Goal: Use online tool/utility: Use online tool/utility

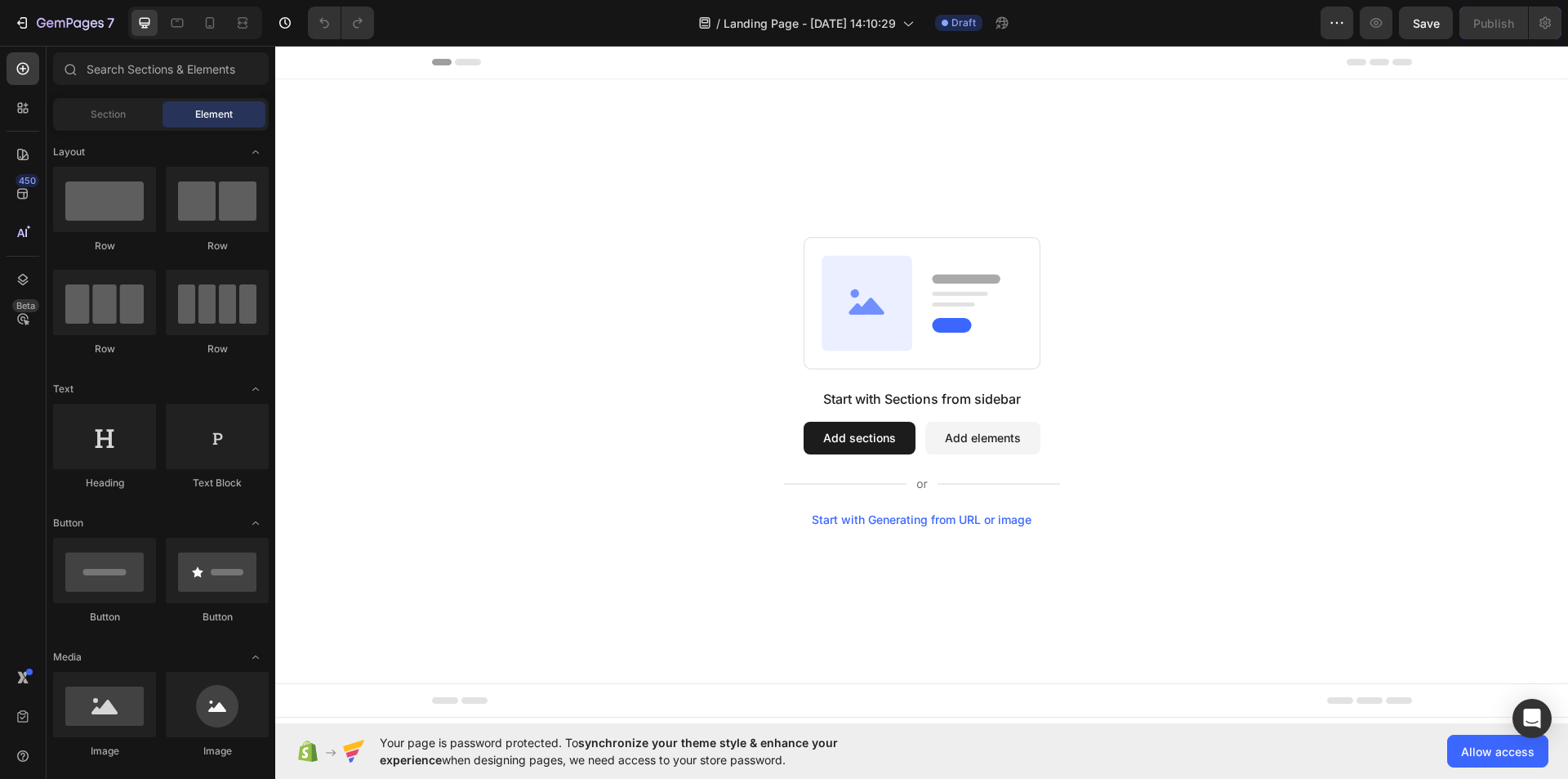
click at [882, 519] on div "Start with Generating from URL or image" at bounding box center [921, 520] width 220 height 13
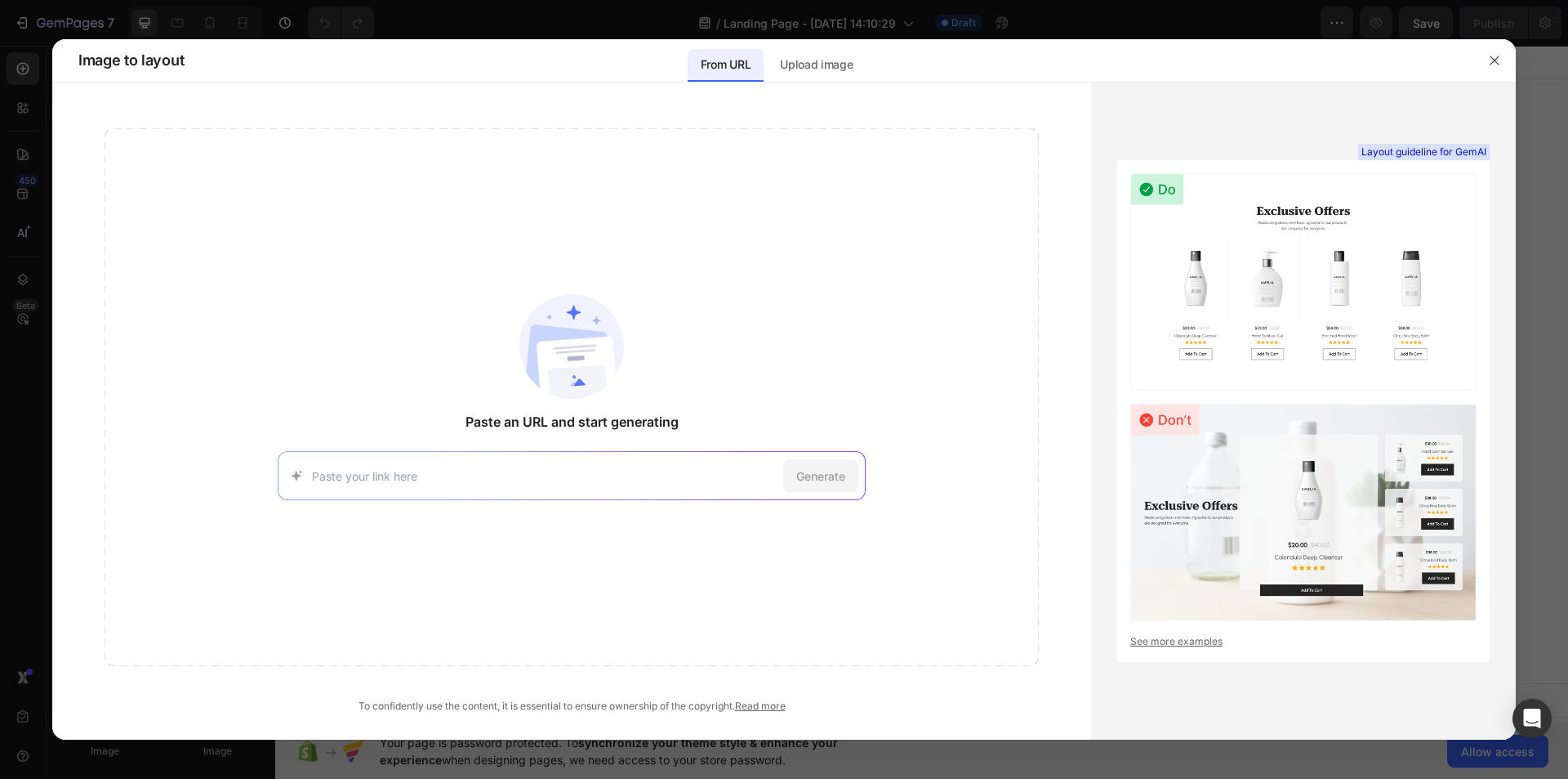
click at [551, 471] on input at bounding box center [544, 475] width 465 height 17
paste input "[URL][DOMAIN_NAME]"
type input "[URL][DOMAIN_NAME]"
click at [824, 481] on span "Generate" at bounding box center [821, 475] width 49 height 17
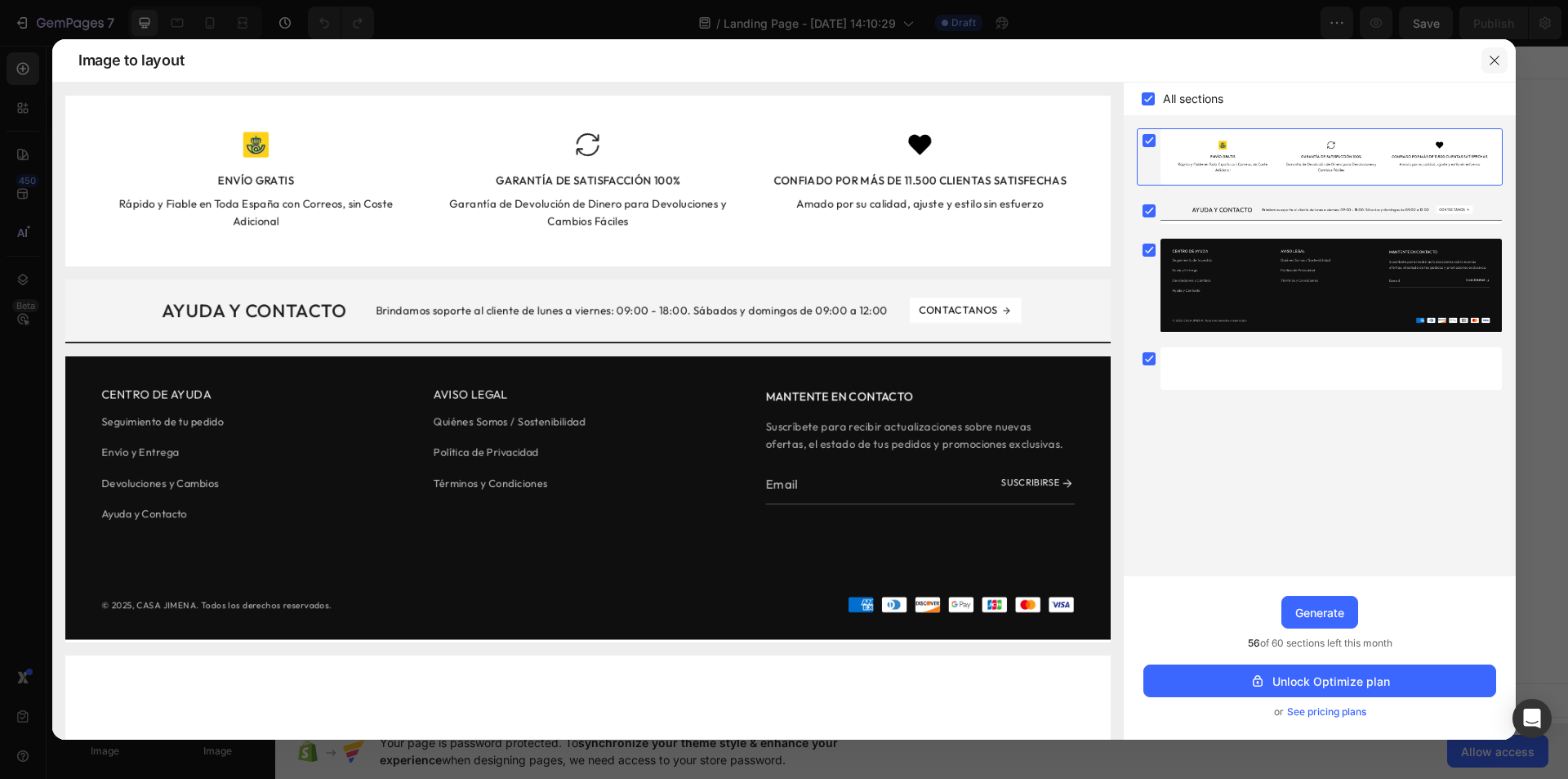
click at [1493, 62] on icon "button" at bounding box center [1494, 61] width 13 height 13
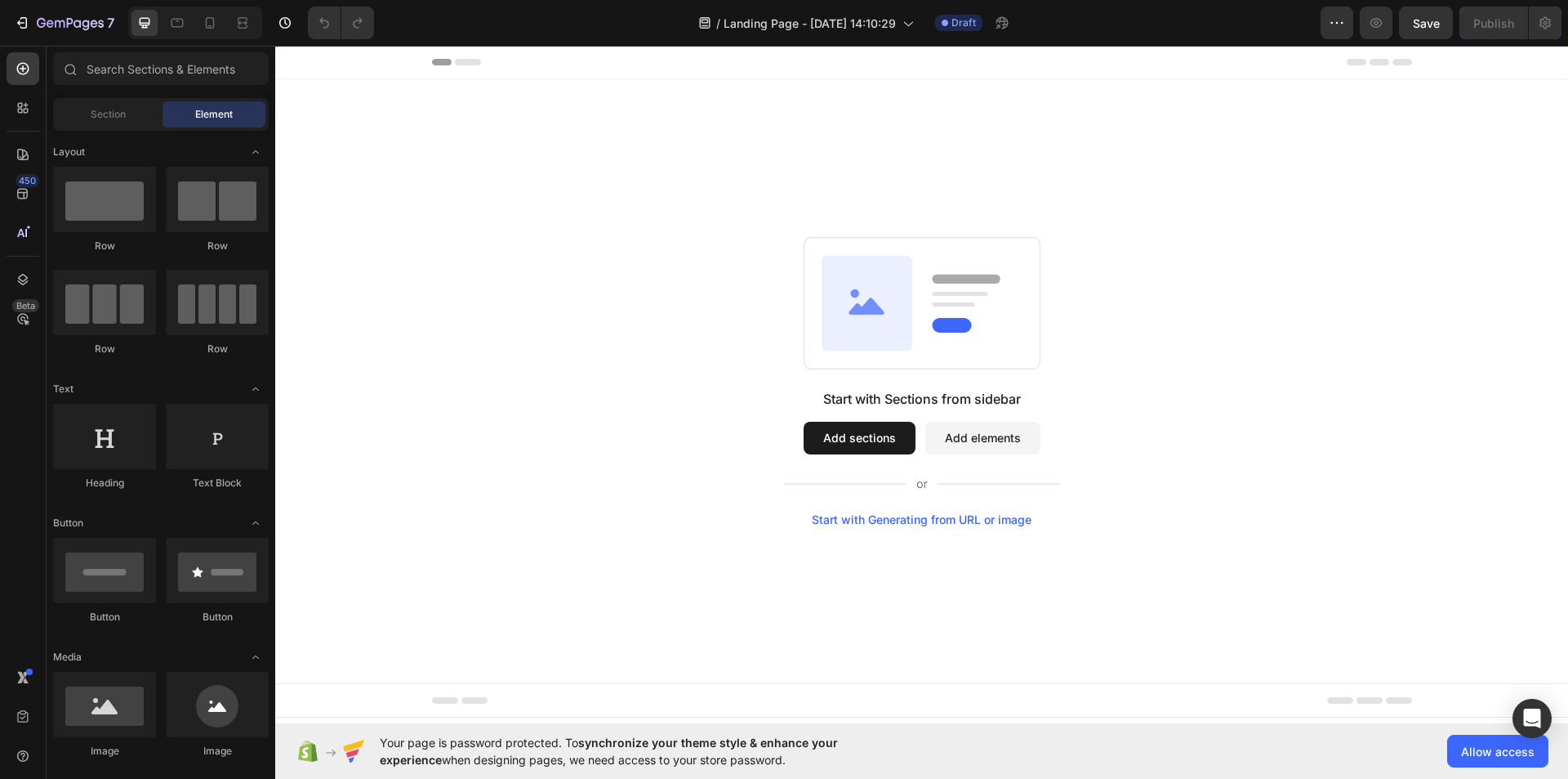
click at [854, 436] on button "Add sections" at bounding box center [860, 437] width 112 height 33
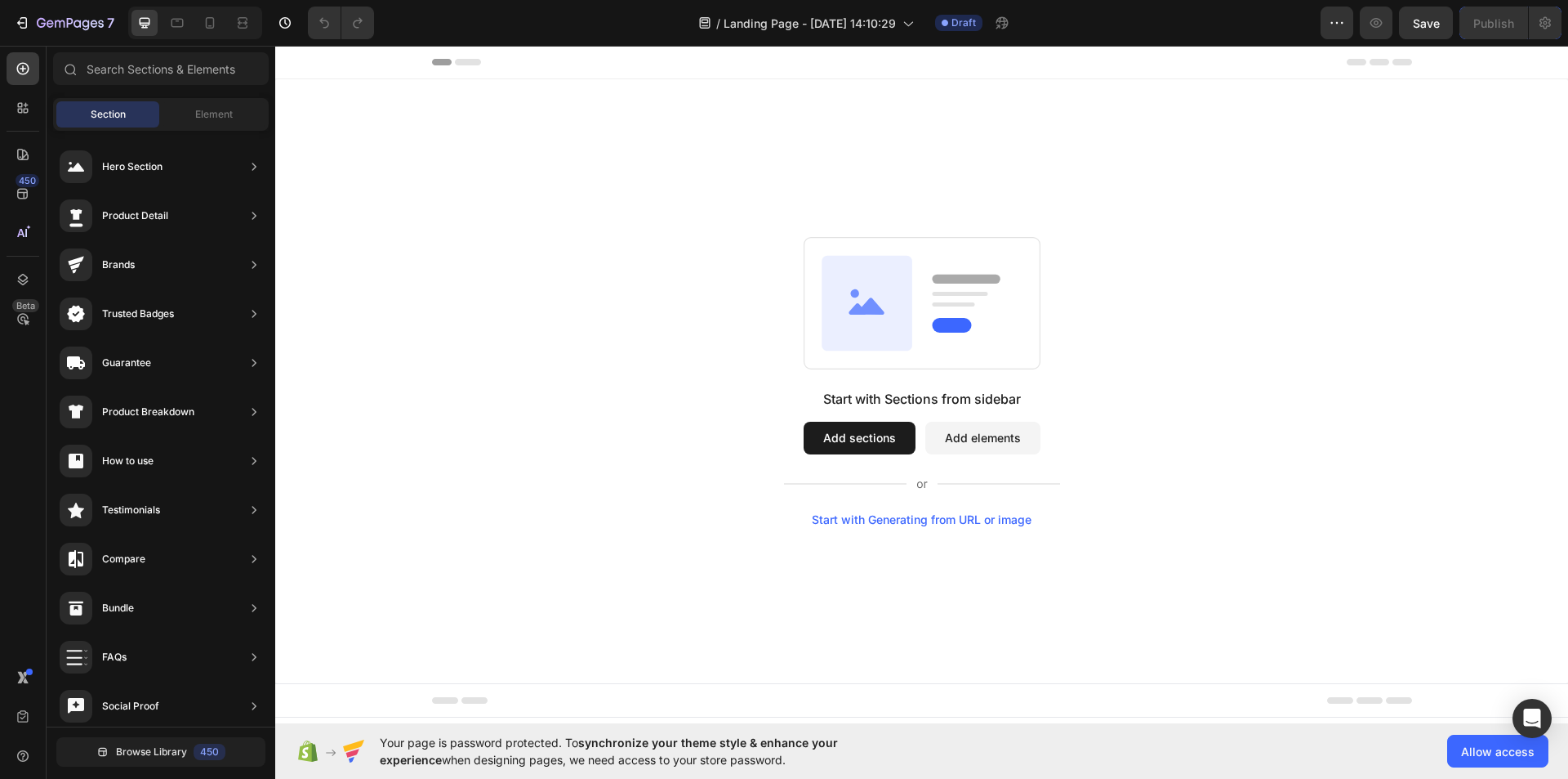
click at [865, 436] on button "Add sections" at bounding box center [860, 437] width 112 height 33
click at [864, 442] on button "Add sections" at bounding box center [860, 437] width 112 height 33
click at [863, 520] on div "Start with Generating from URL or image" at bounding box center [921, 520] width 220 height 13
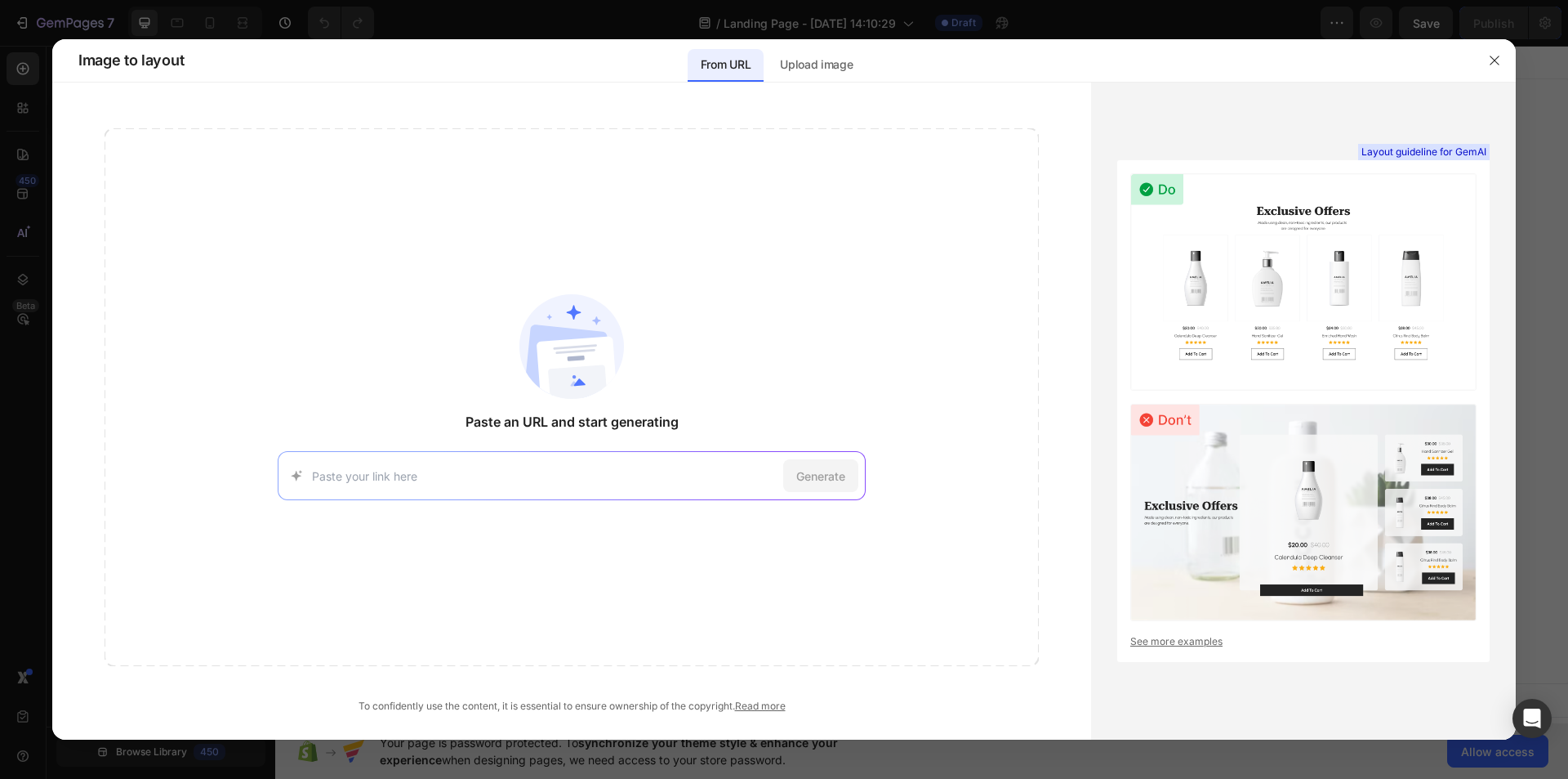
click at [683, 473] on input at bounding box center [544, 475] width 465 height 17
type input "[URL][DOMAIN_NAME]"
click at [825, 473] on span "Generate" at bounding box center [821, 475] width 49 height 17
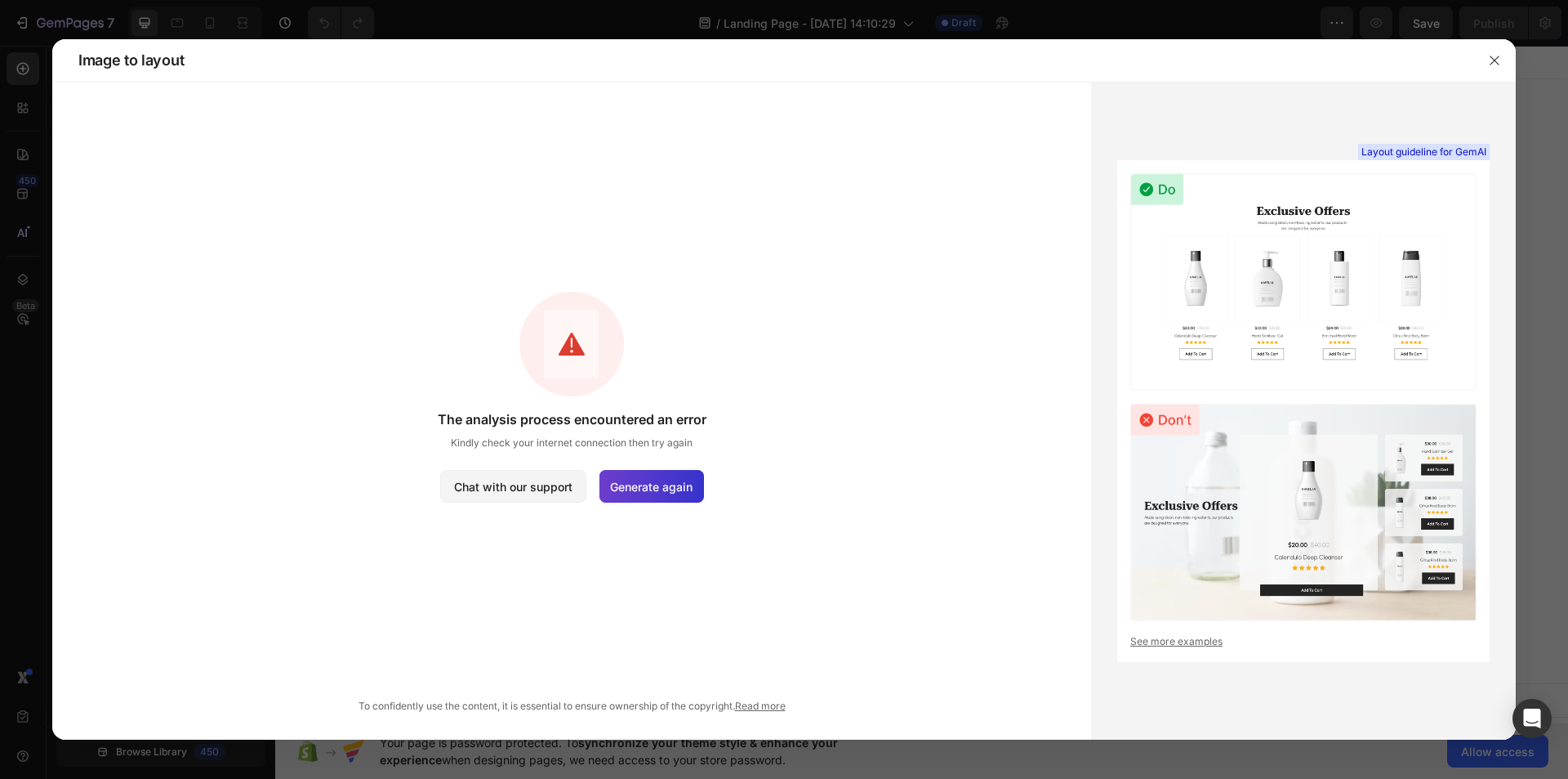
click at [650, 492] on span "Generate again" at bounding box center [651, 486] width 83 height 17
click at [1501, 64] on button "button" at bounding box center [1494, 61] width 26 height 26
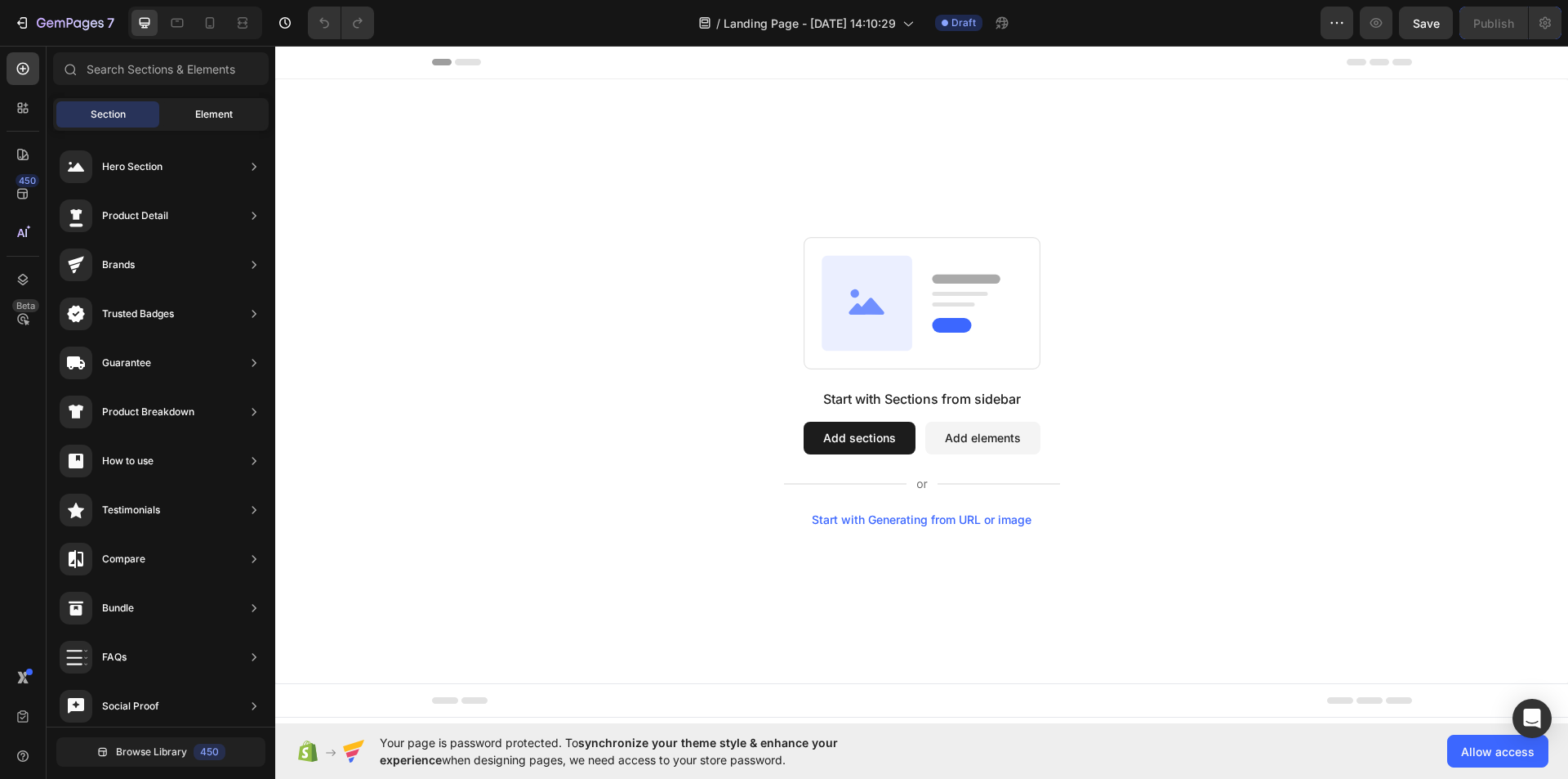
click at [201, 120] on span "Element" at bounding box center [214, 115] width 37 height 15
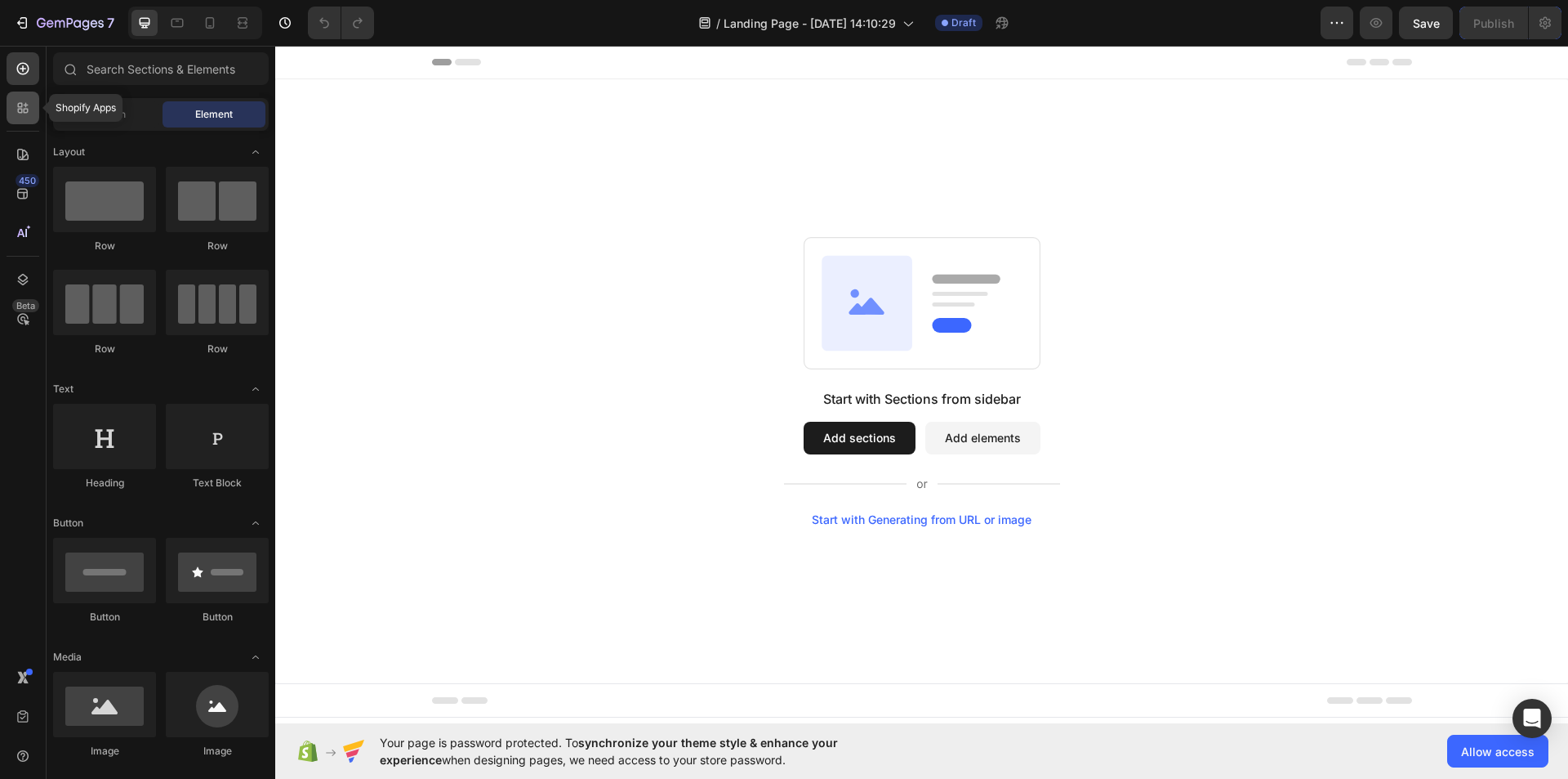
click at [20, 109] on icon at bounding box center [20, 111] width 5 height 5
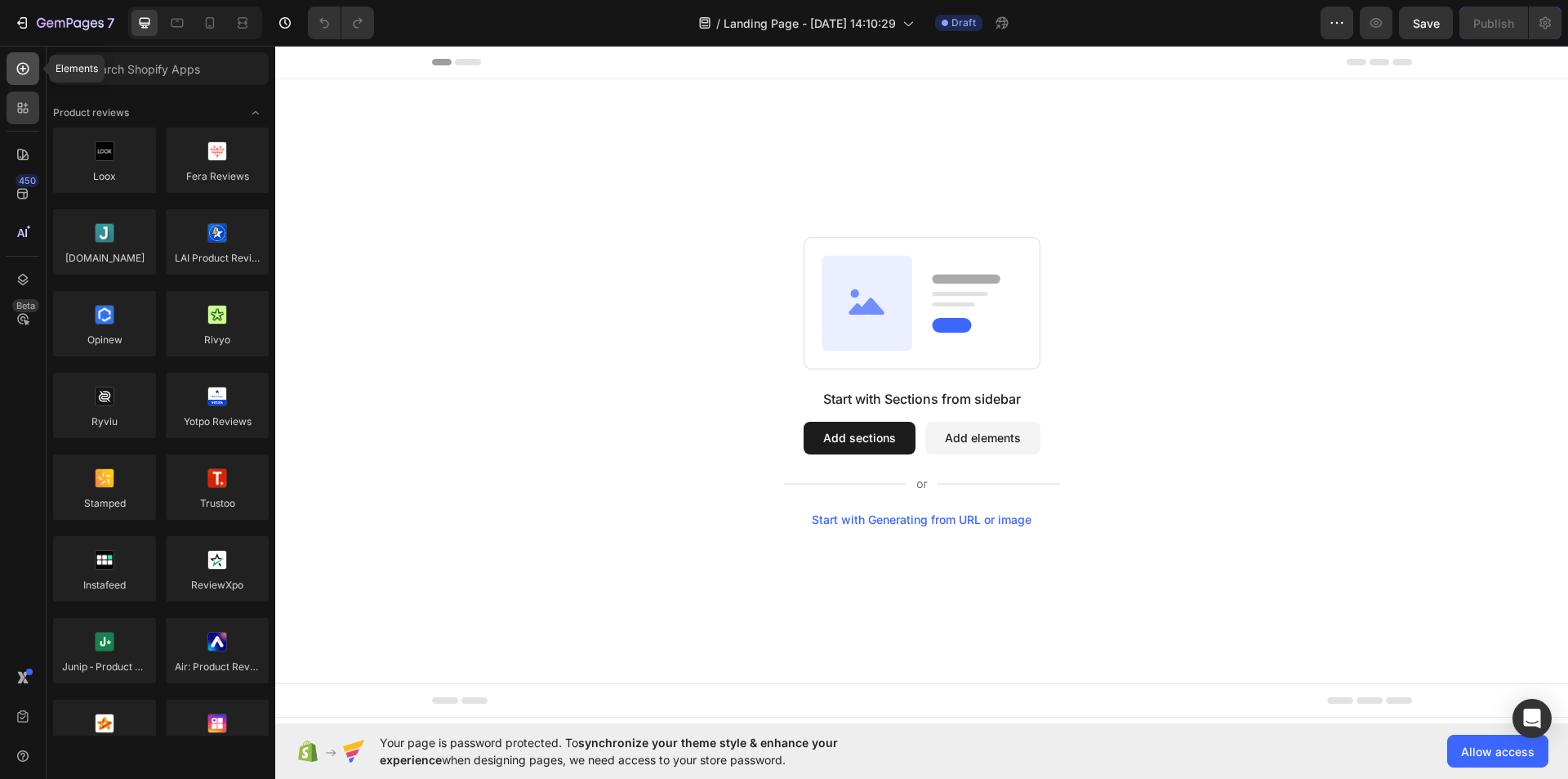
click at [24, 68] on icon at bounding box center [23, 69] width 17 height 17
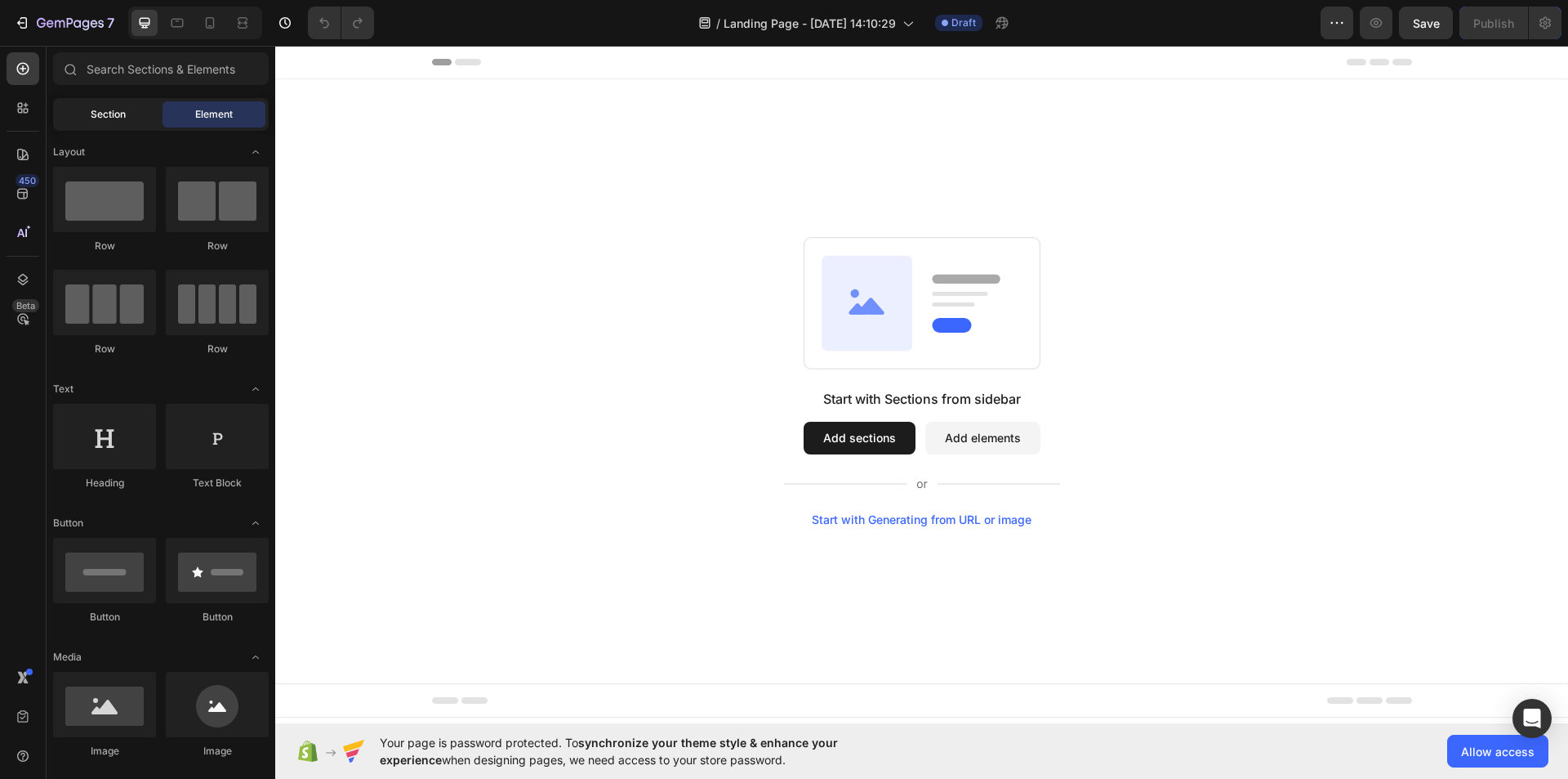
click at [128, 121] on div "Section" at bounding box center [107, 115] width 102 height 26
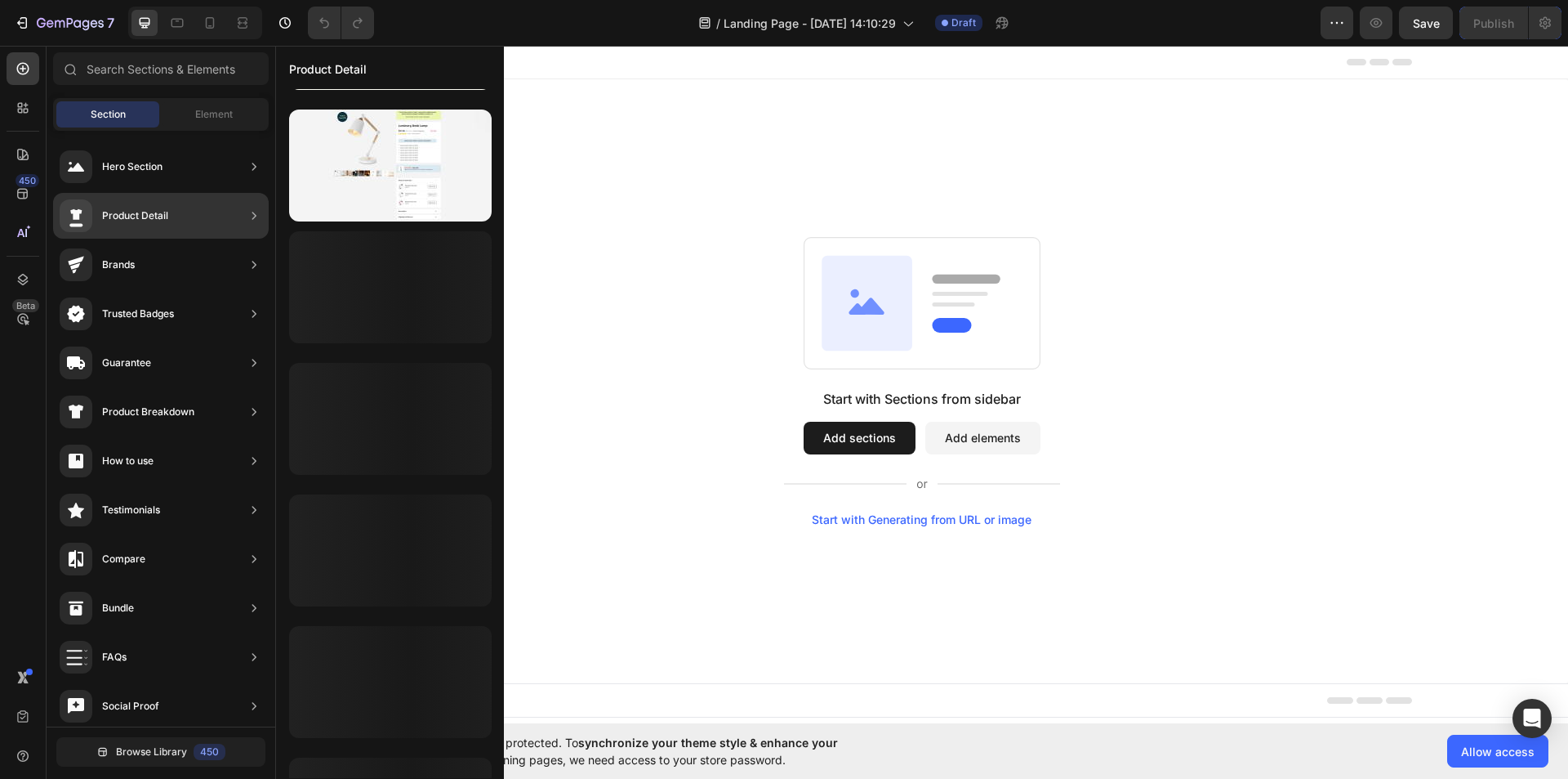
scroll to position [617, 0]
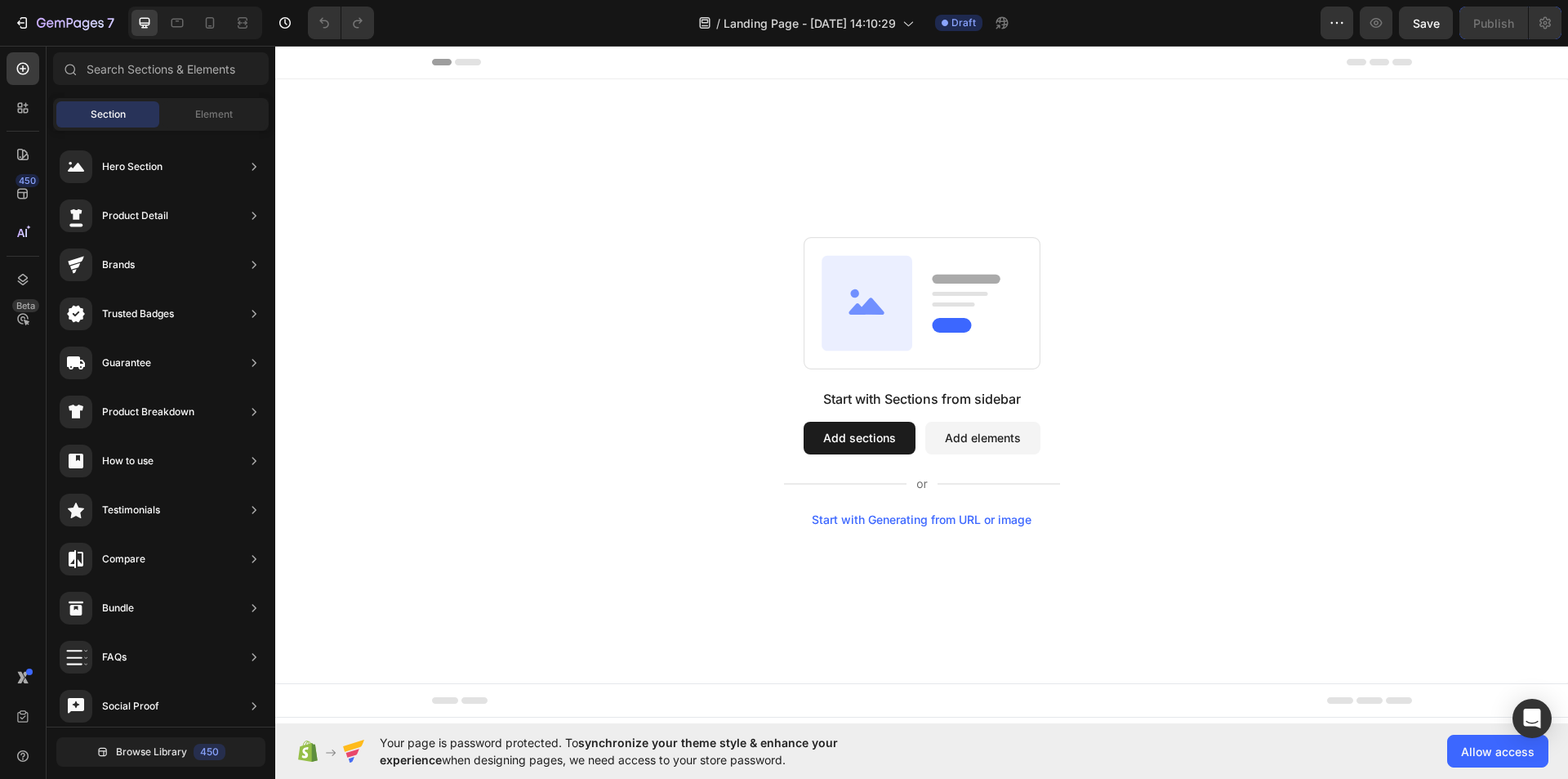
click at [470, 60] on icon at bounding box center [468, 62] width 26 height 7
click at [296, 62] on icon at bounding box center [293, 62] width 11 height 11
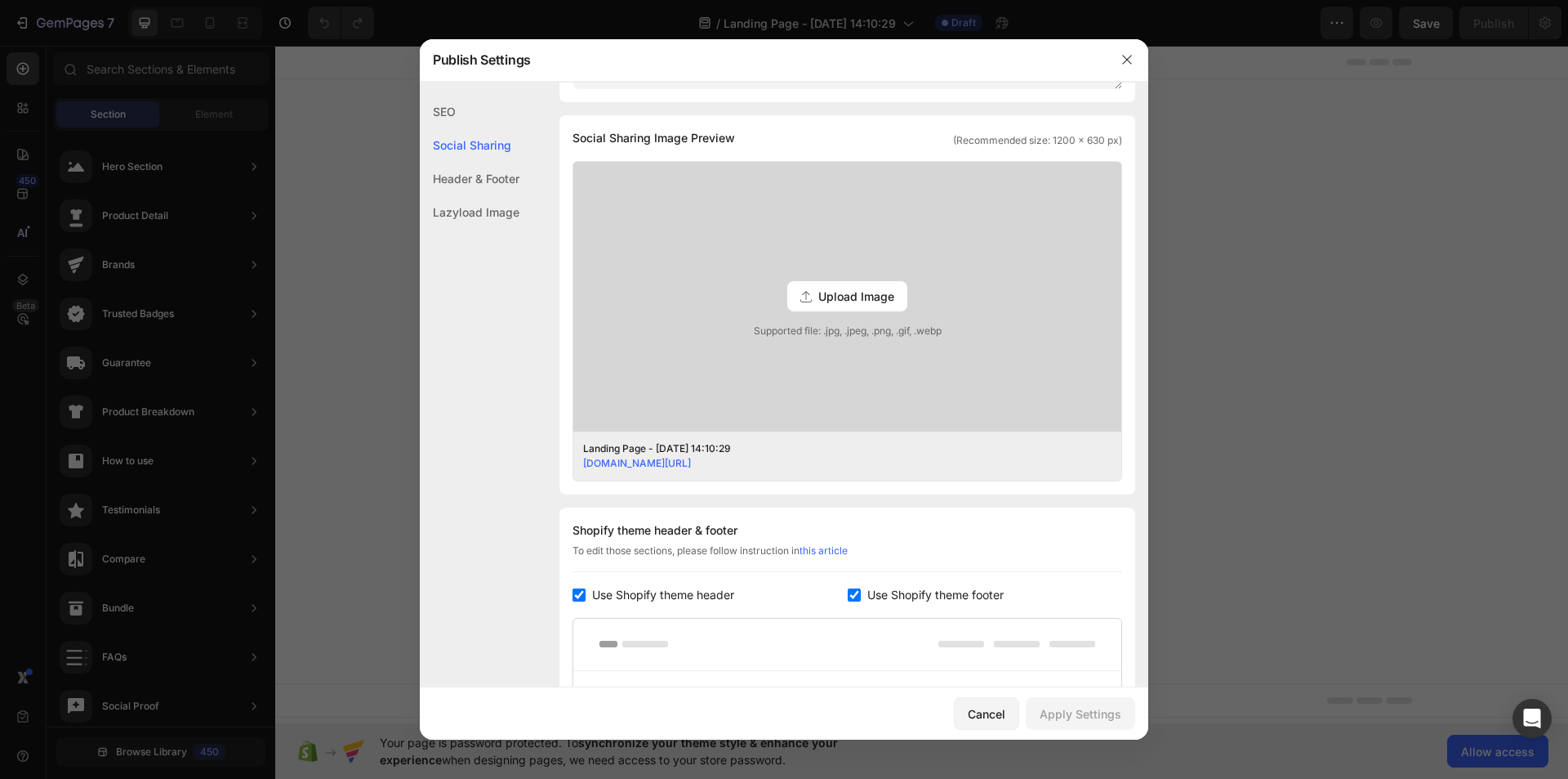
scroll to position [343, 0]
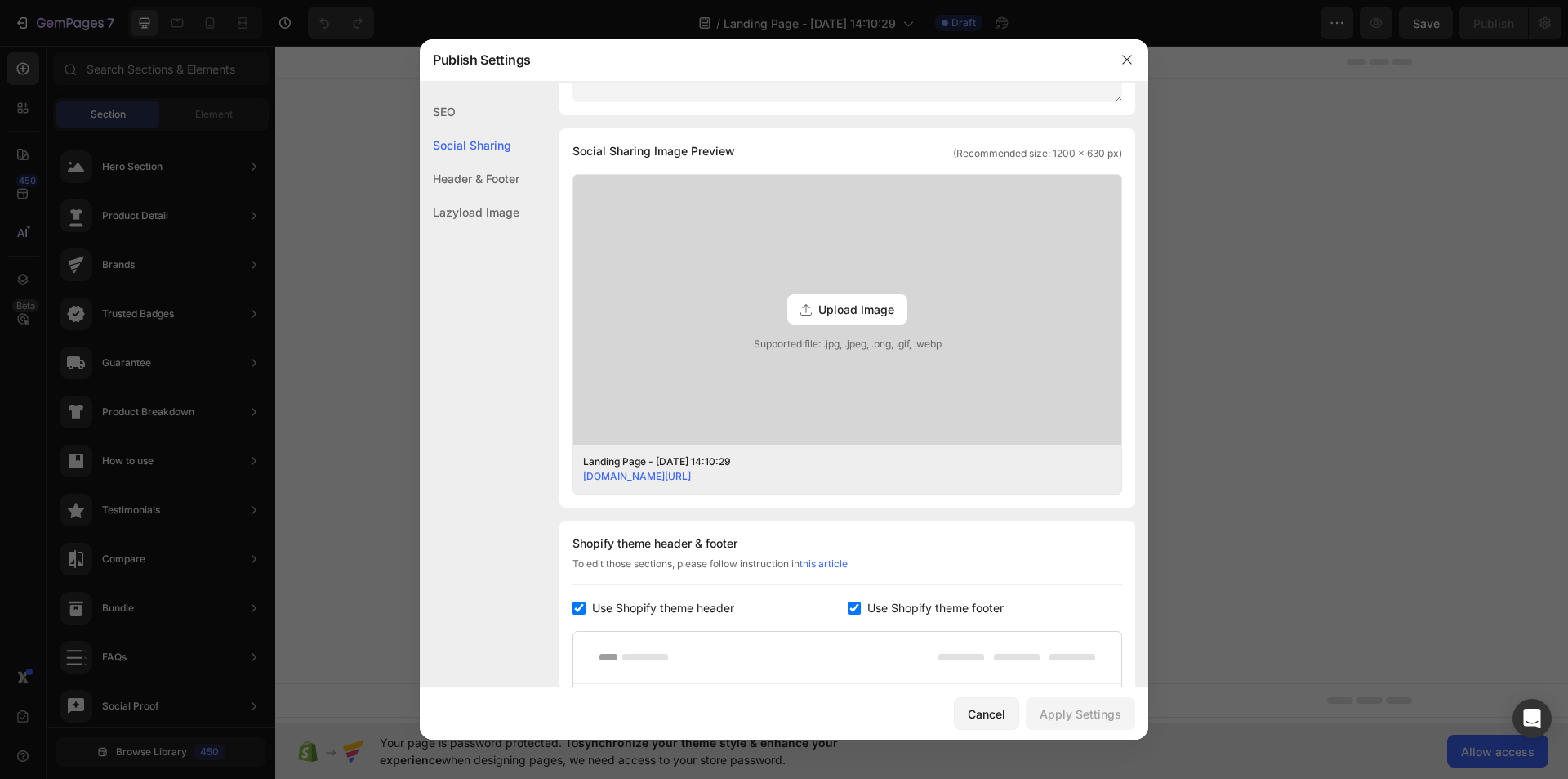
click at [447, 109] on div "SEO" at bounding box center [470, 112] width 100 height 34
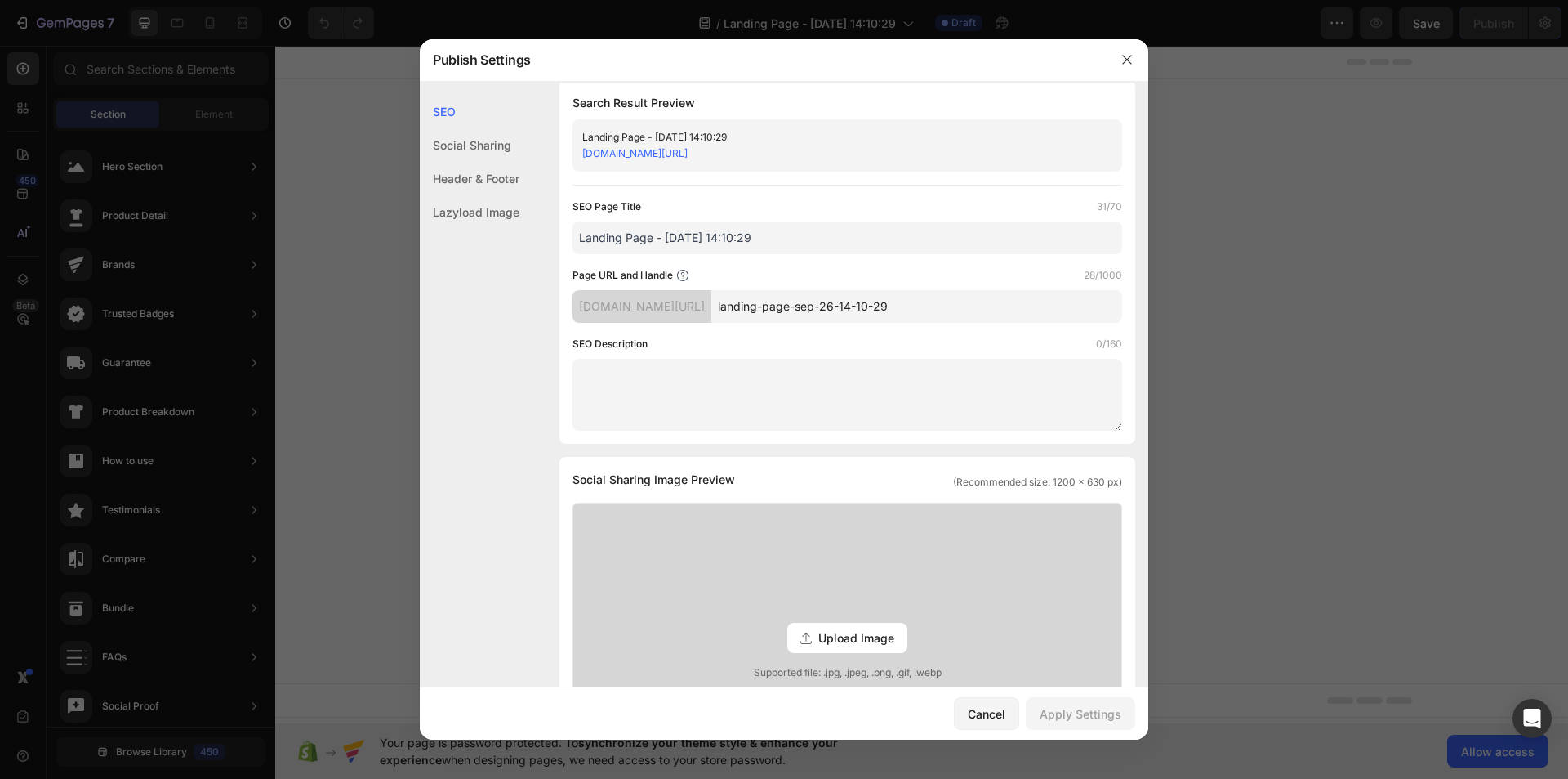
scroll to position [0, 0]
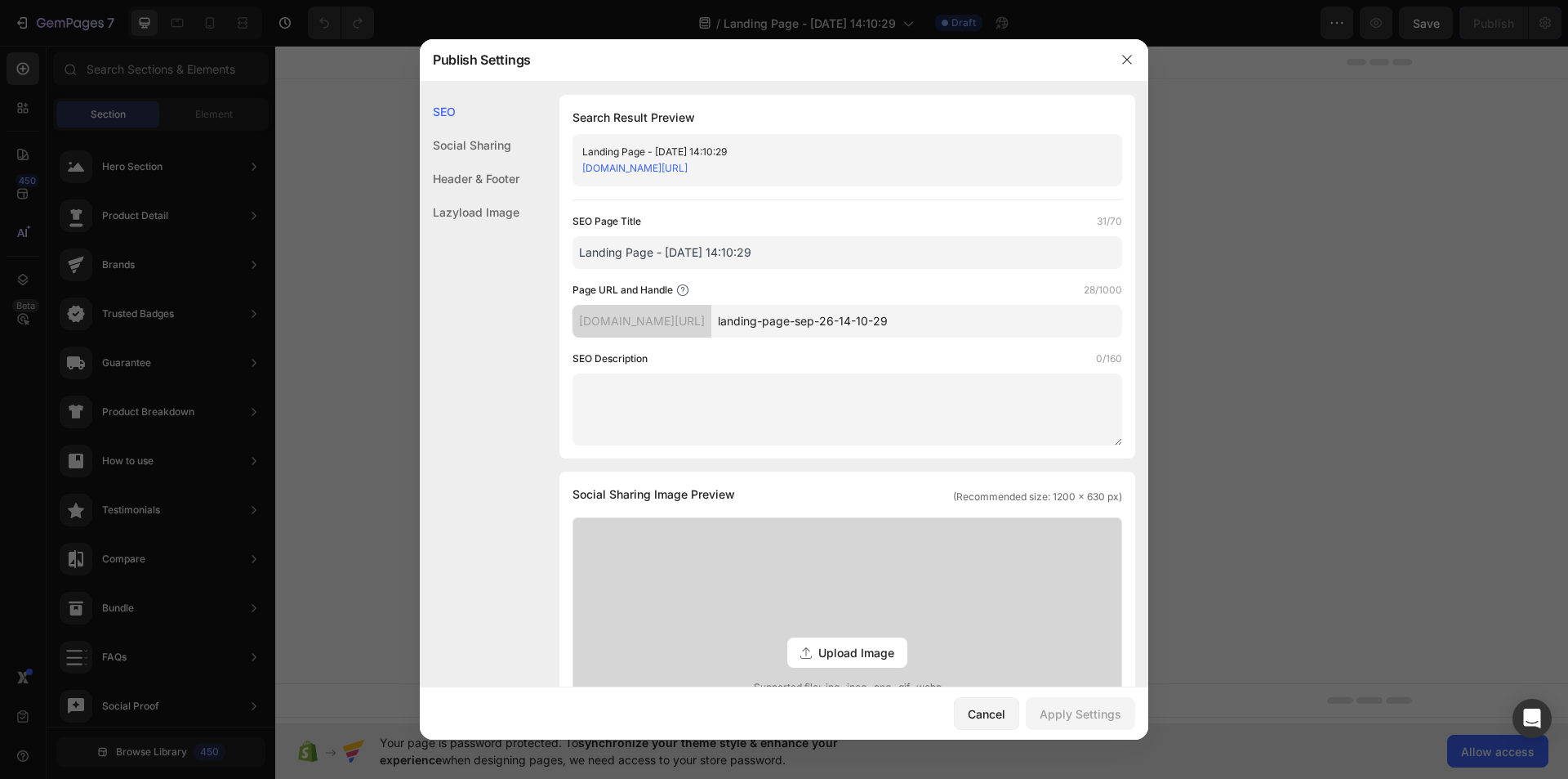
click at [459, 146] on div "Social Sharing" at bounding box center [470, 145] width 100 height 34
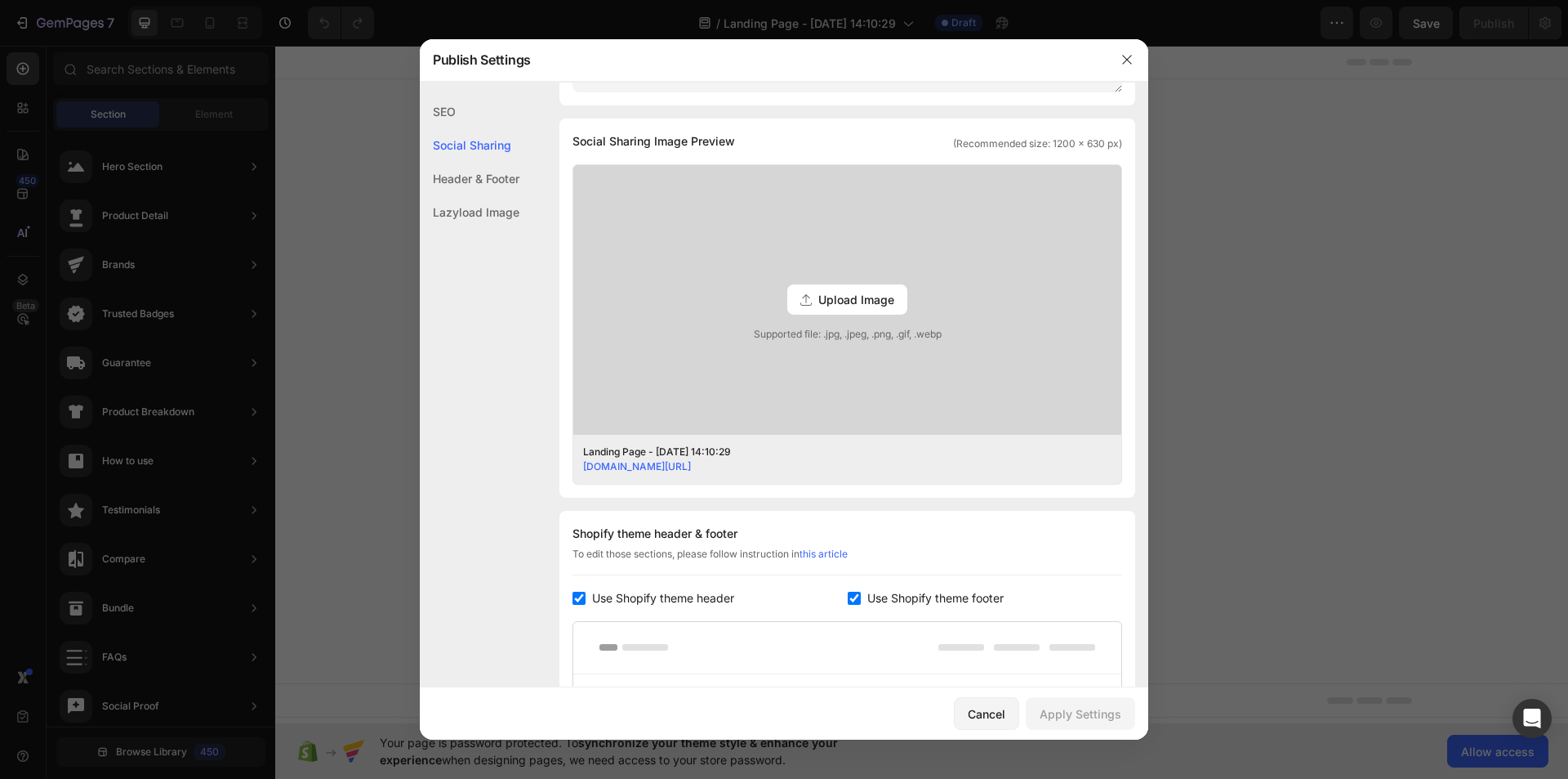
scroll to position [374, 0]
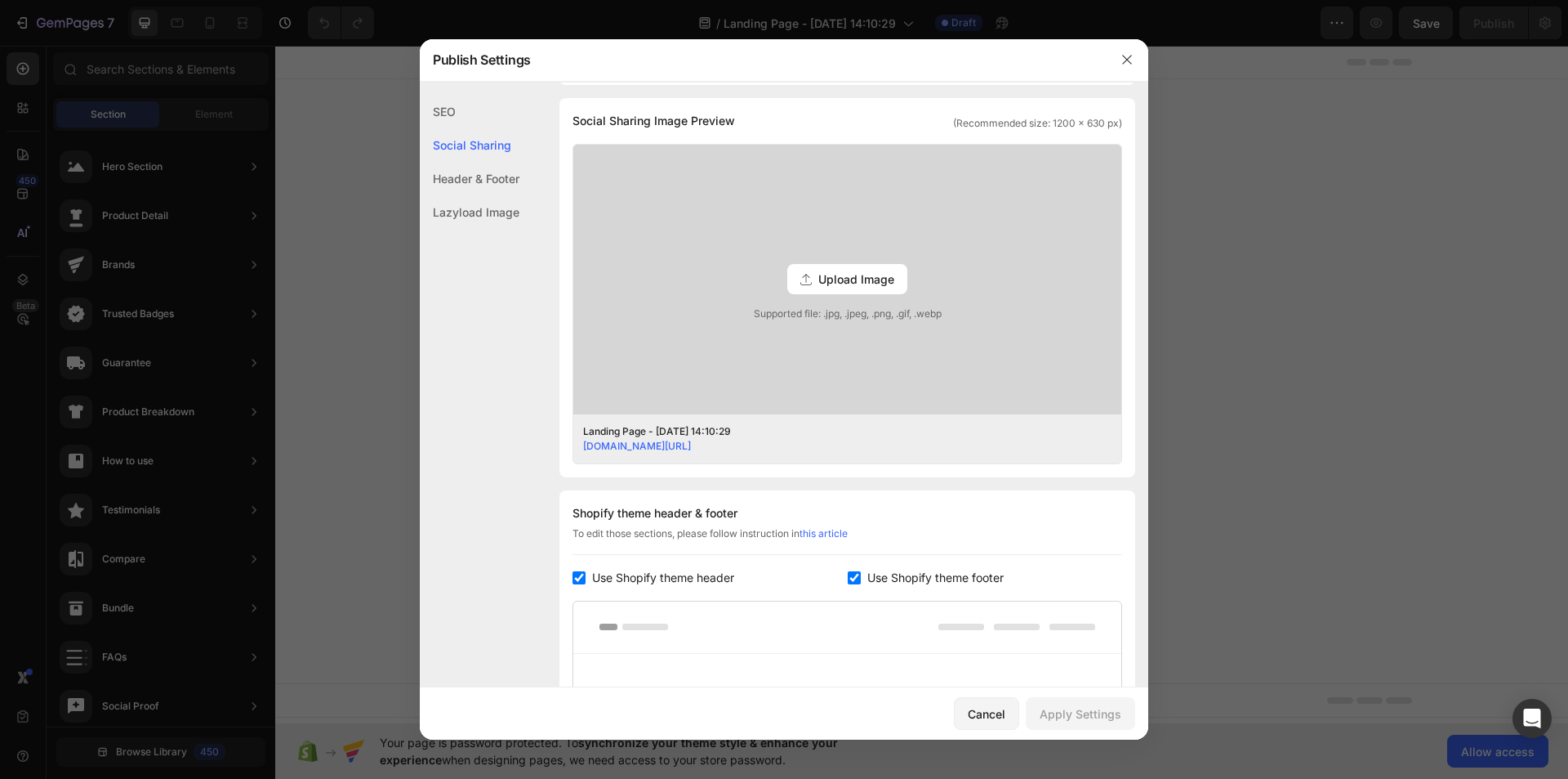
click at [470, 176] on div "Header & Footer" at bounding box center [470, 179] width 100 height 34
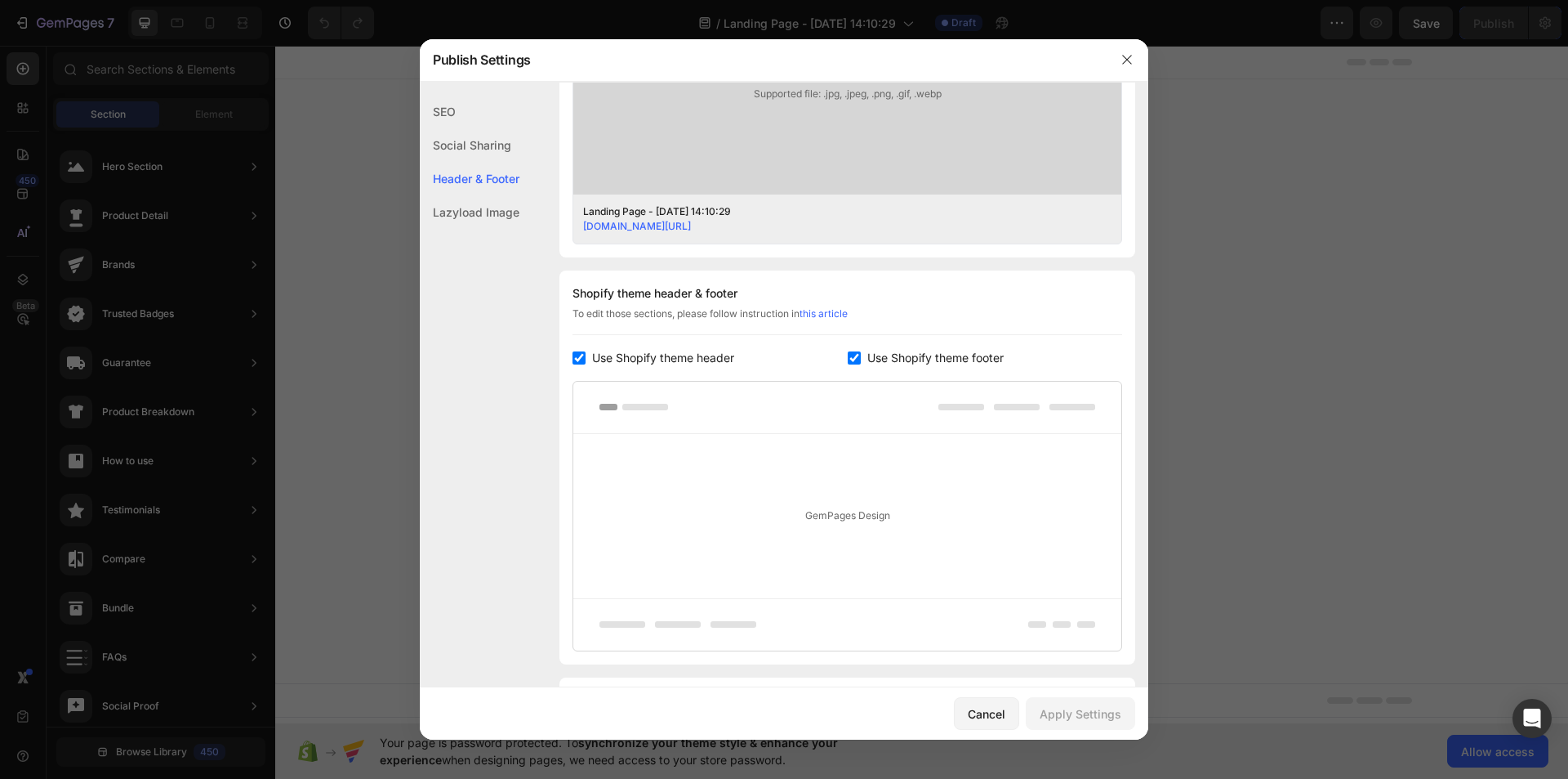
scroll to position [690, 0]
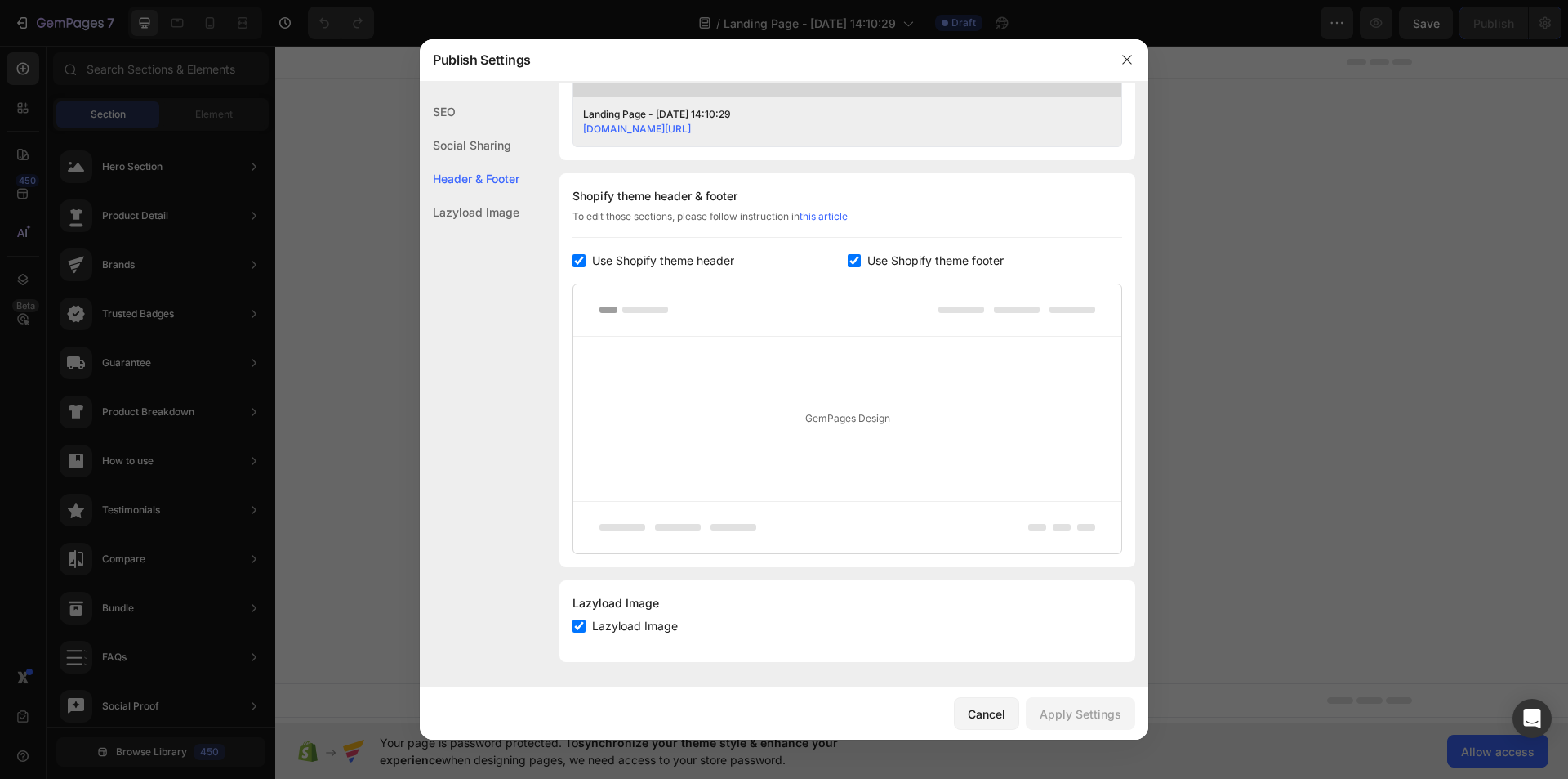
click at [498, 212] on div "Lazyload Image" at bounding box center [470, 212] width 100 height 34
click at [478, 171] on div "Header & Footer" at bounding box center [470, 179] width 100 height 34
click at [1129, 57] on icon "button" at bounding box center [1127, 60] width 13 height 13
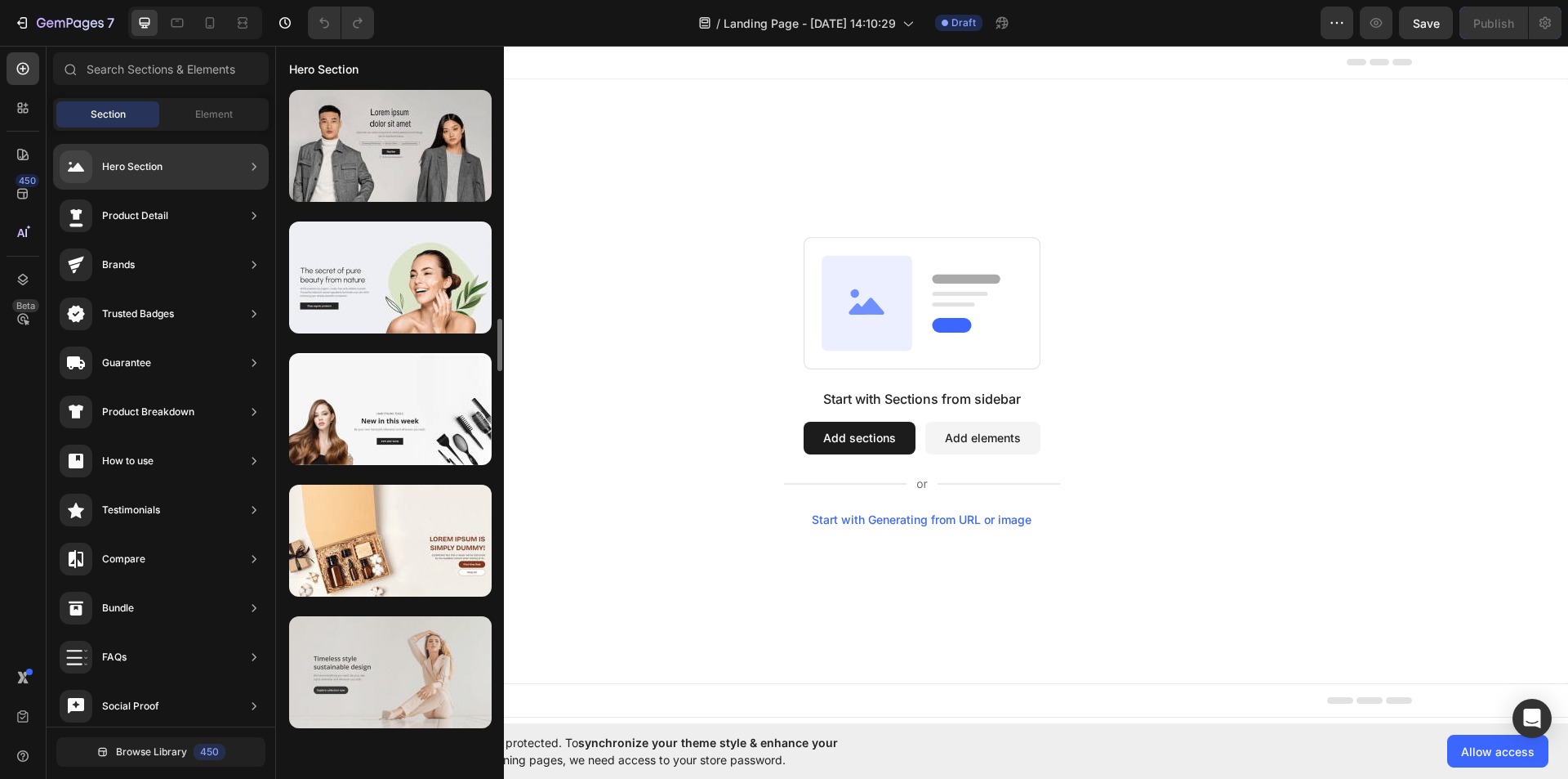
scroll to position [4251, 0]
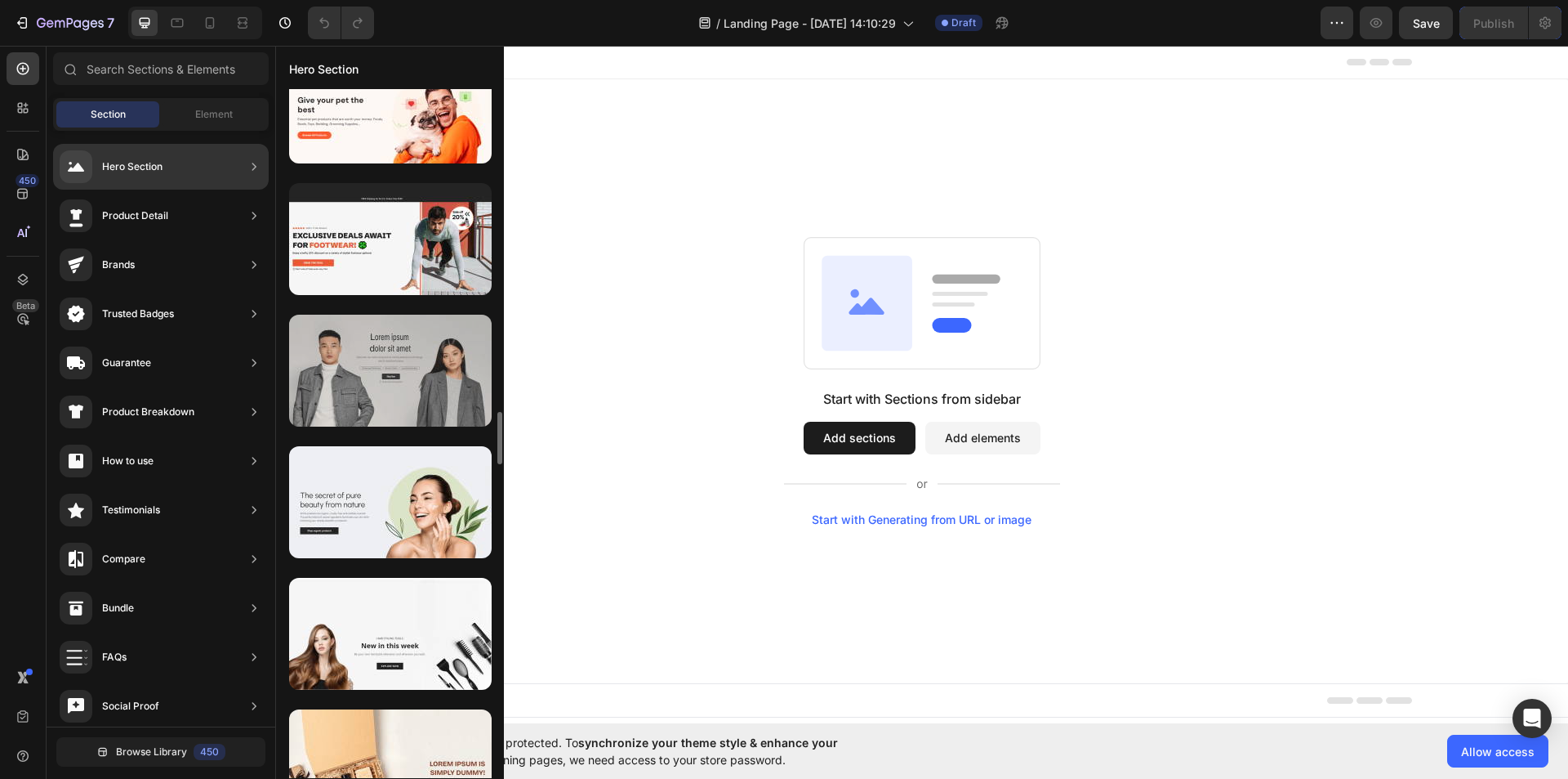
click at [400, 381] on div at bounding box center [389, 371] width 202 height 112
click at [388, 400] on div at bounding box center [389, 371] width 202 height 112
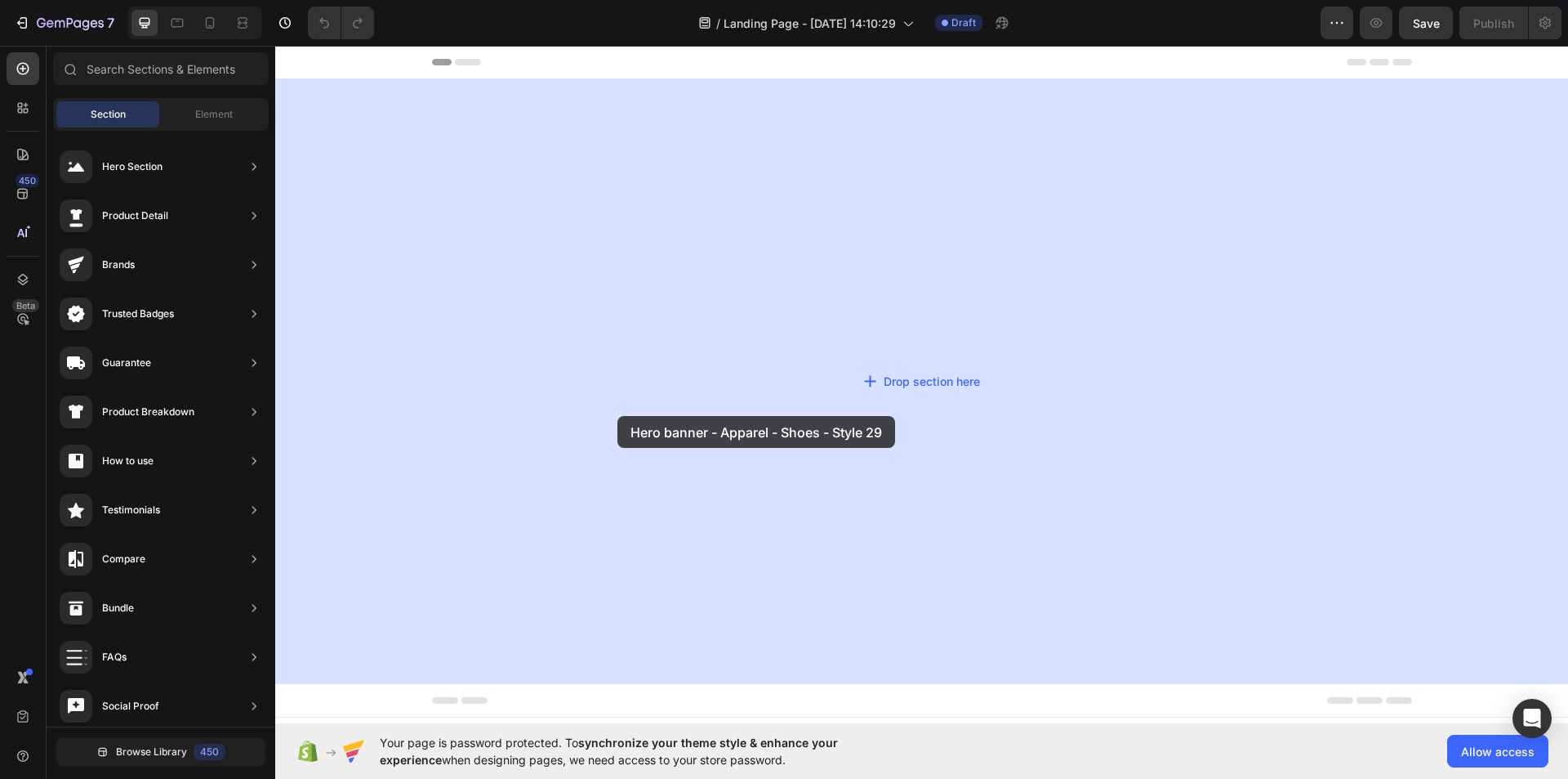
drag, startPoint x: 661, startPoint y: 440, endPoint x: 619, endPoint y: 416, distance: 48.4
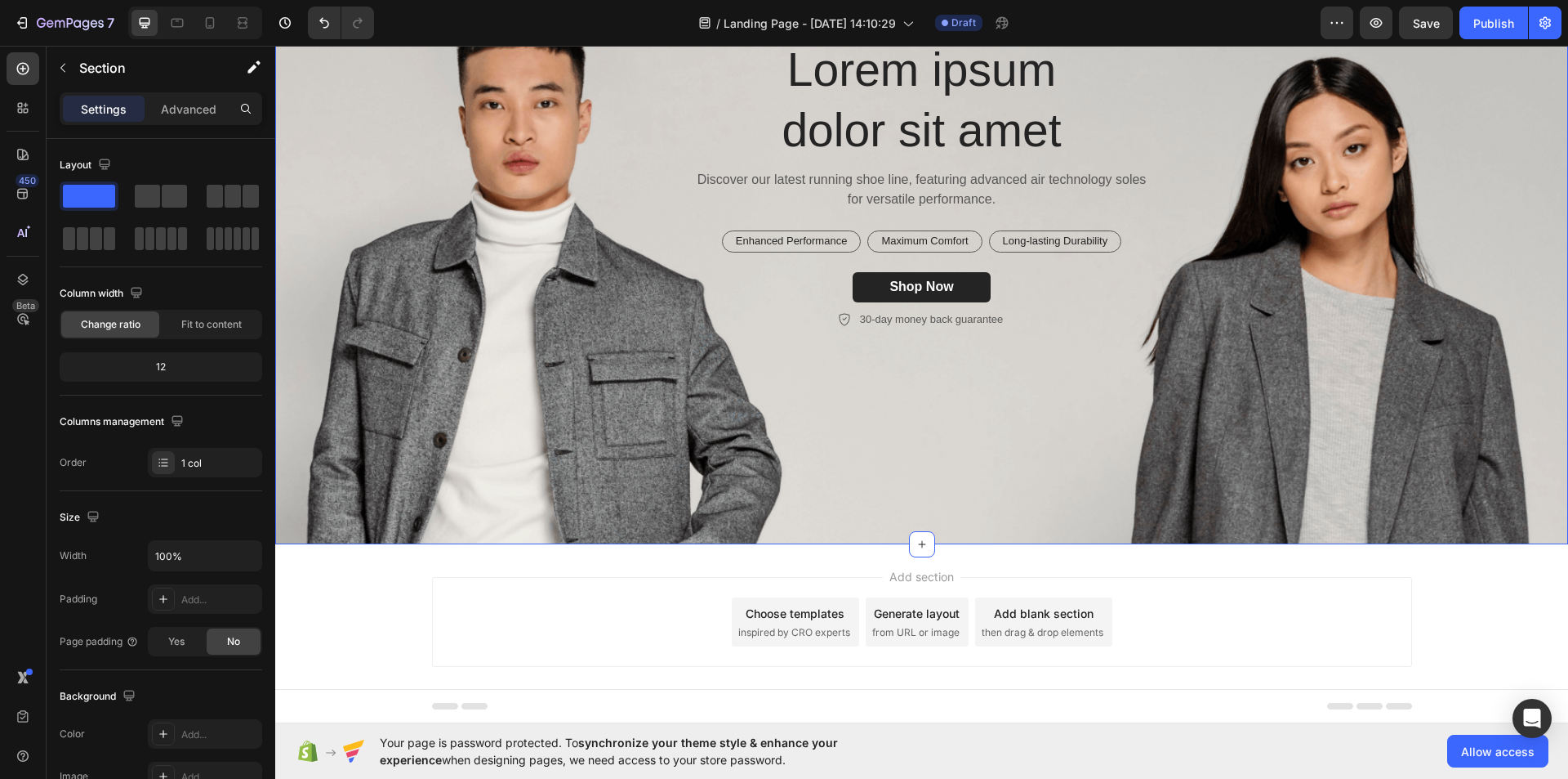
scroll to position [130, 0]
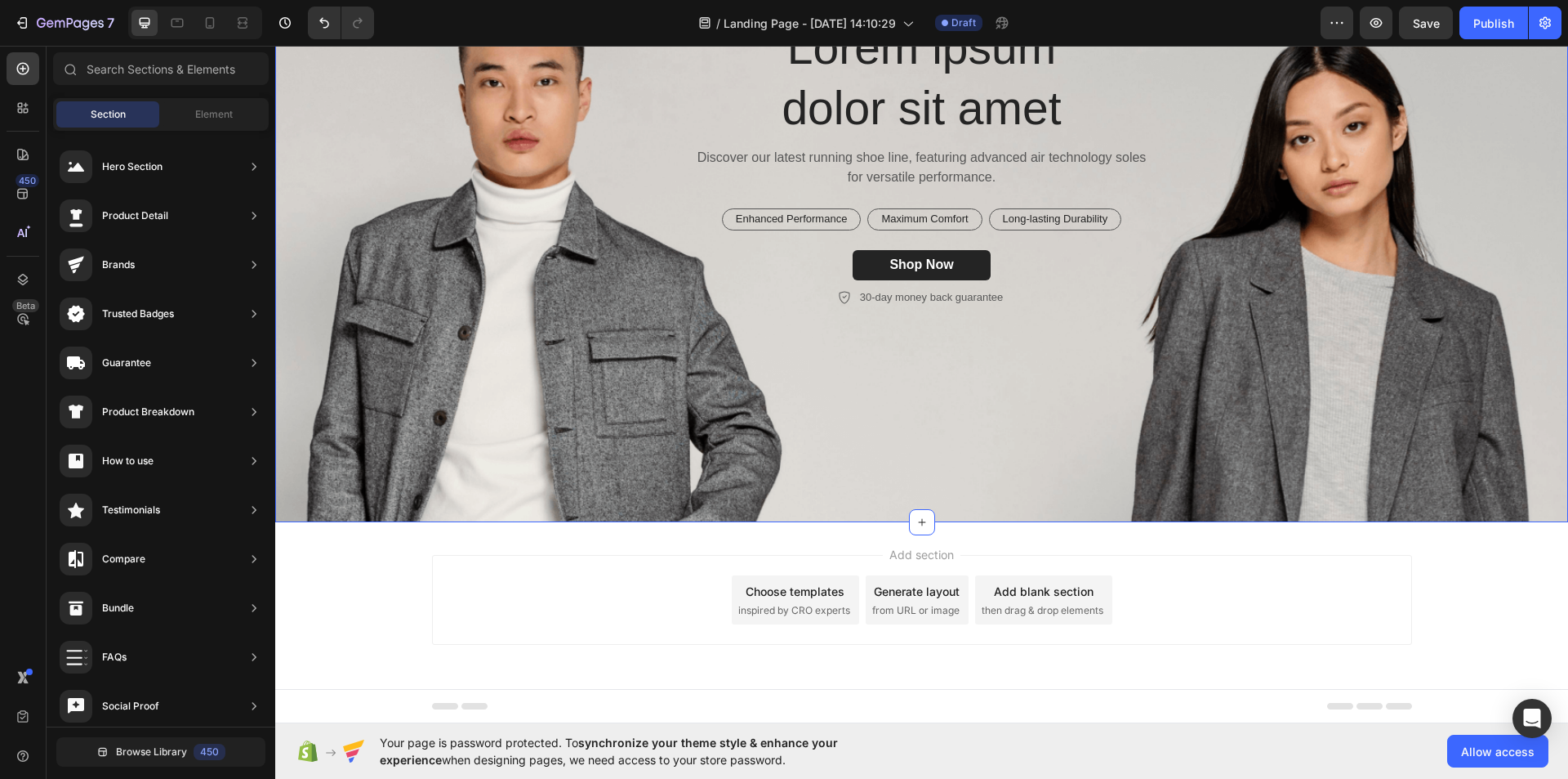
click at [806, 596] on div "Choose templates" at bounding box center [795, 591] width 99 height 17
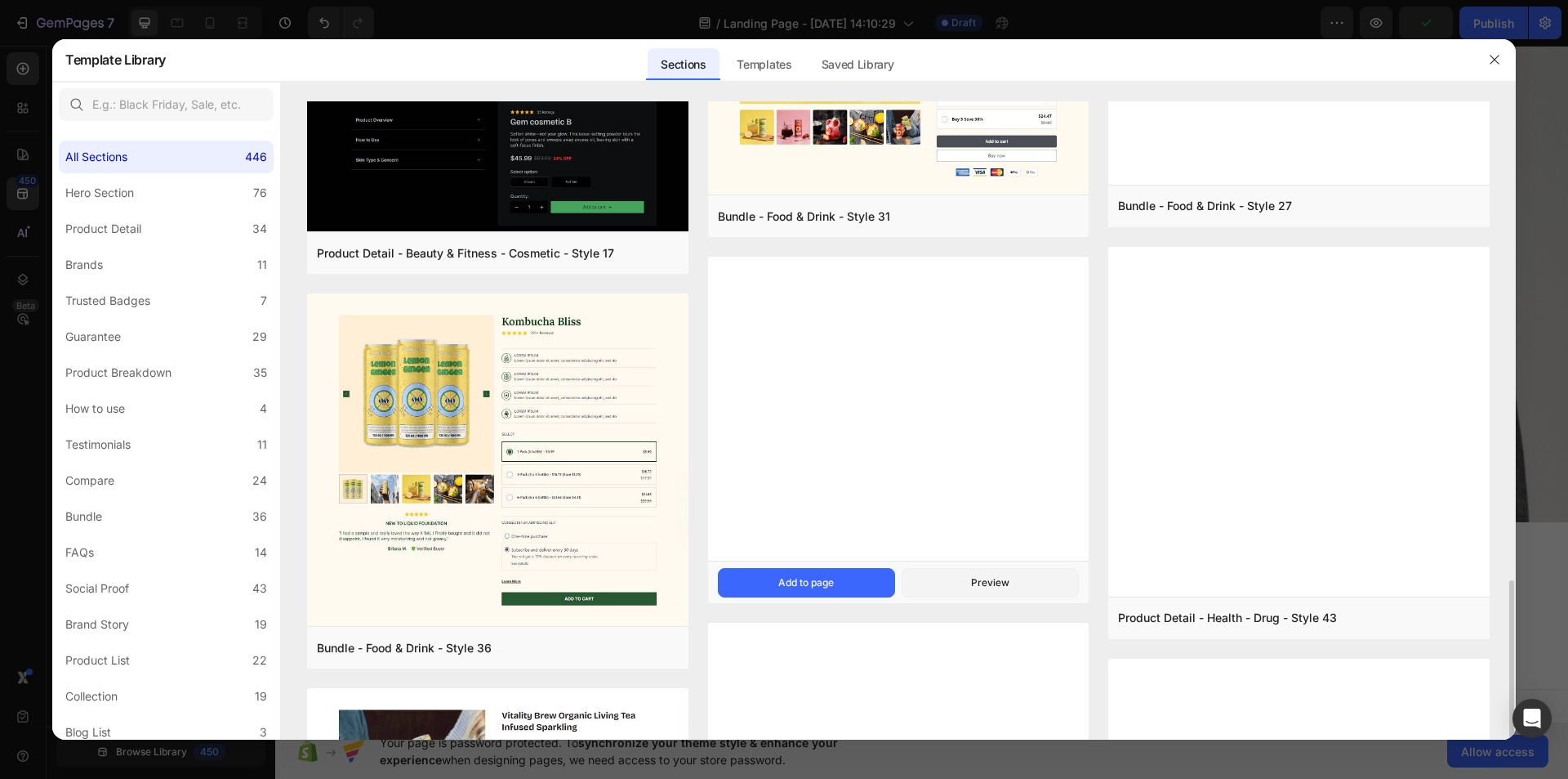
scroll to position [1164, 0]
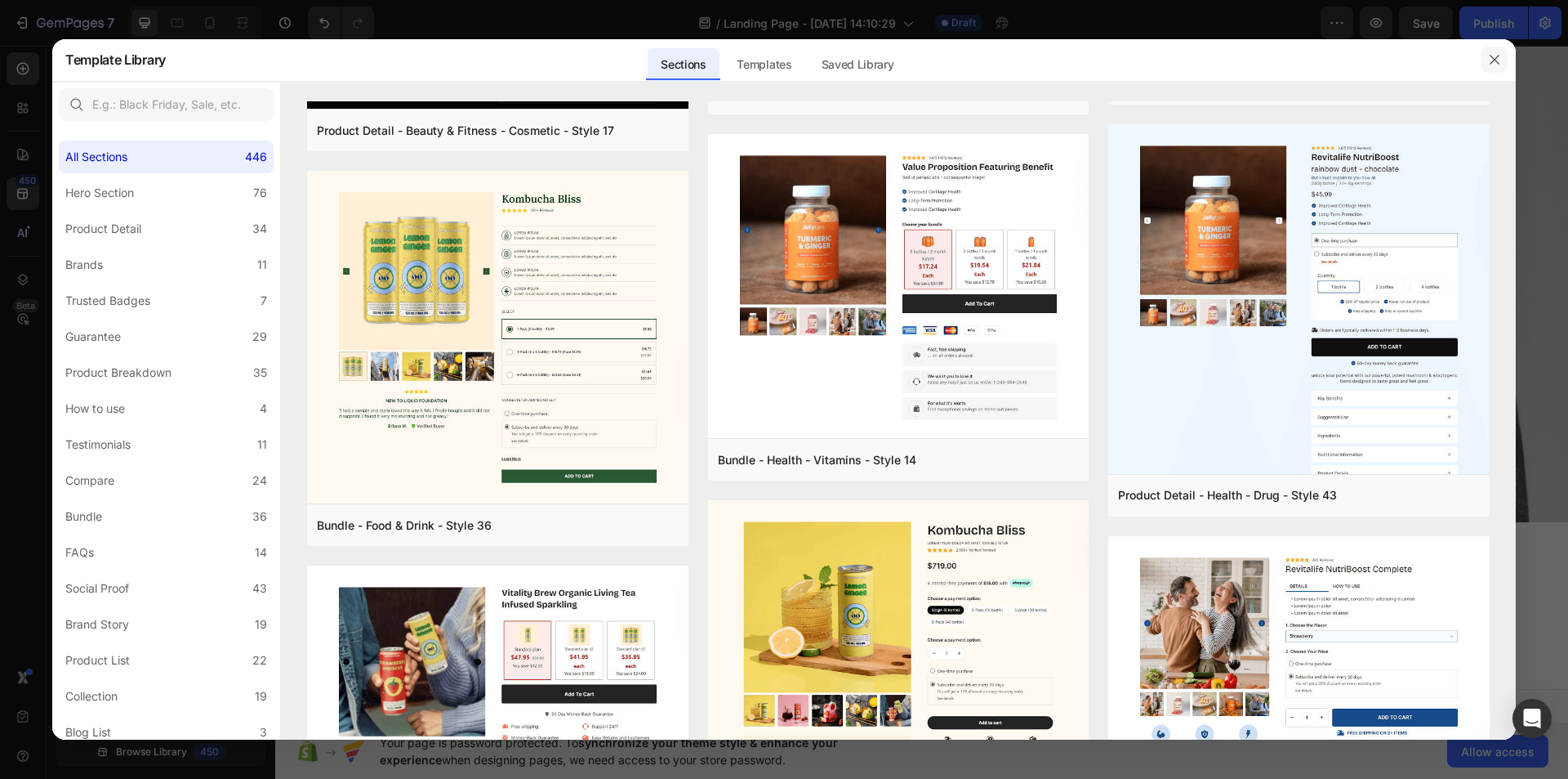
click at [1494, 62] on icon "button" at bounding box center [1494, 60] width 13 height 13
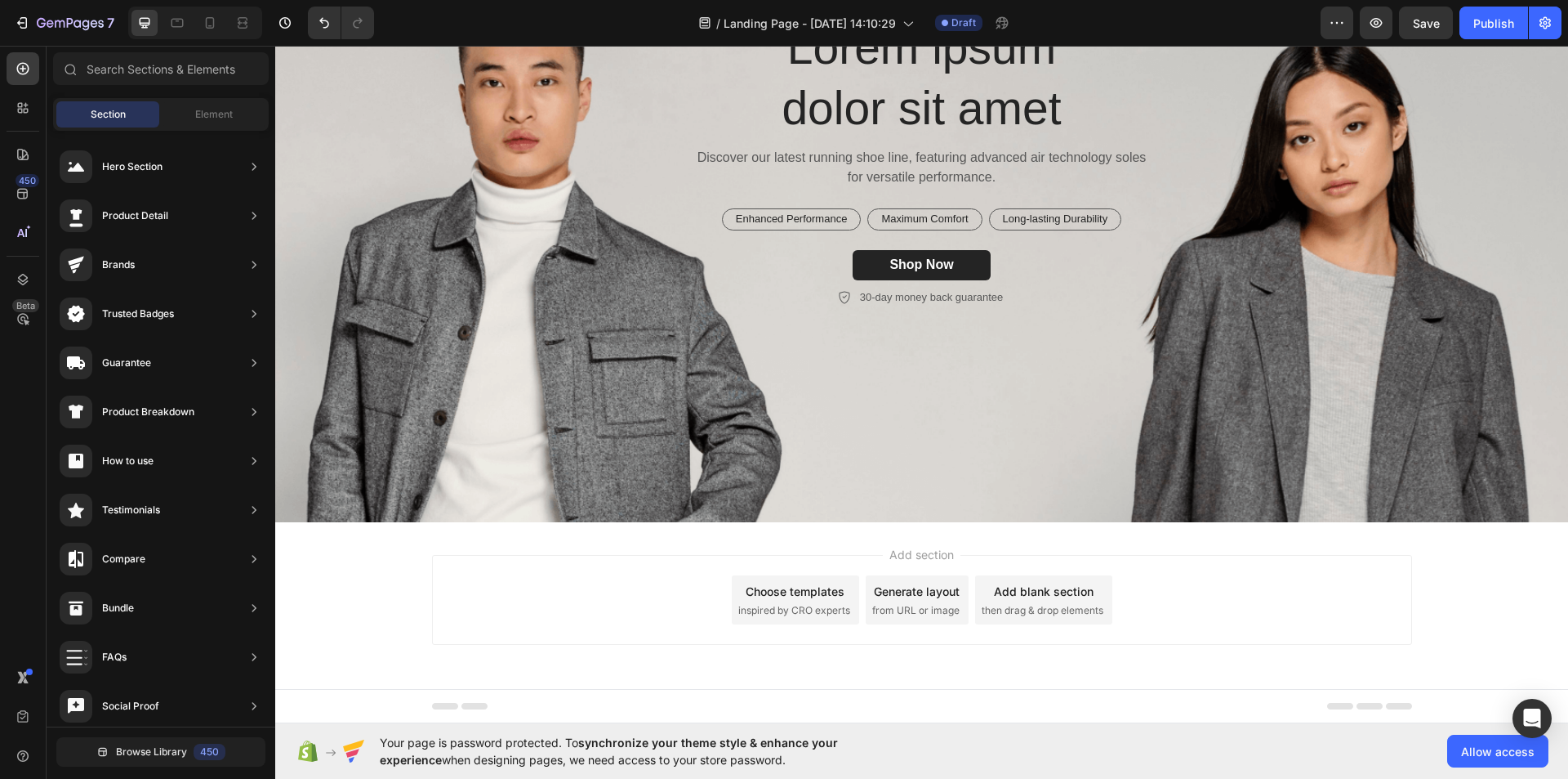
click at [1013, 596] on div "Add blank section" at bounding box center [1043, 591] width 100 height 17
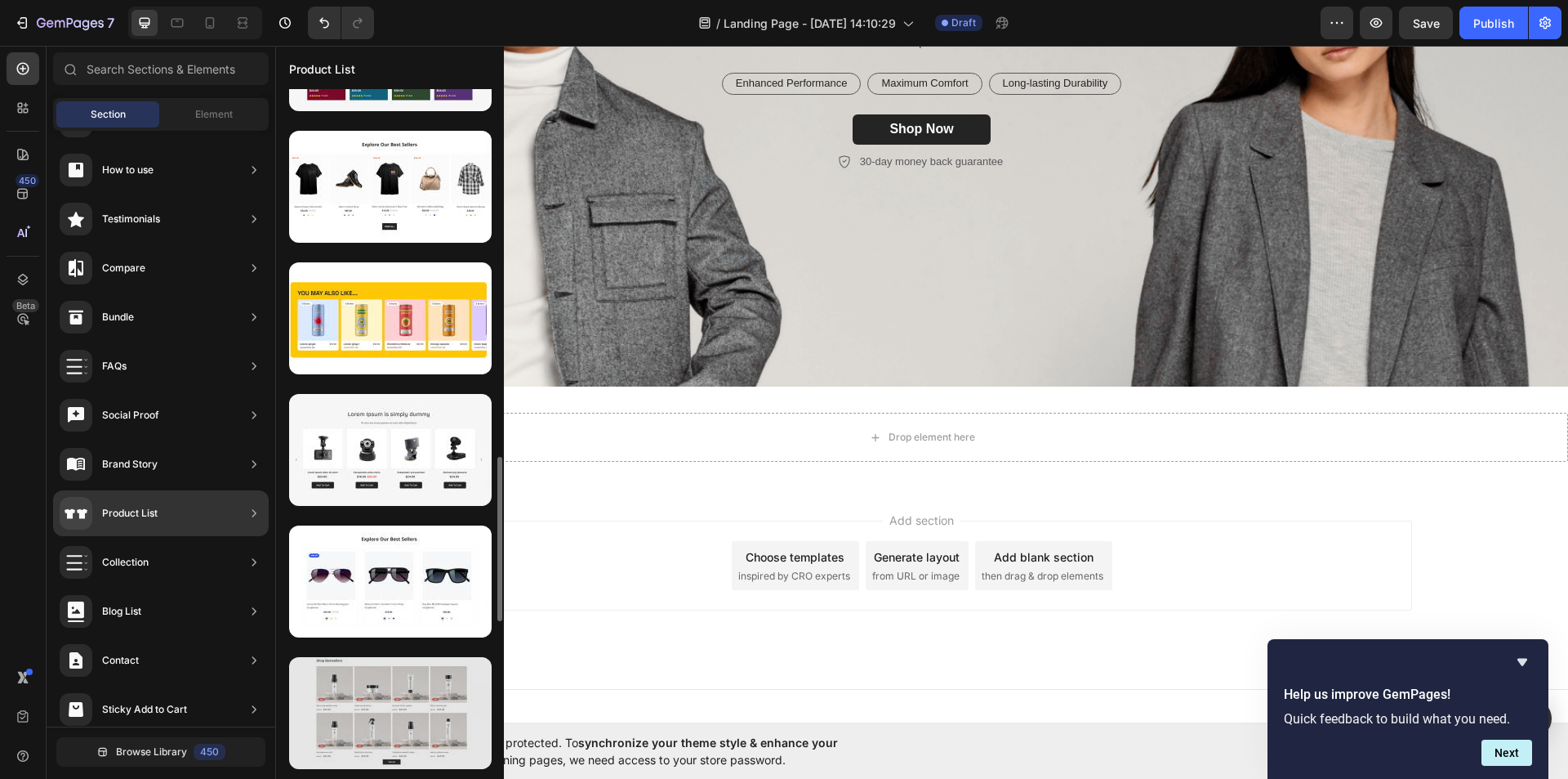
scroll to position [1358, 0]
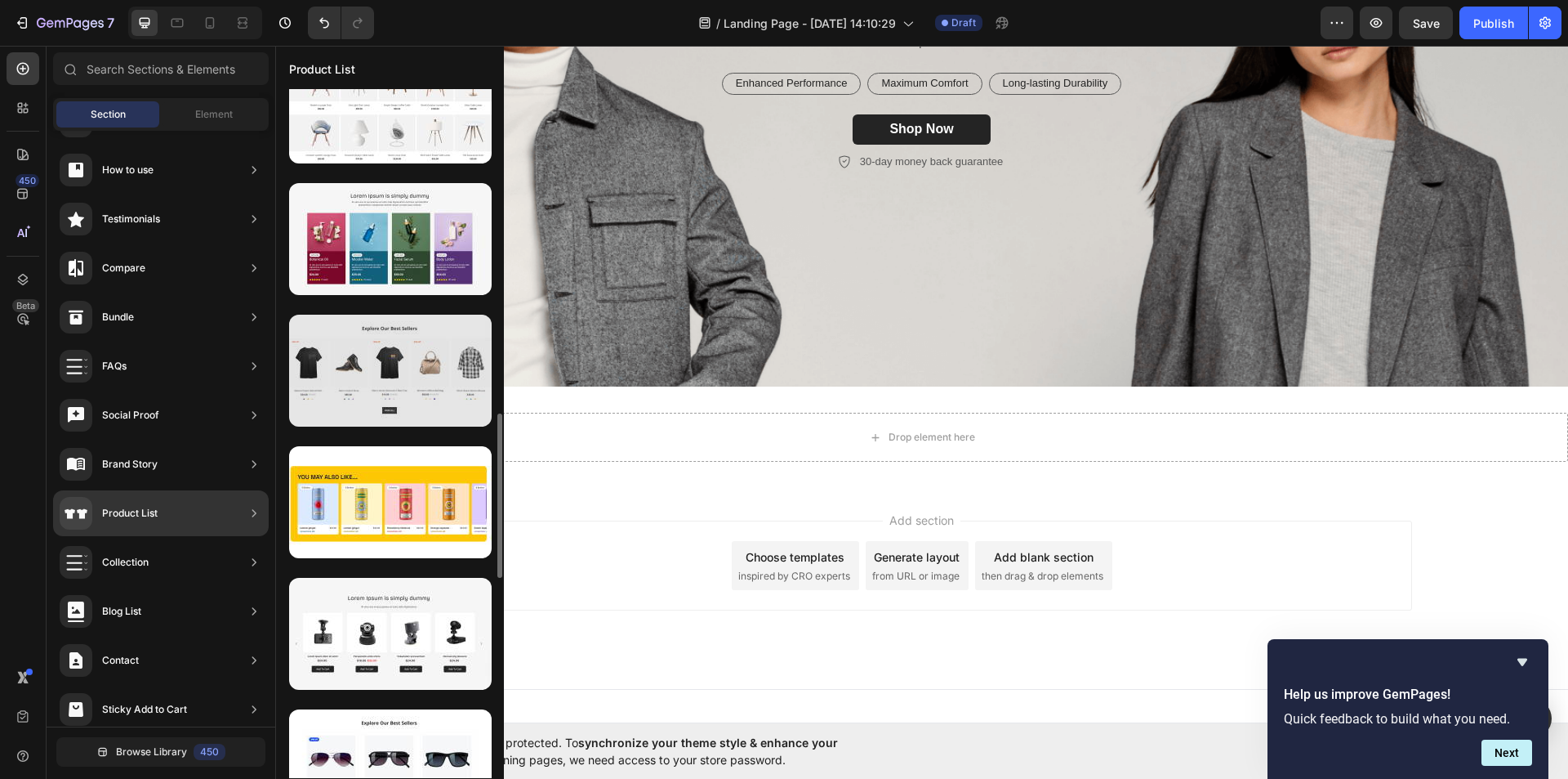
click at [401, 392] on div at bounding box center [389, 371] width 202 height 112
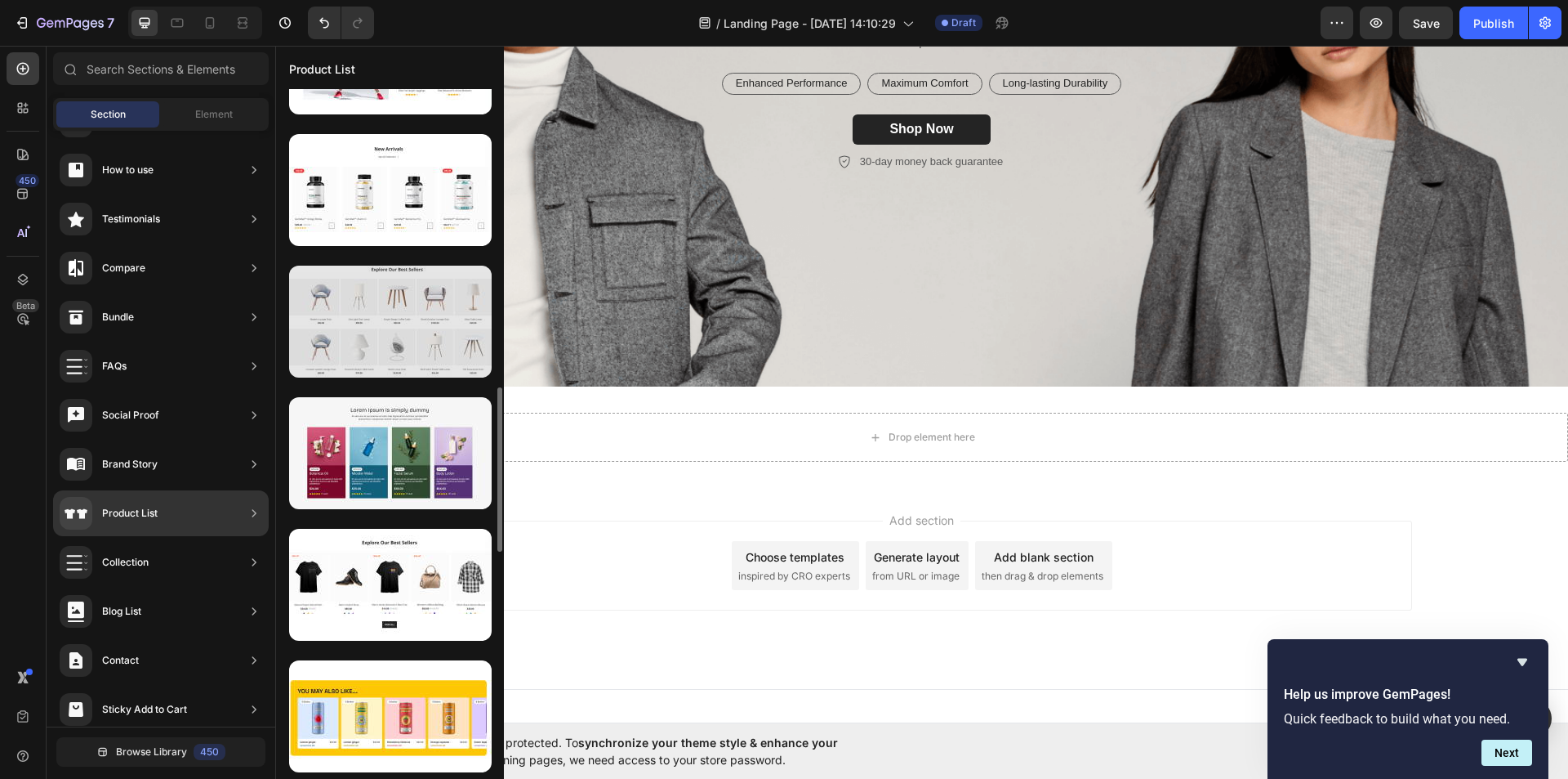
scroll to position [1184, 0]
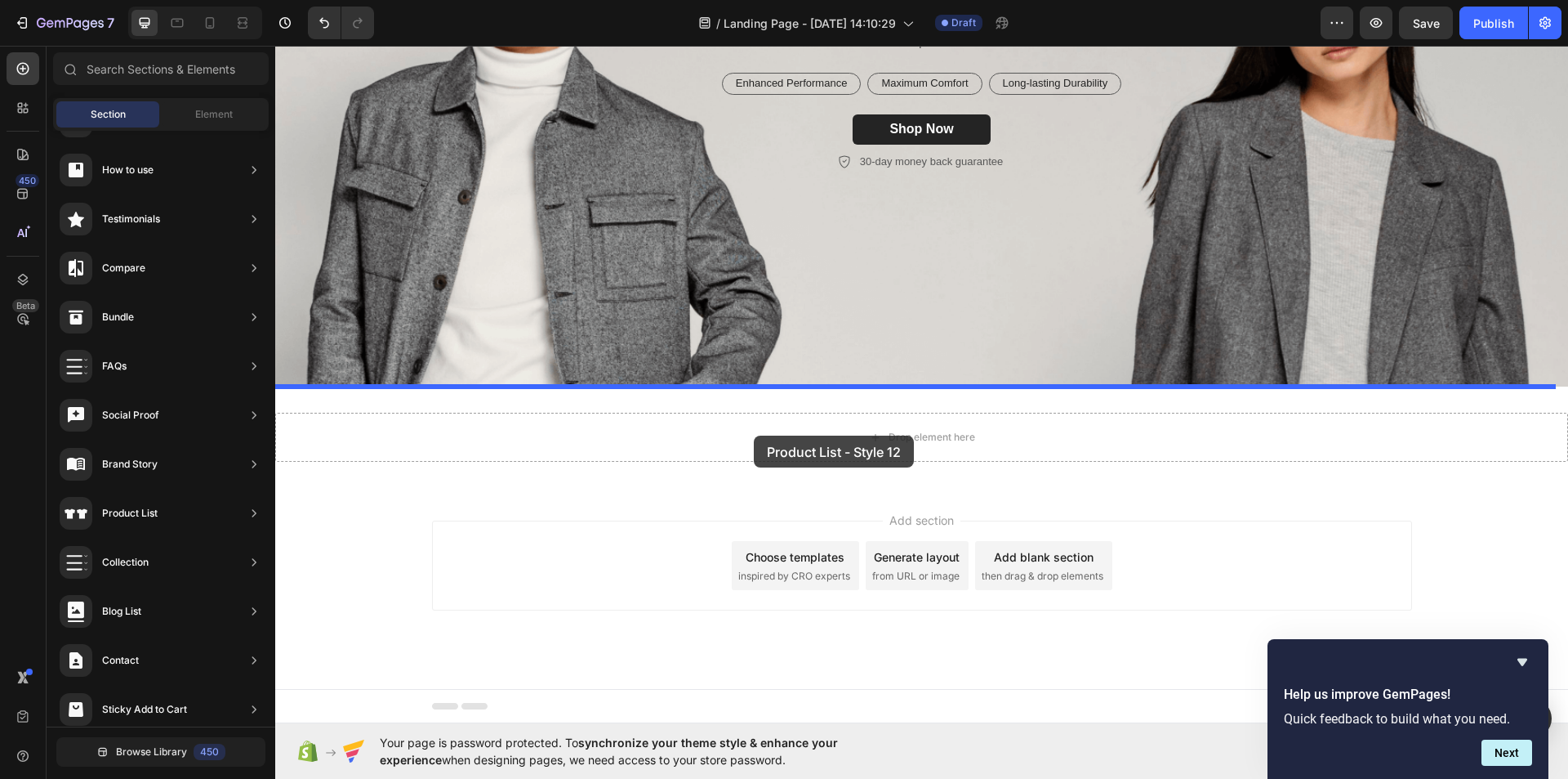
drag, startPoint x: 648, startPoint y: 608, endPoint x: 753, endPoint y: 435, distance: 202.4
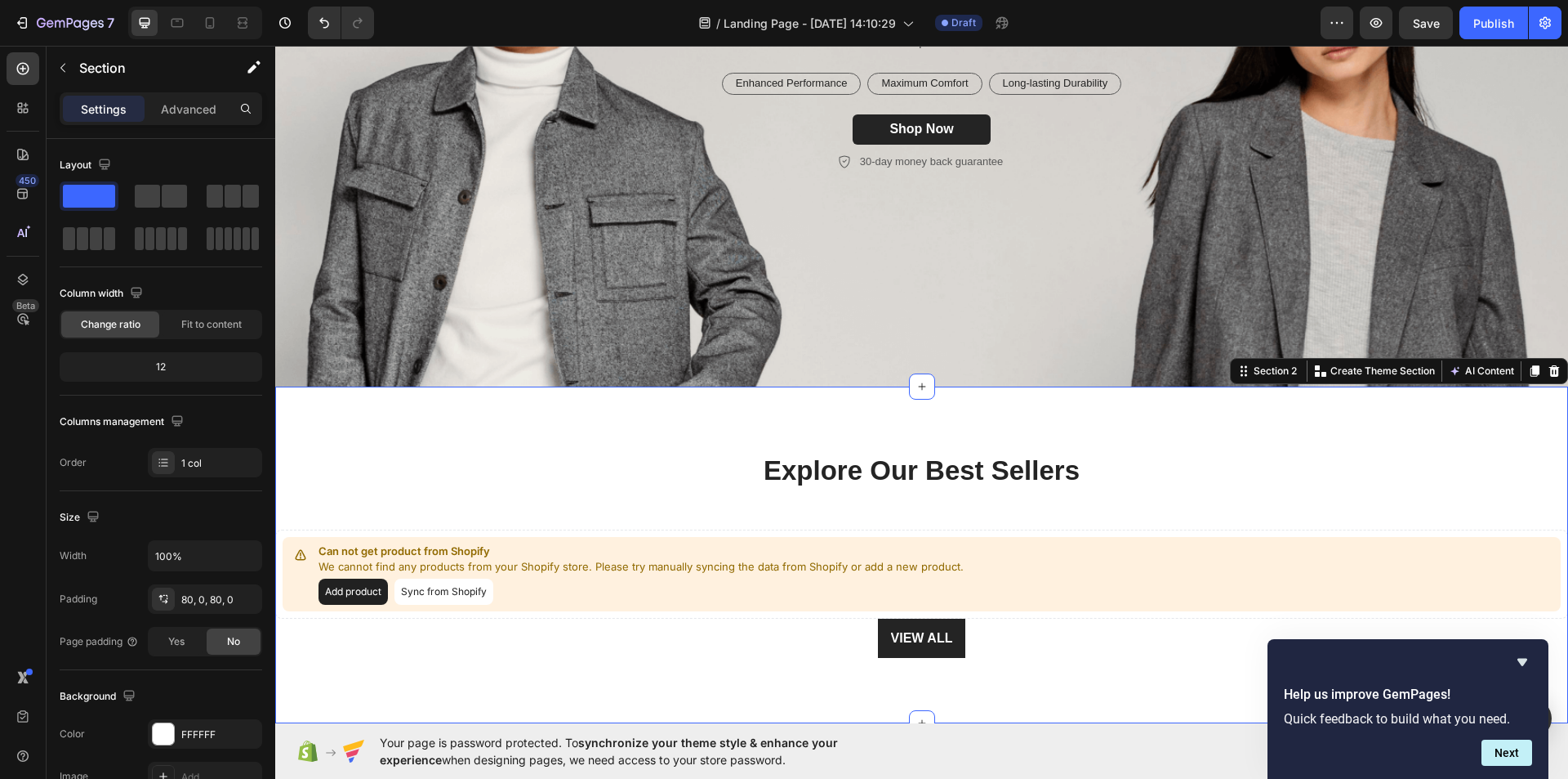
click at [1461, 466] on div "Explore Our Best Sellers Heading Row Can not get product from Shopify We cannot…" at bounding box center [921, 554] width 1293 height 206
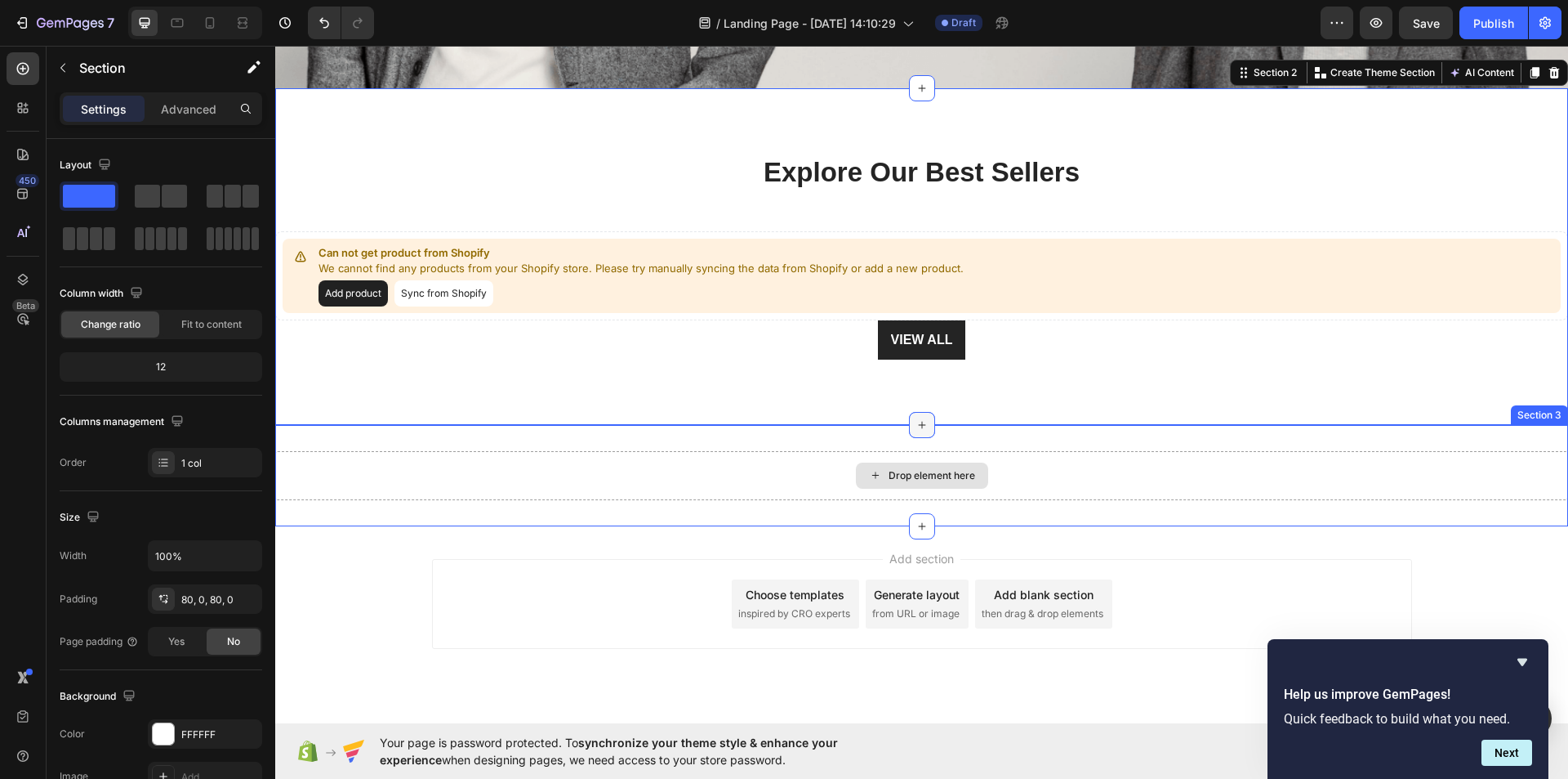
scroll to position [571, 0]
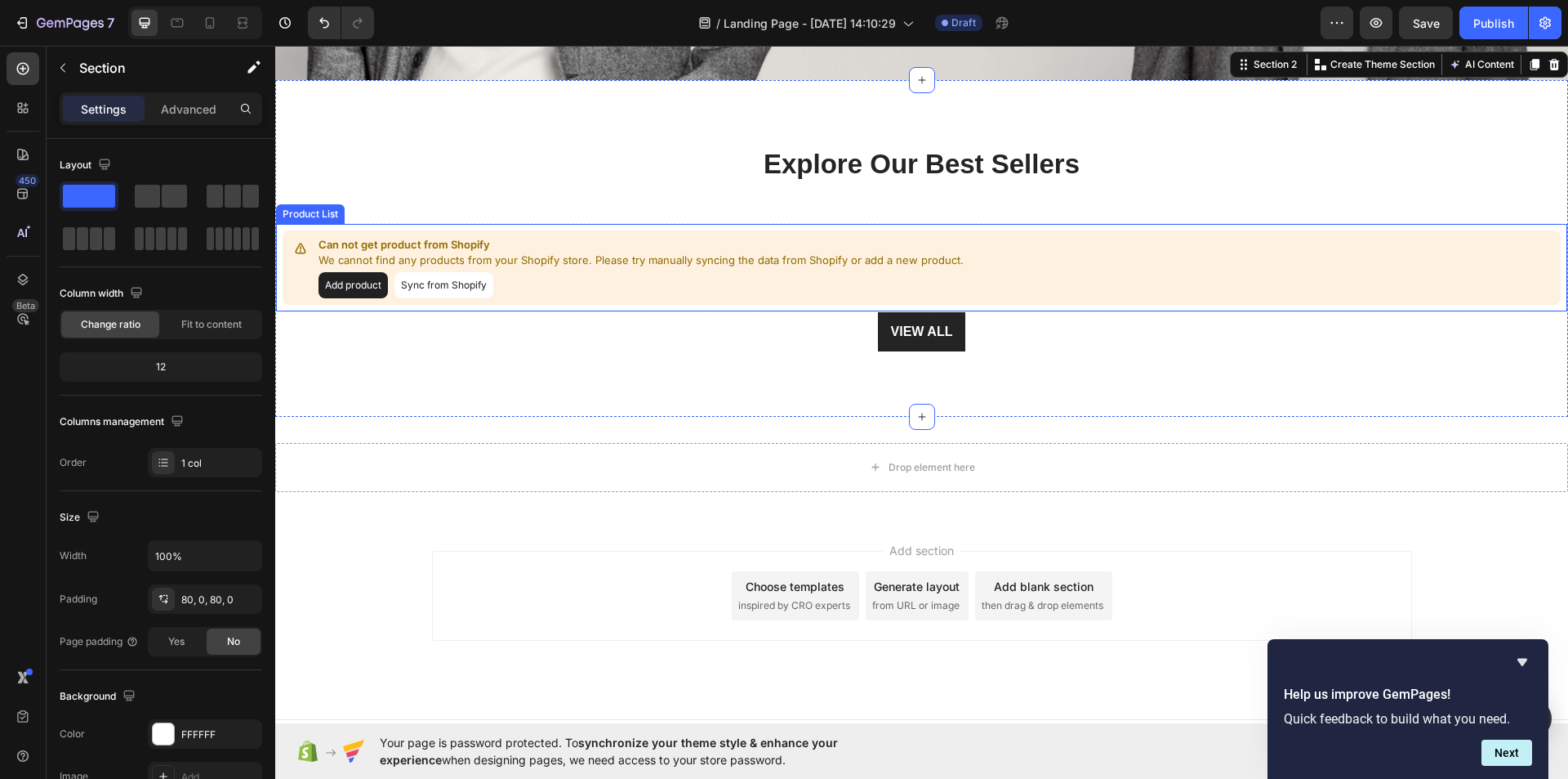
click at [525, 223] on div "Can not get product from Shopify We cannot find any products from your Shopify …" at bounding box center [921, 267] width 1293 height 89
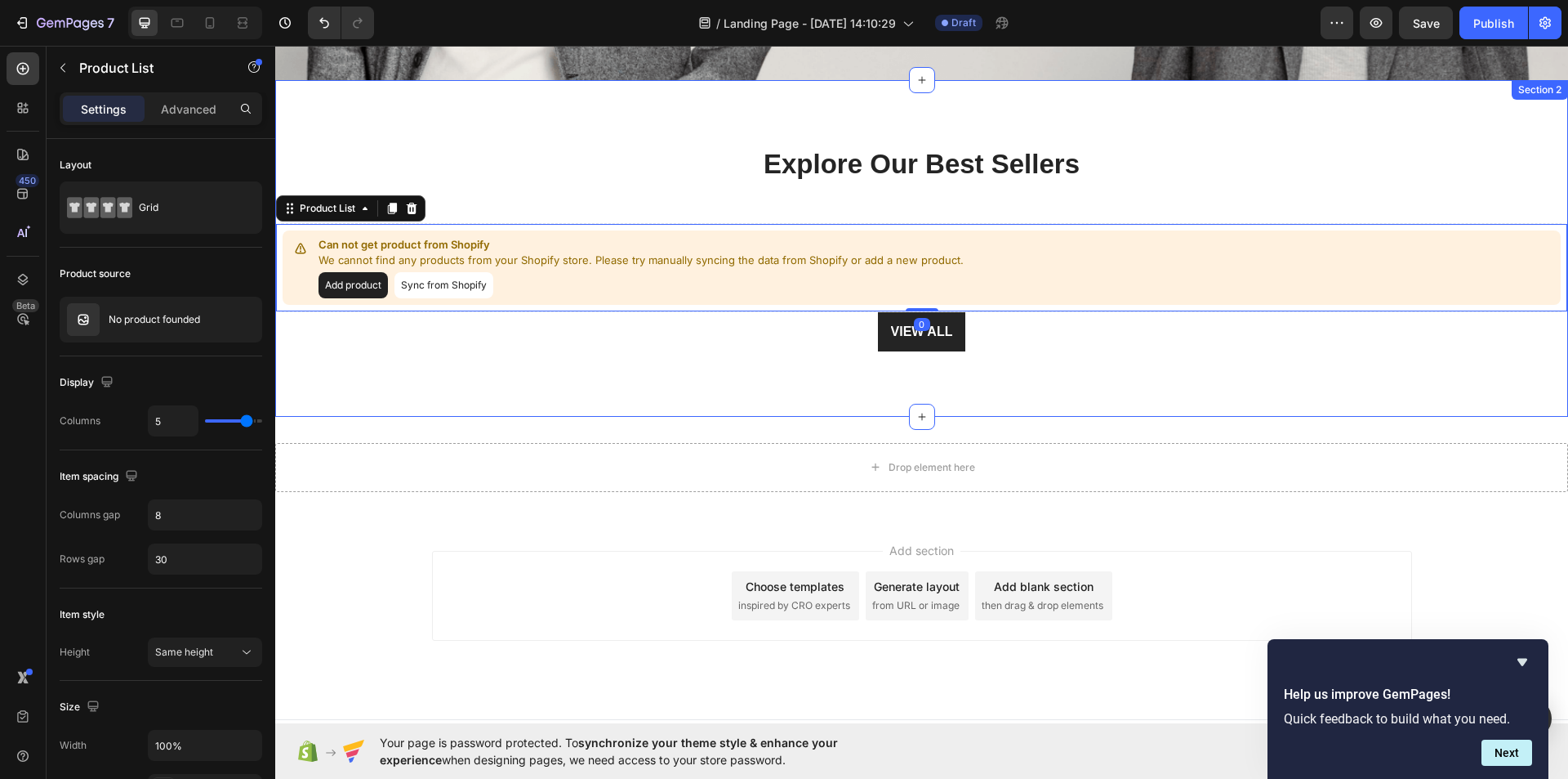
scroll to position [512, 0]
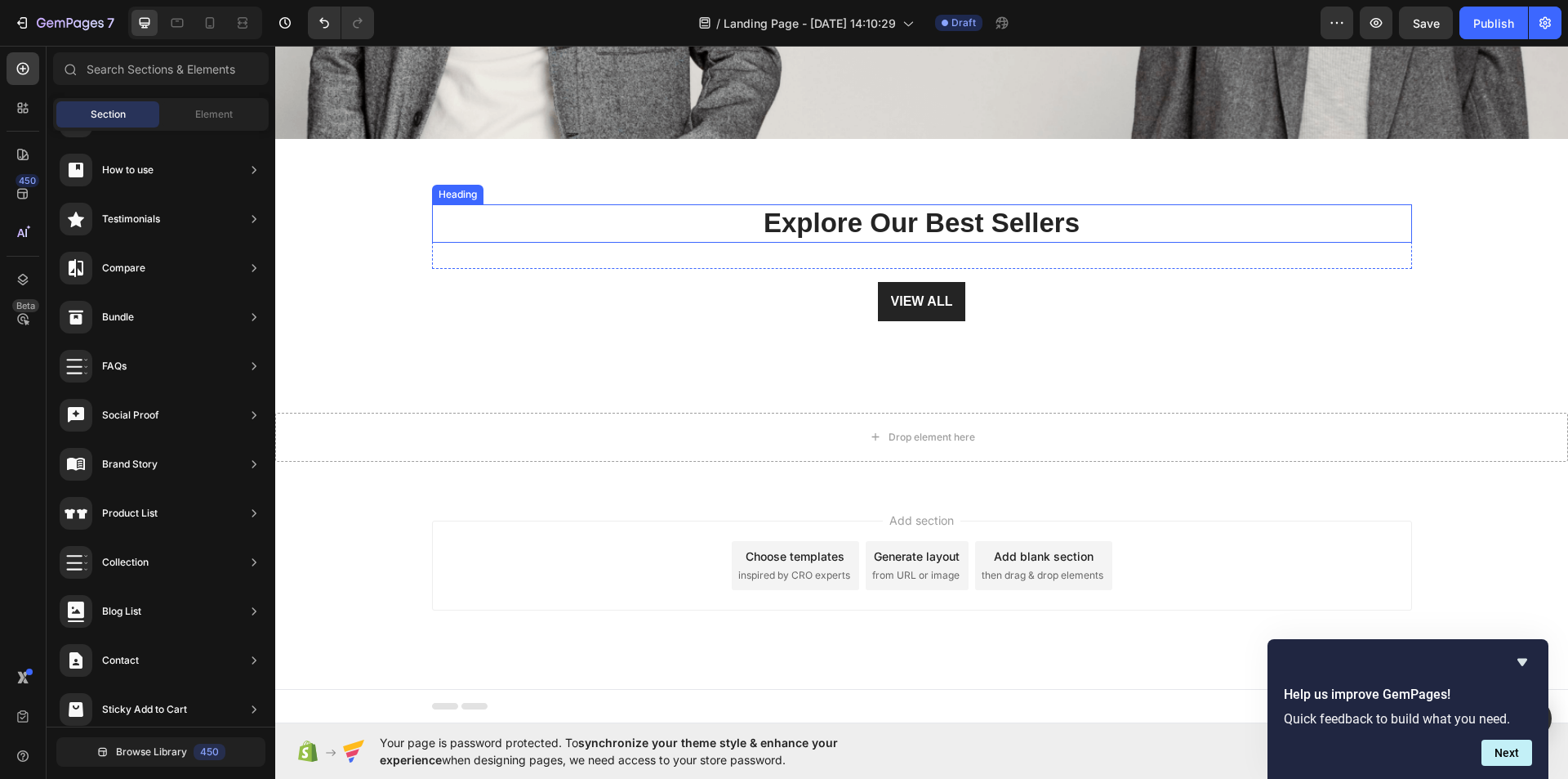
click at [526, 220] on p "Explore Our Best Sellers" at bounding box center [922, 224] width 977 height 35
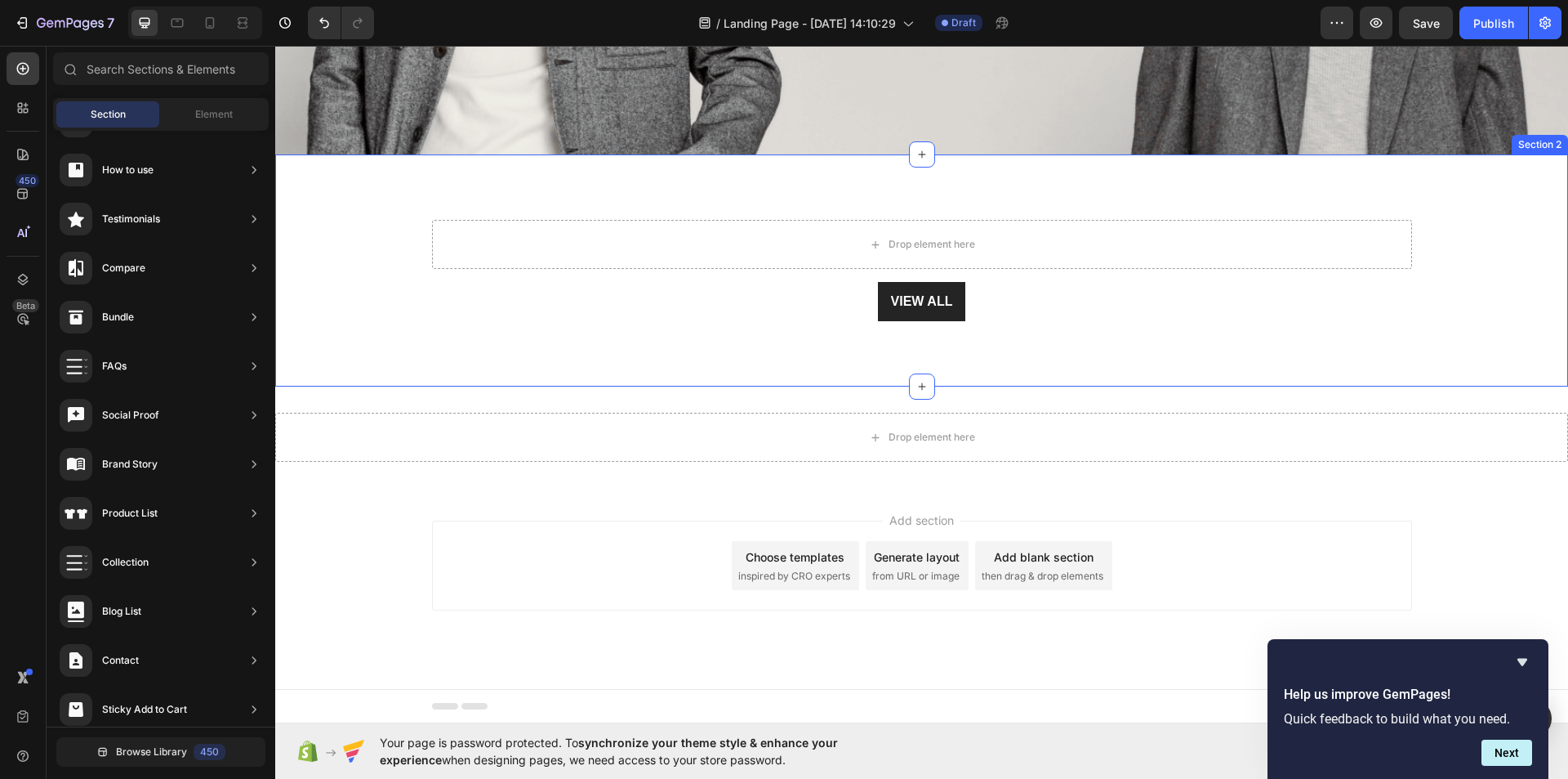
click at [525, 195] on div "Drop element here Row VIEW ALL Button Section 2" at bounding box center [921, 270] width 1293 height 232
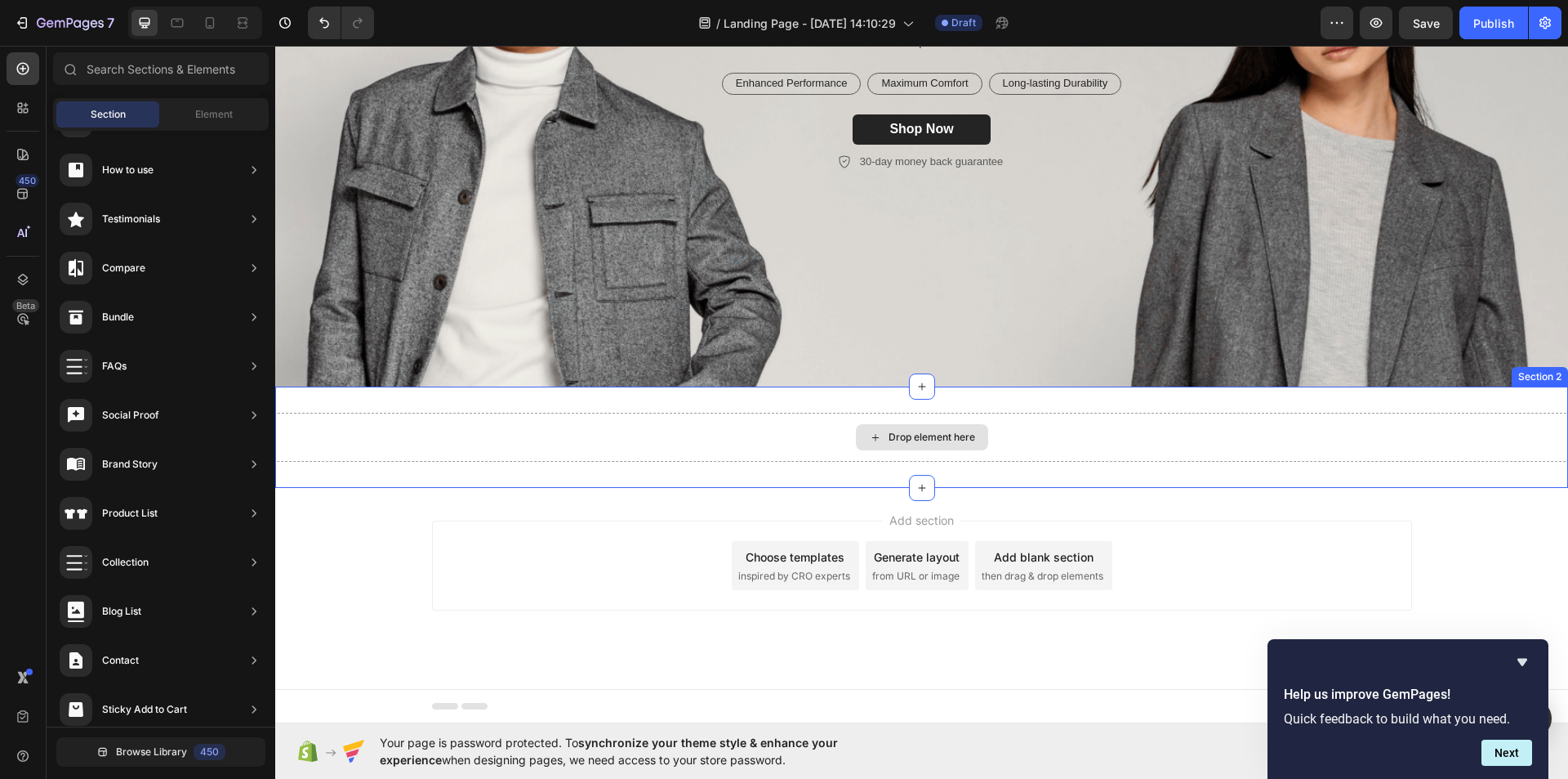
click at [657, 439] on div "Drop element here" at bounding box center [921, 437] width 1293 height 49
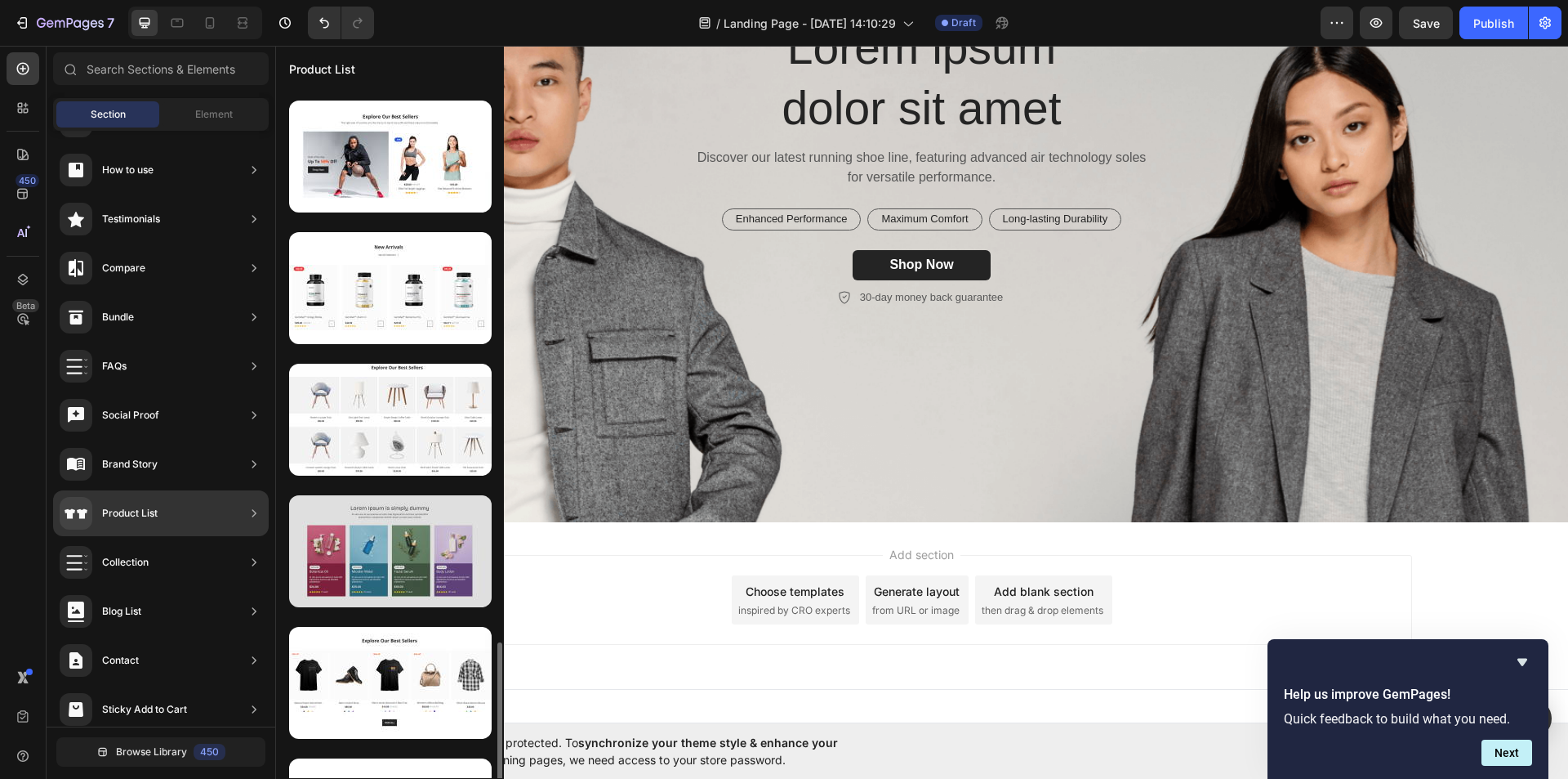
scroll to position [1455, 0]
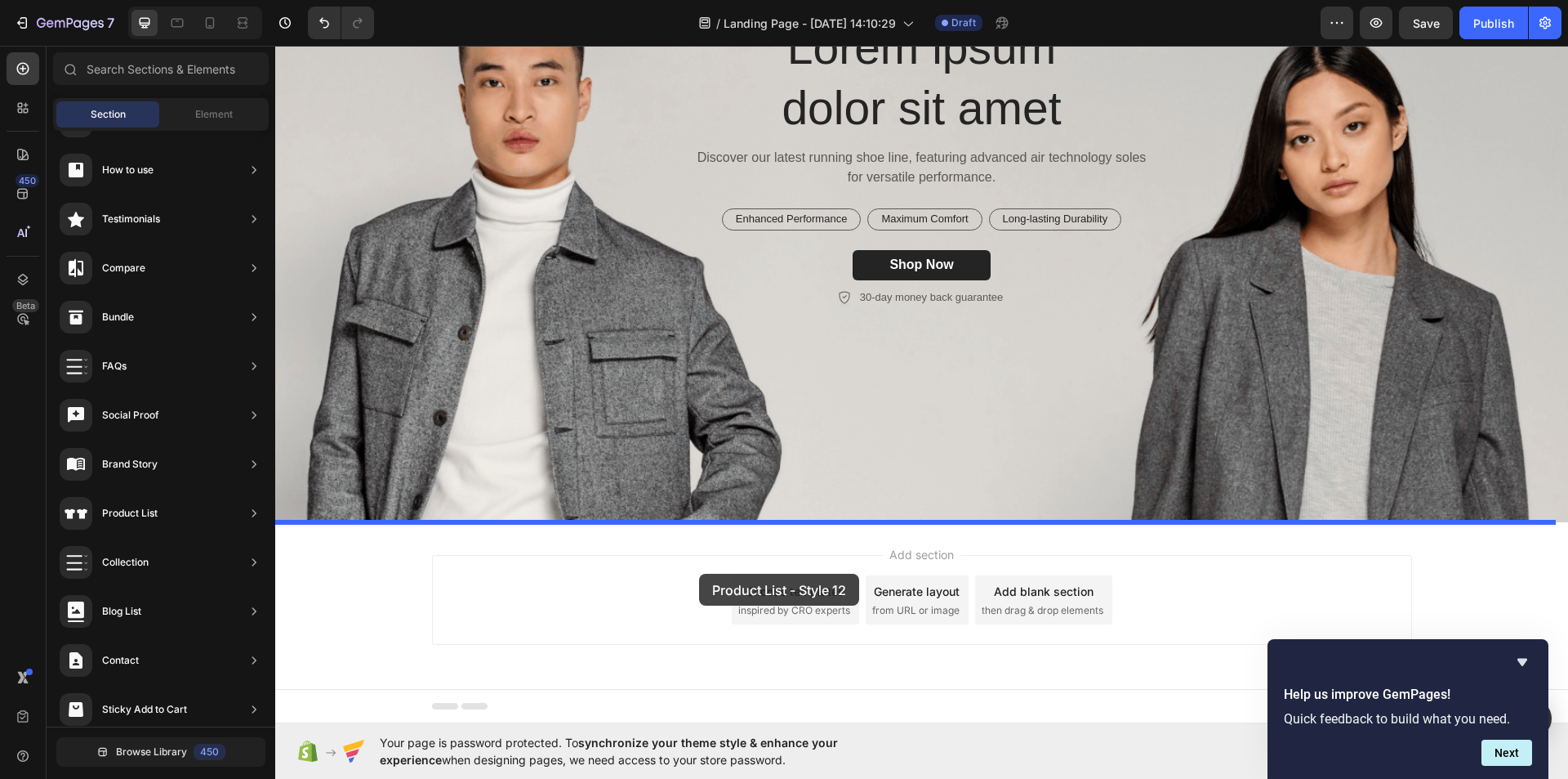
drag, startPoint x: 648, startPoint y: 349, endPoint x: 699, endPoint y: 573, distance: 229.7
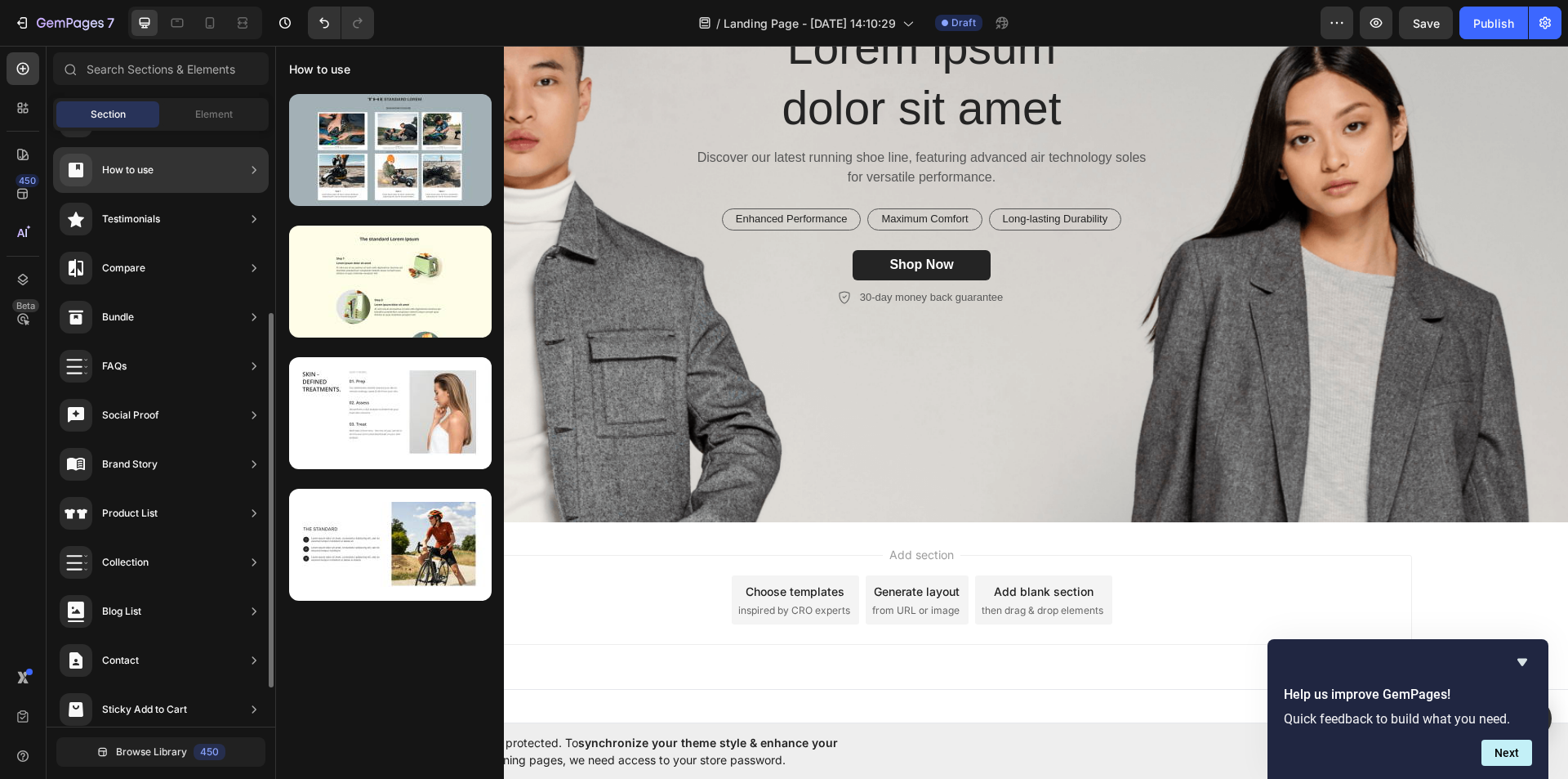
scroll to position [0, 0]
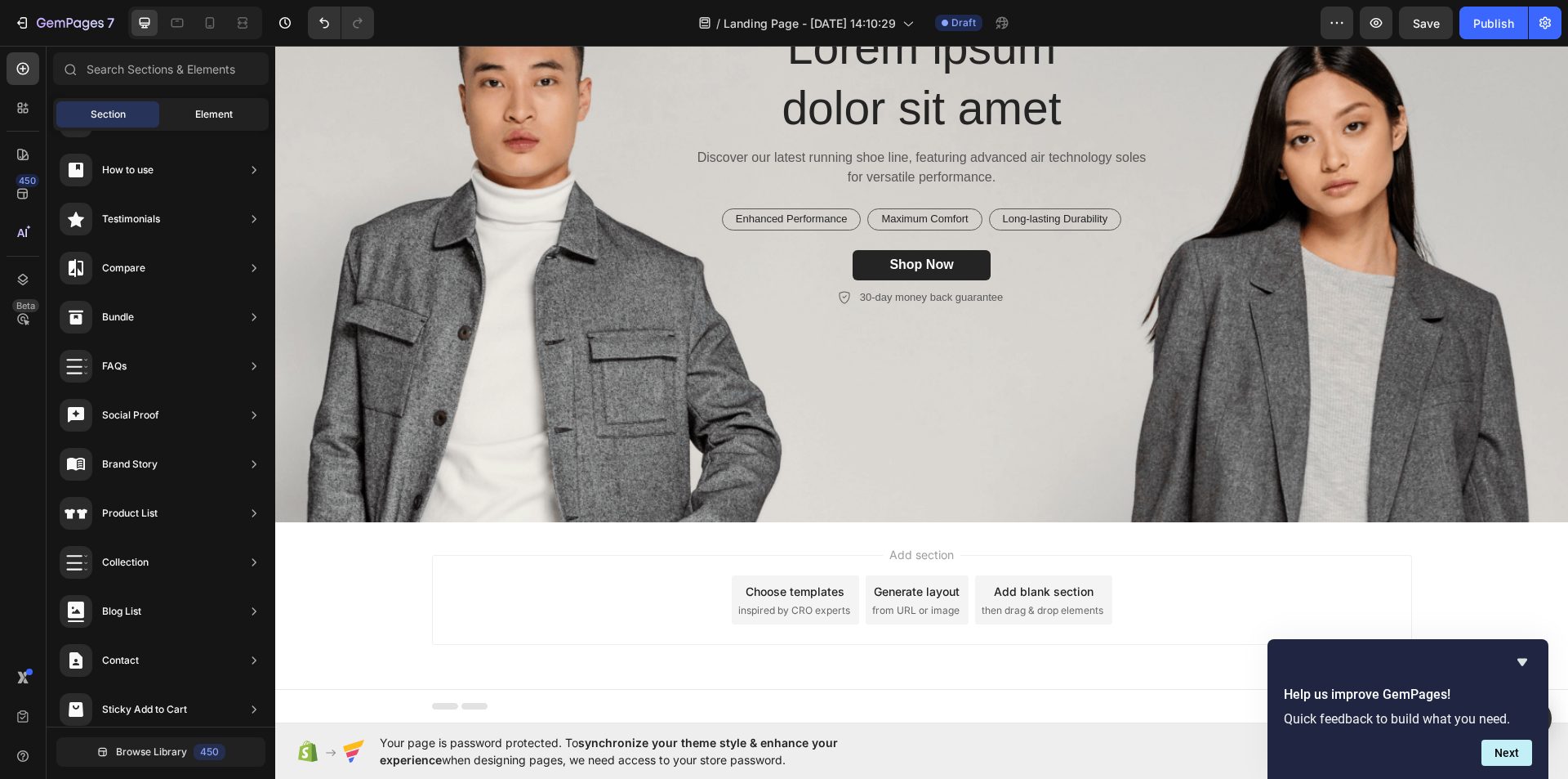
click at [198, 107] on span "Element" at bounding box center [214, 115] width 37 height 15
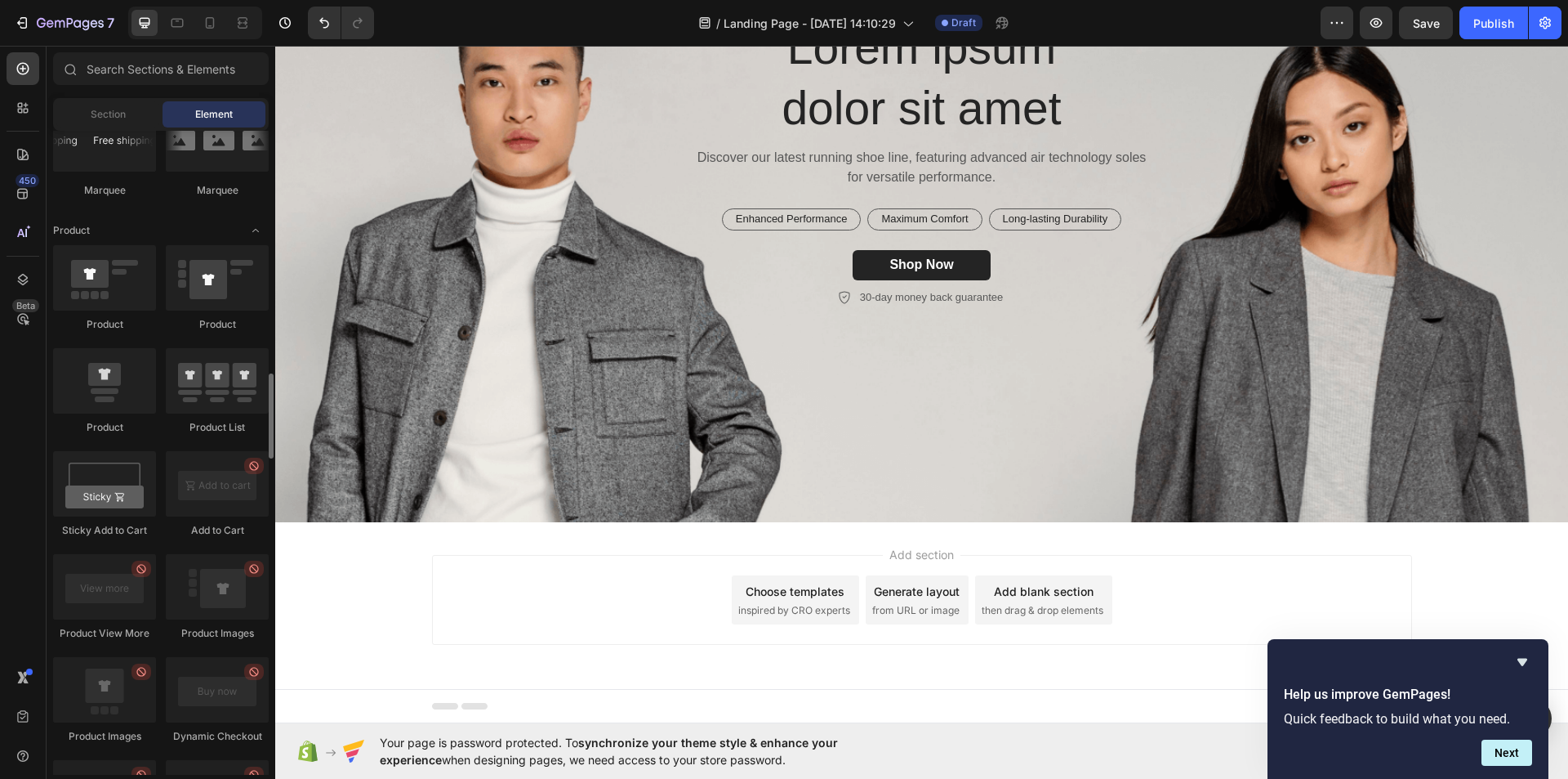
scroll to position [2165, 0]
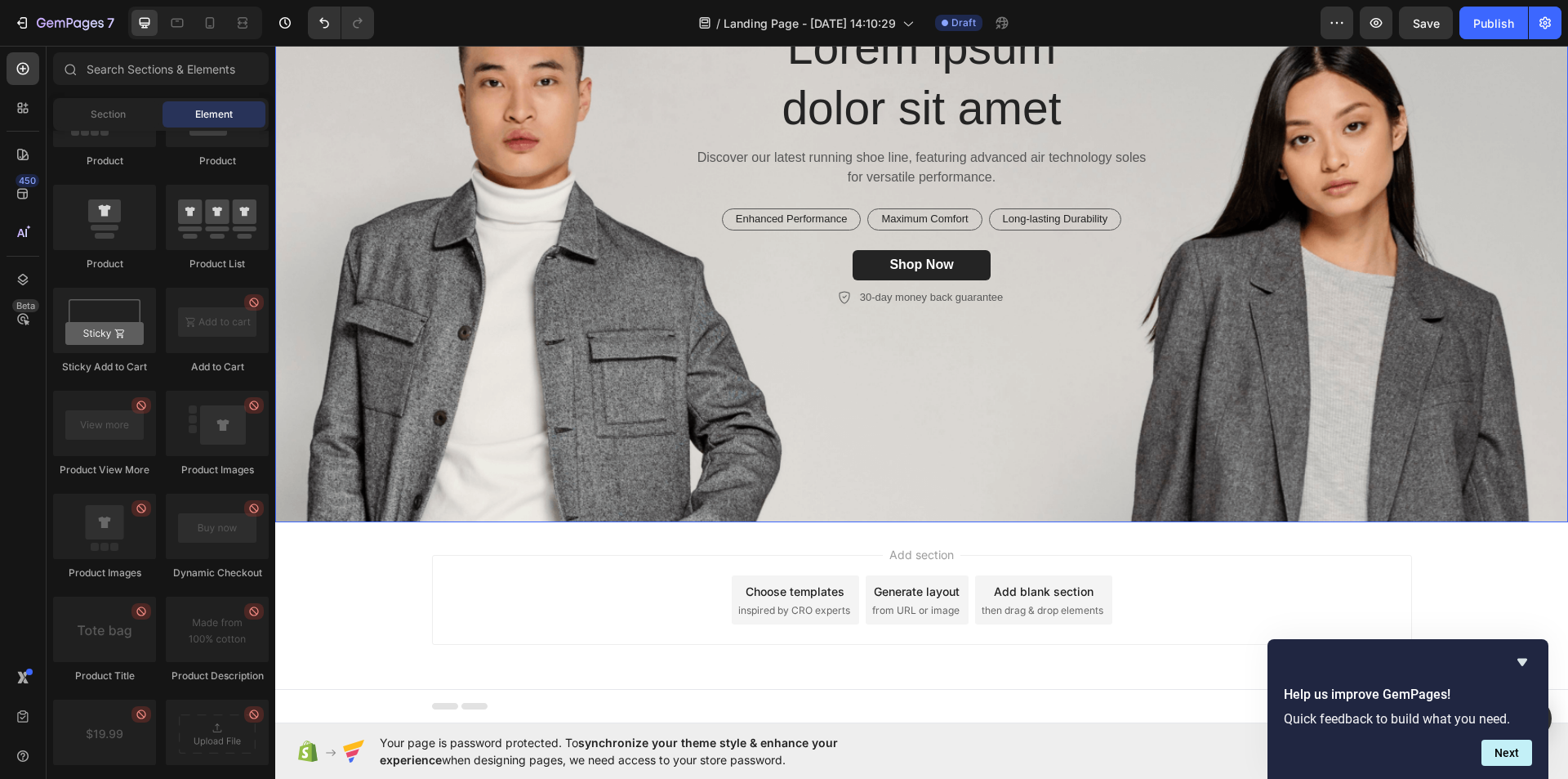
click at [1009, 388] on div "Background Image" at bounding box center [921, 237] width 1293 height 572
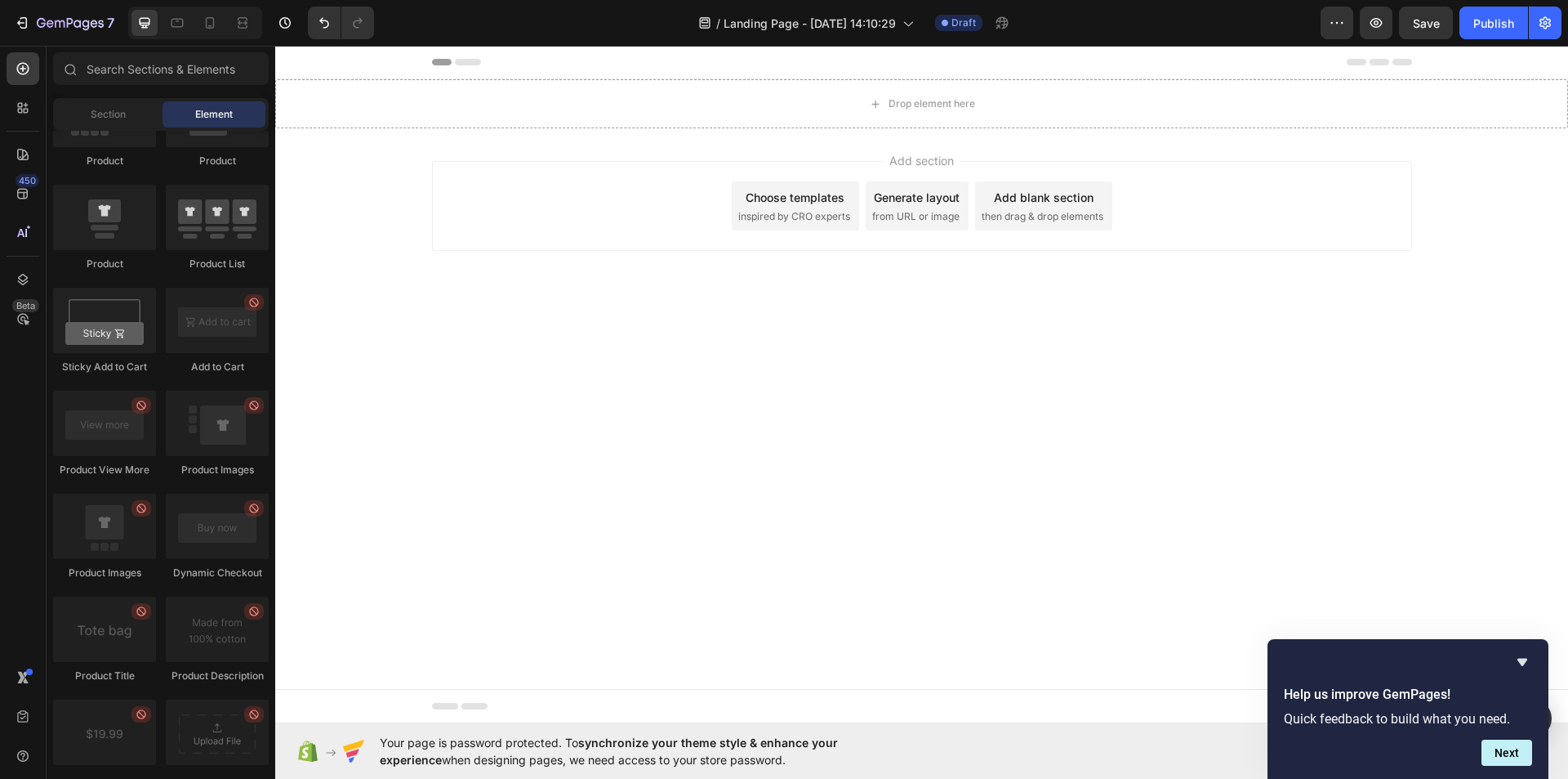
scroll to position [0, 0]
click at [795, 116] on div "Drop element here" at bounding box center [921, 103] width 1293 height 49
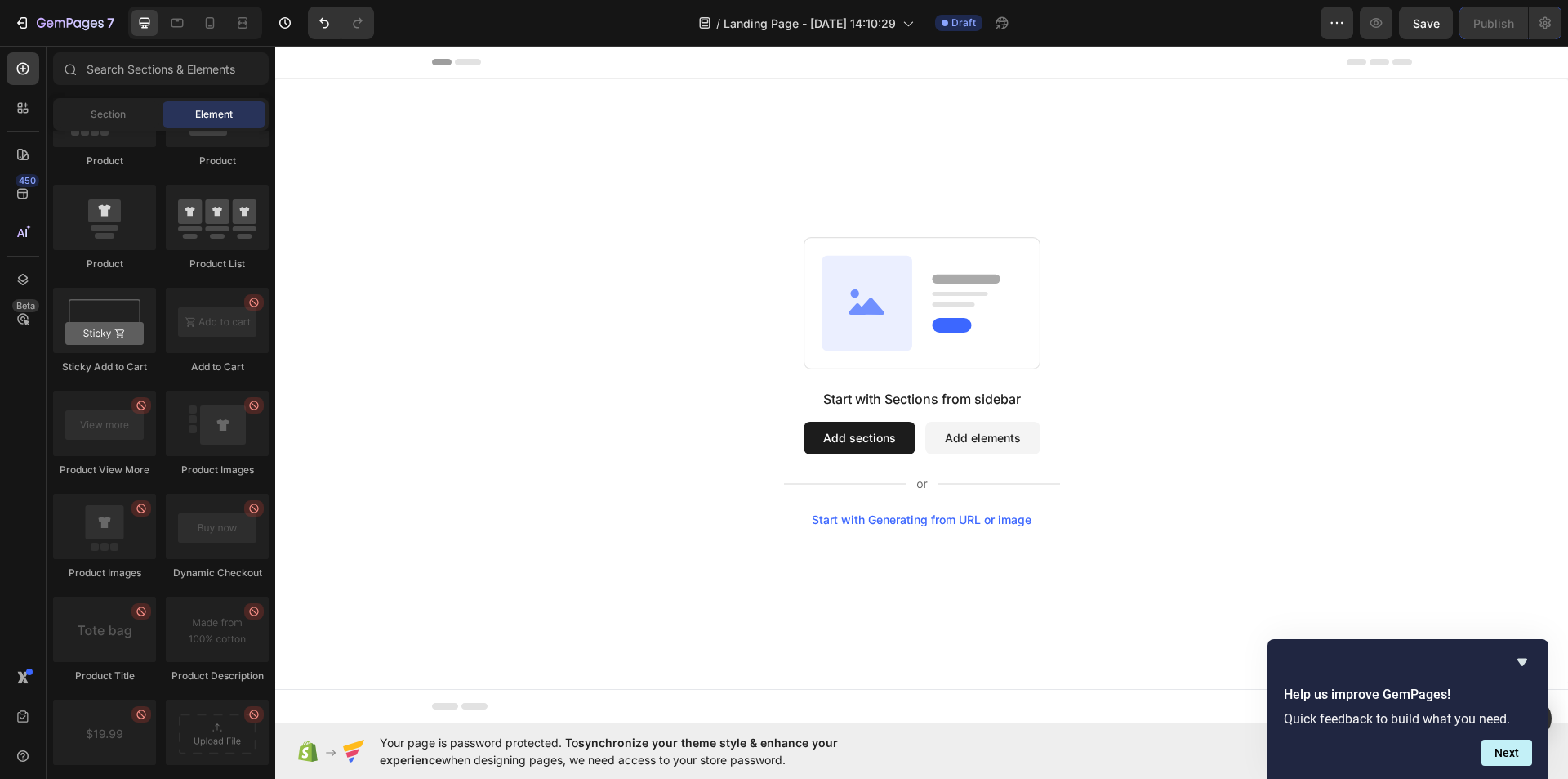
click at [902, 519] on div "Start with Generating from URL or image" at bounding box center [921, 520] width 220 height 13
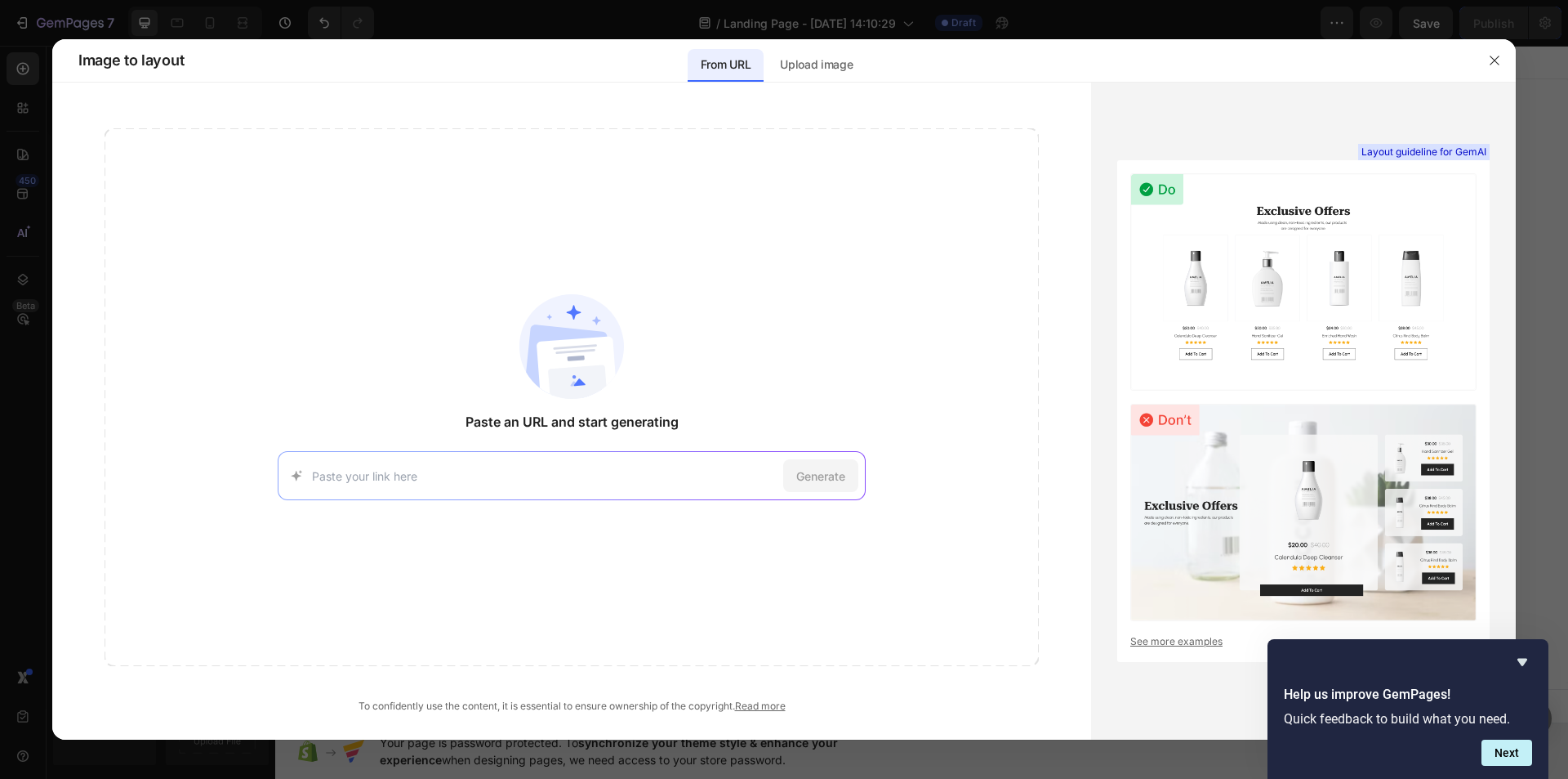
click at [640, 480] on input at bounding box center [544, 475] width 465 height 17
type input "[URL][DOMAIN_NAME]"
click at [793, 477] on div "Generate" at bounding box center [821, 475] width 75 height 33
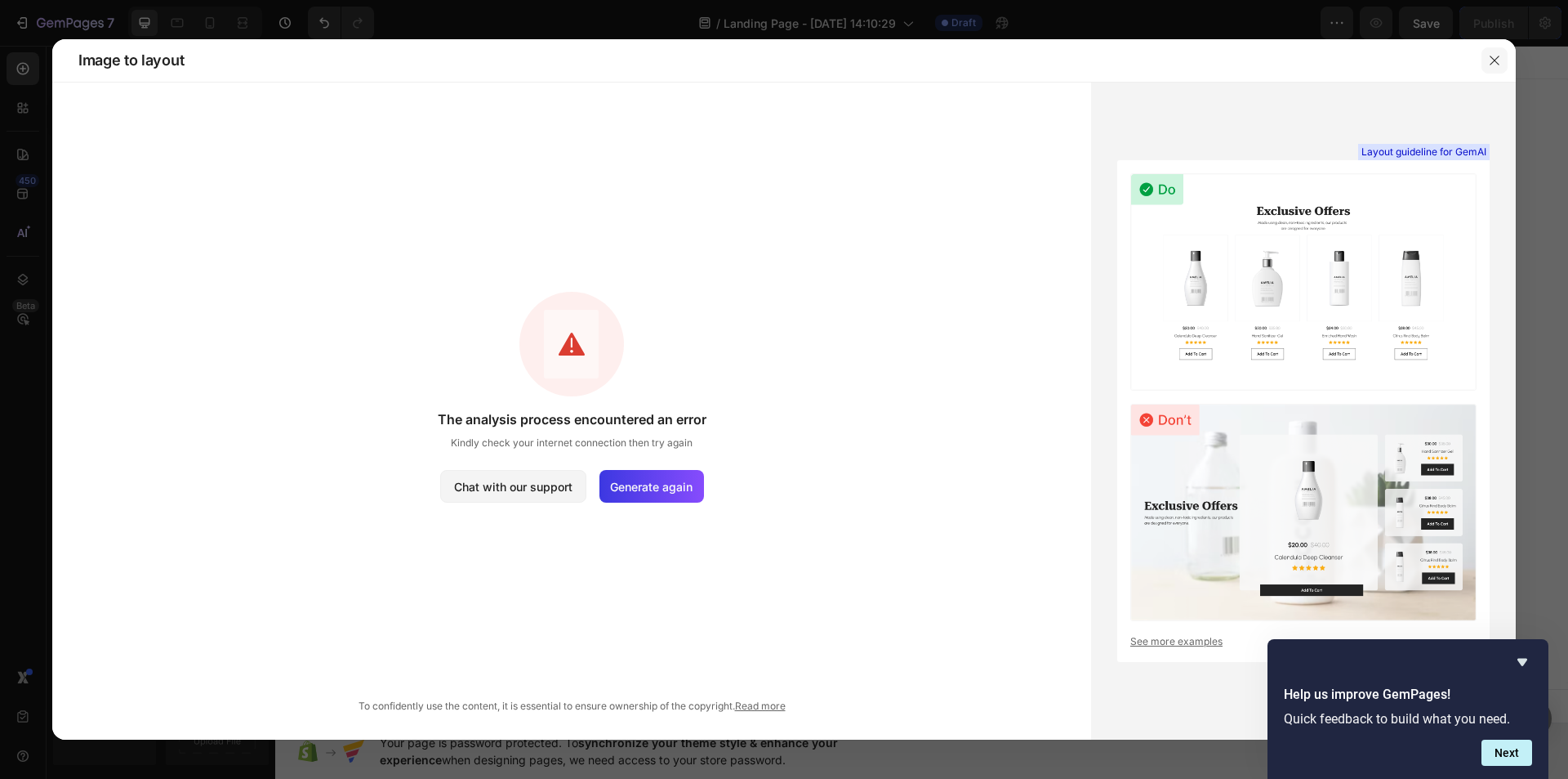
click at [1492, 60] on icon "button" at bounding box center [1494, 61] width 13 height 13
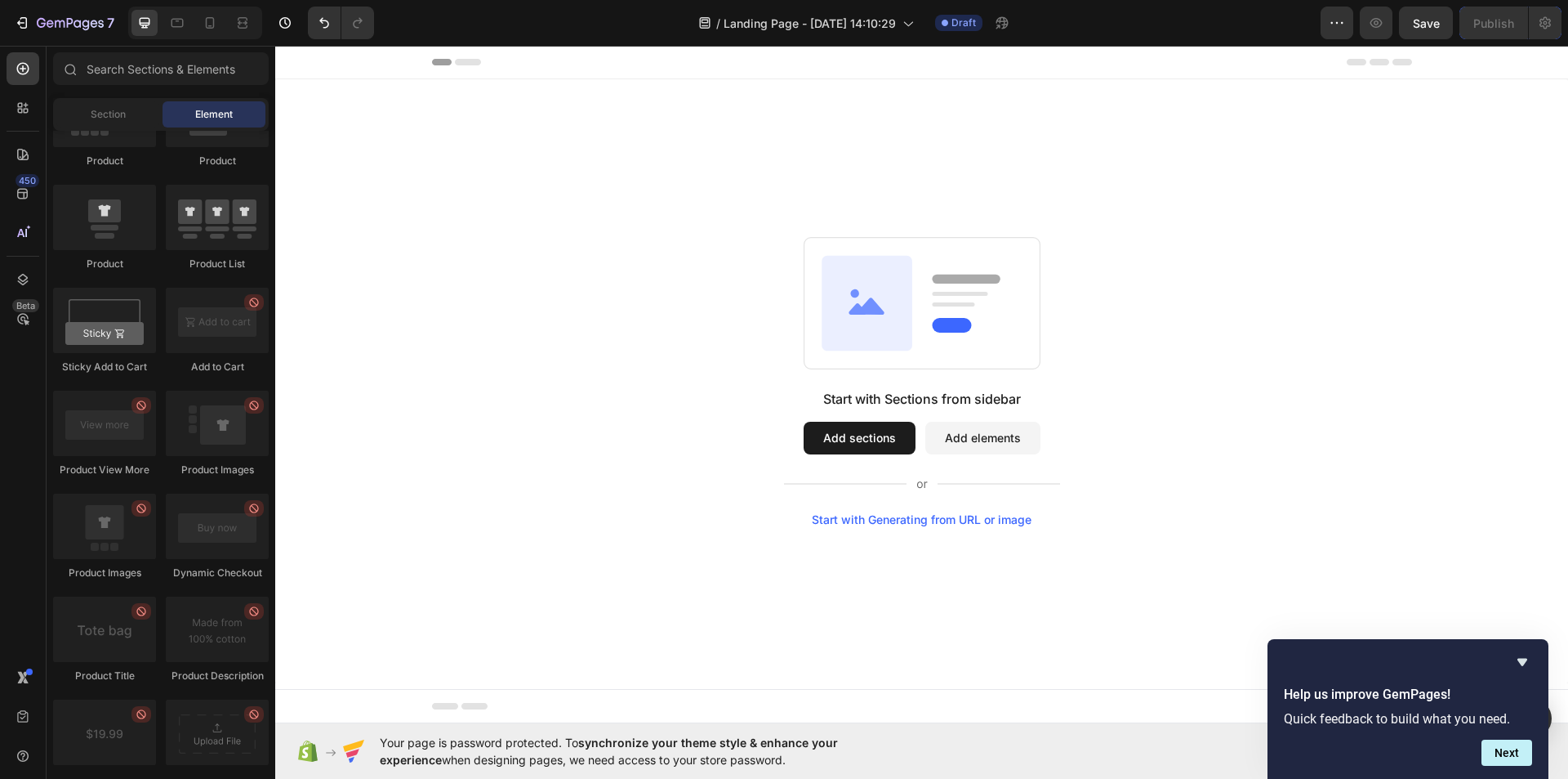
click at [907, 526] on div "Start with Generating from URL or image" at bounding box center [921, 520] width 220 height 13
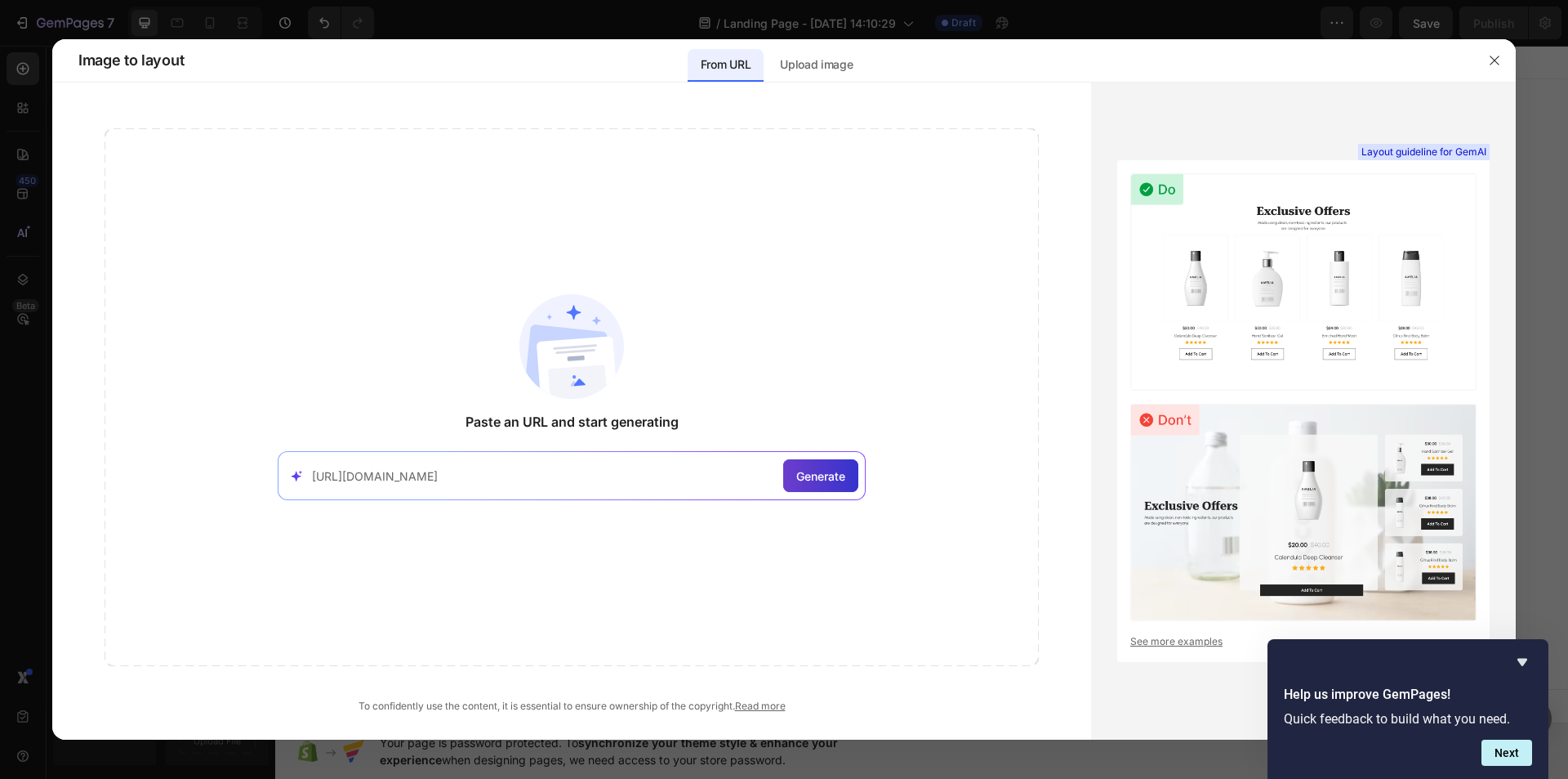
type input "[URL][DOMAIN_NAME]"
click at [818, 483] on span "Generate" at bounding box center [821, 475] width 49 height 17
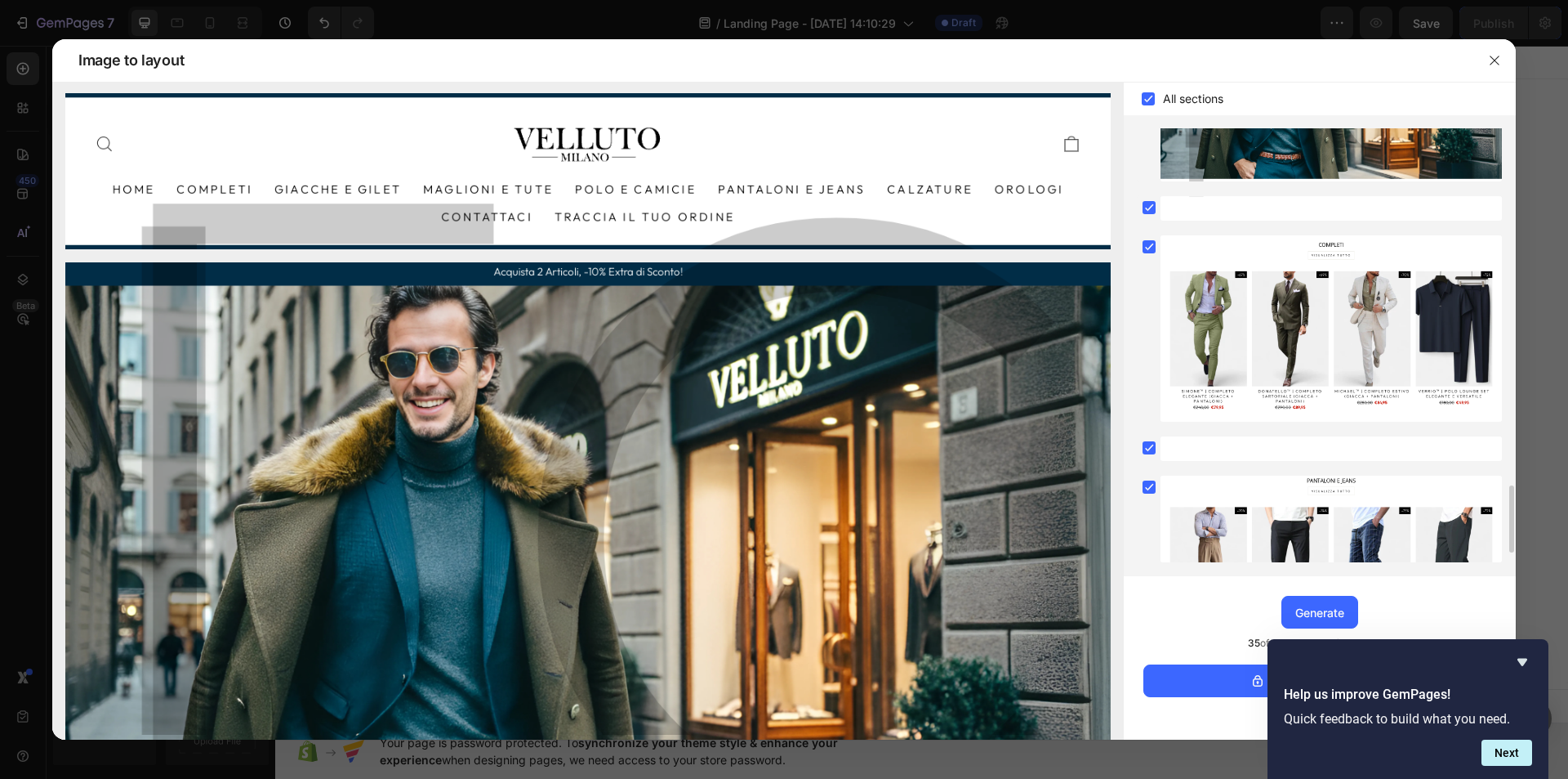
scroll to position [2512, 0]
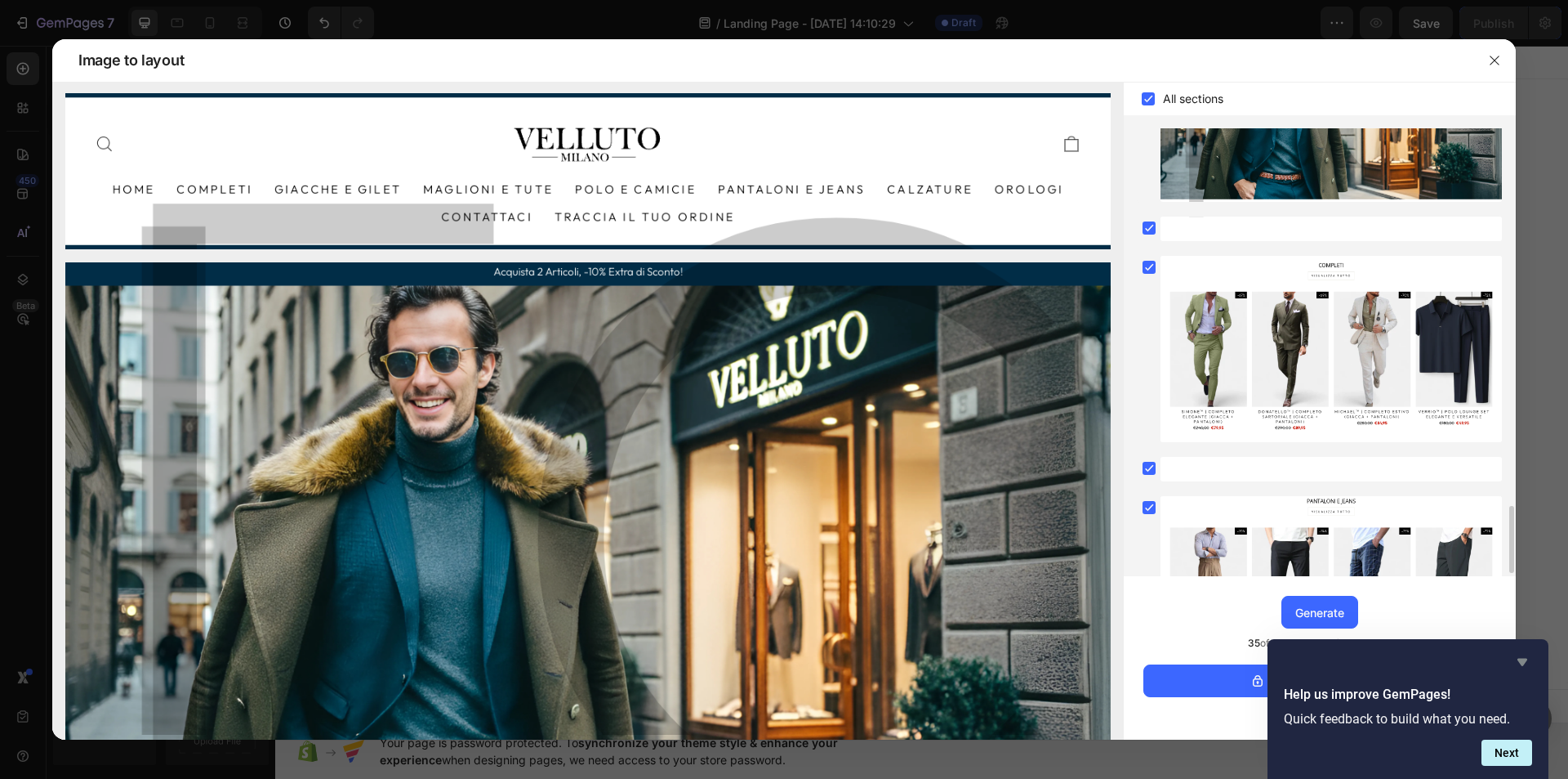
click at [1527, 664] on icon "Hide survey" at bounding box center [1522, 662] width 20 height 20
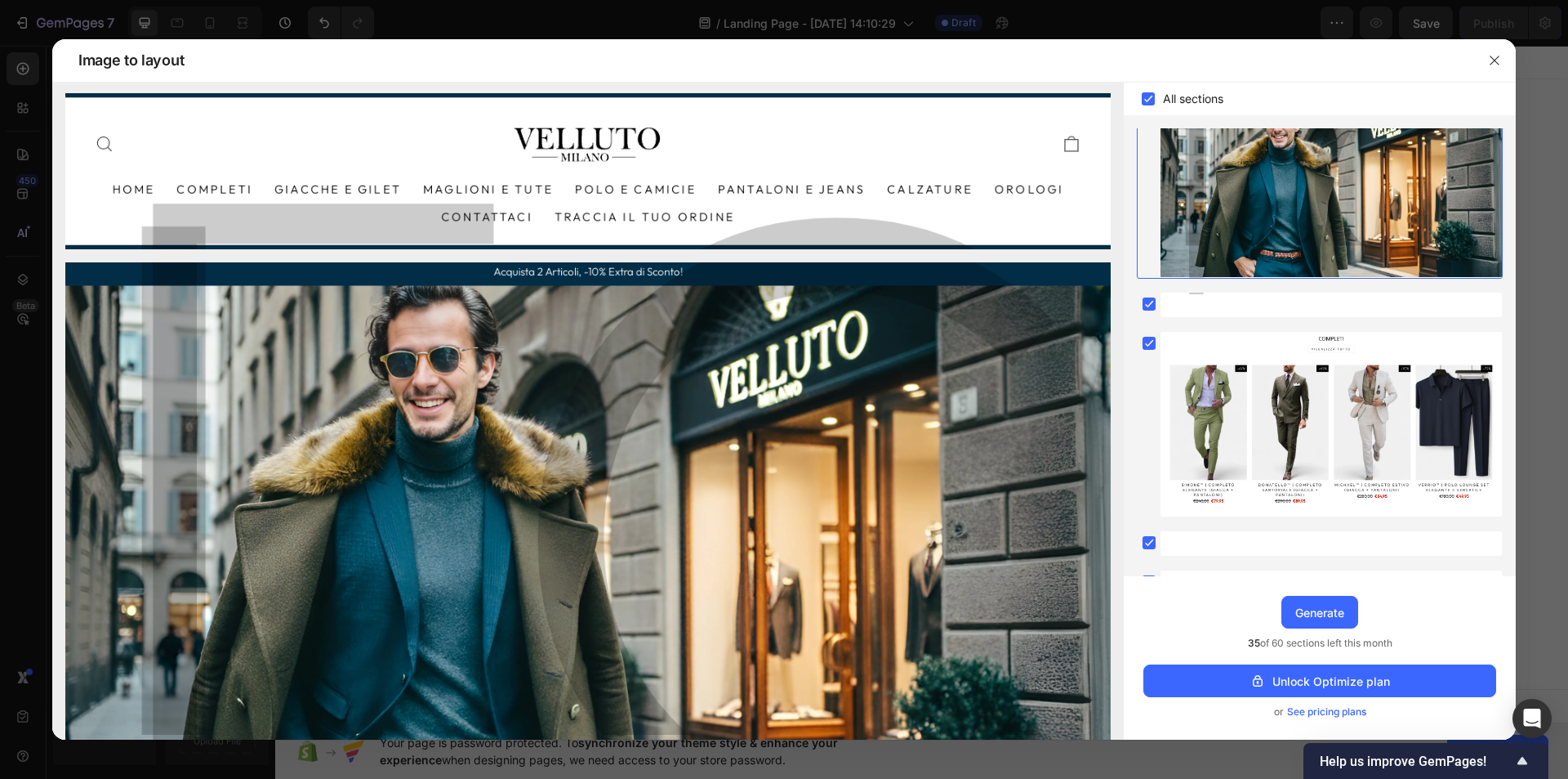
scroll to position [0, 0]
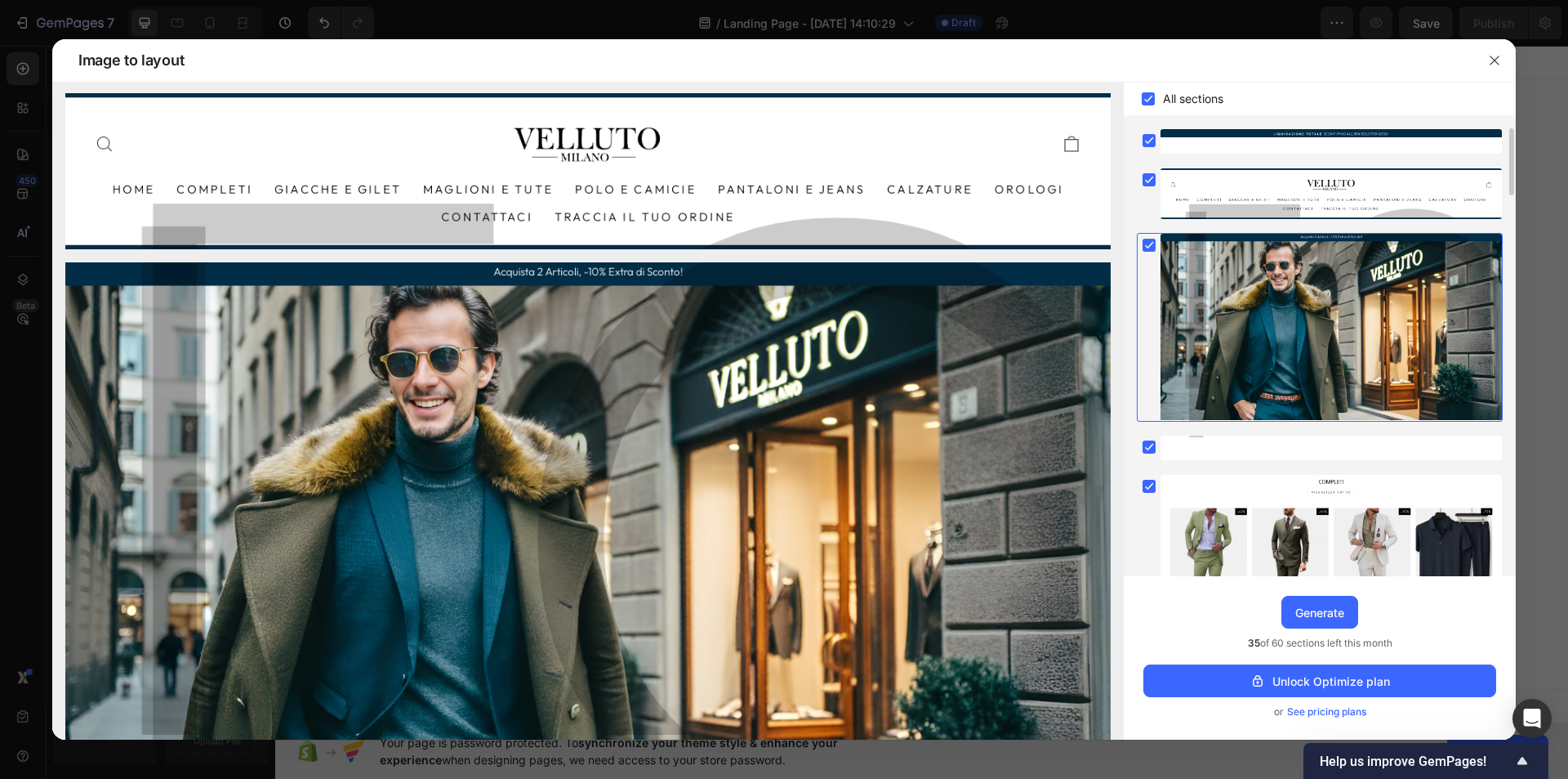
click at [1151, 249] on rect at bounding box center [1150, 245] width 13 height 13
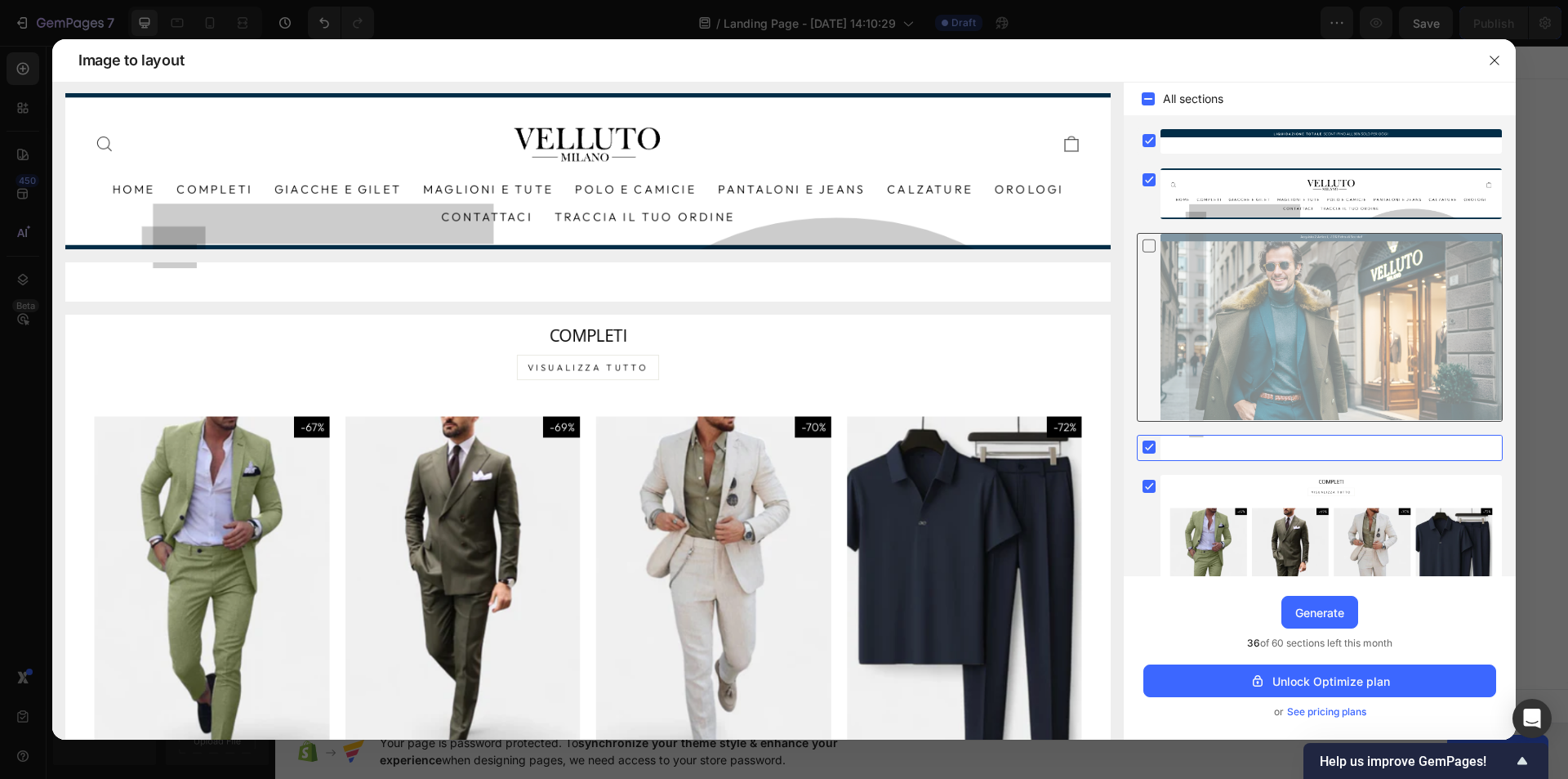
click at [1148, 244] on icon at bounding box center [1150, 245] width 17 height 17
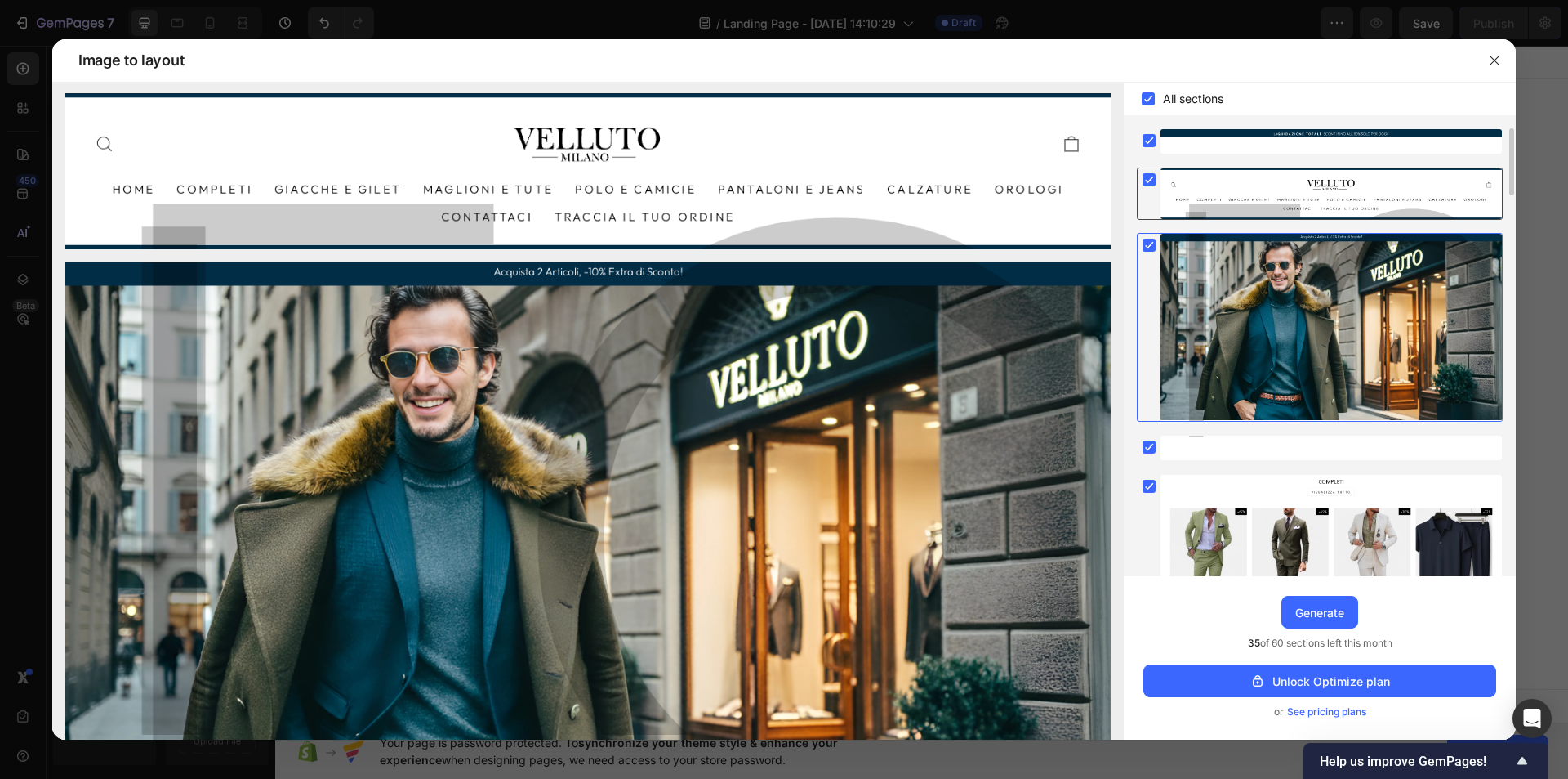
click at [1145, 182] on rect at bounding box center [1150, 180] width 13 height 13
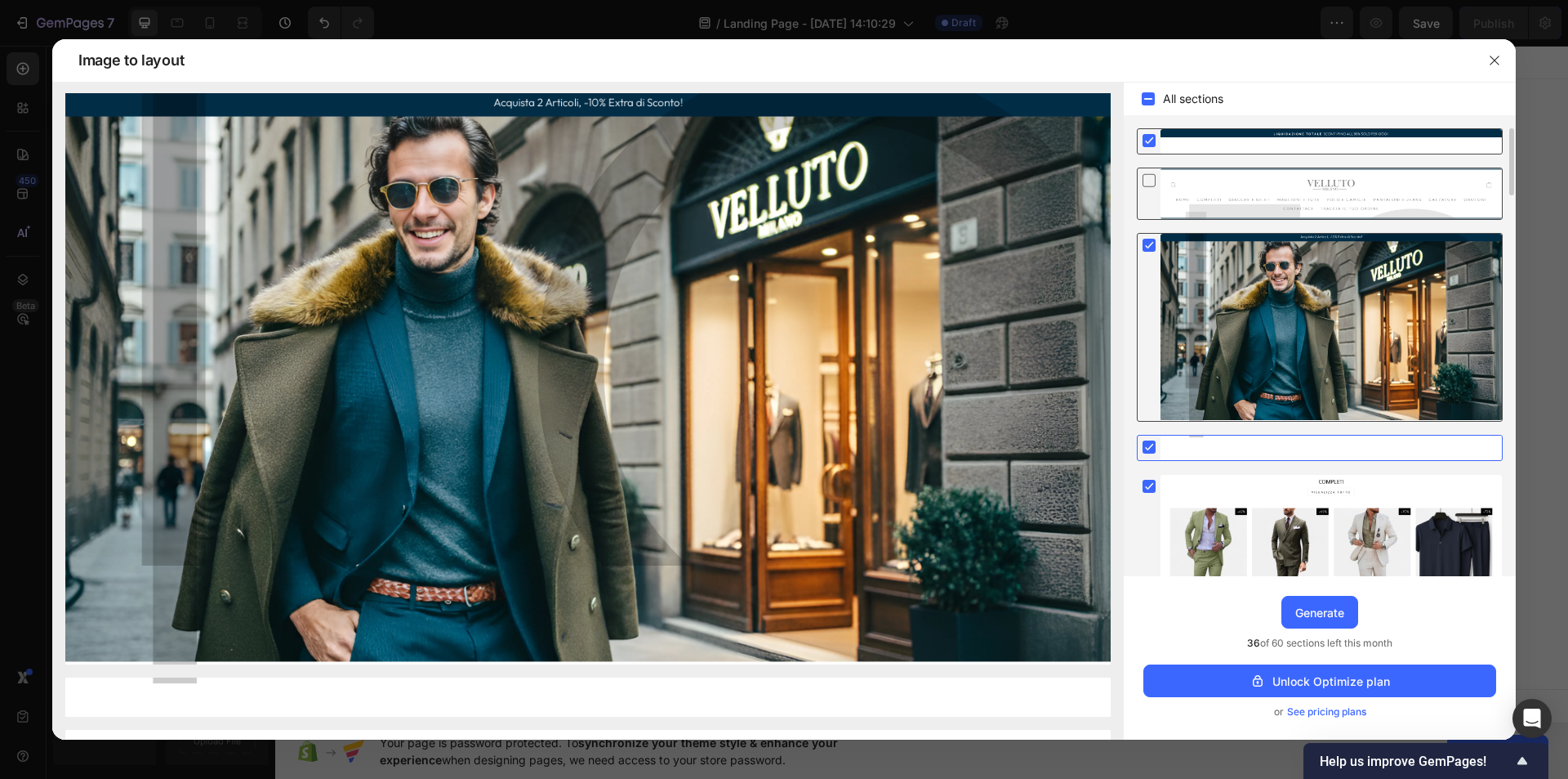
click at [1150, 140] on rect at bounding box center [1150, 141] width 13 height 13
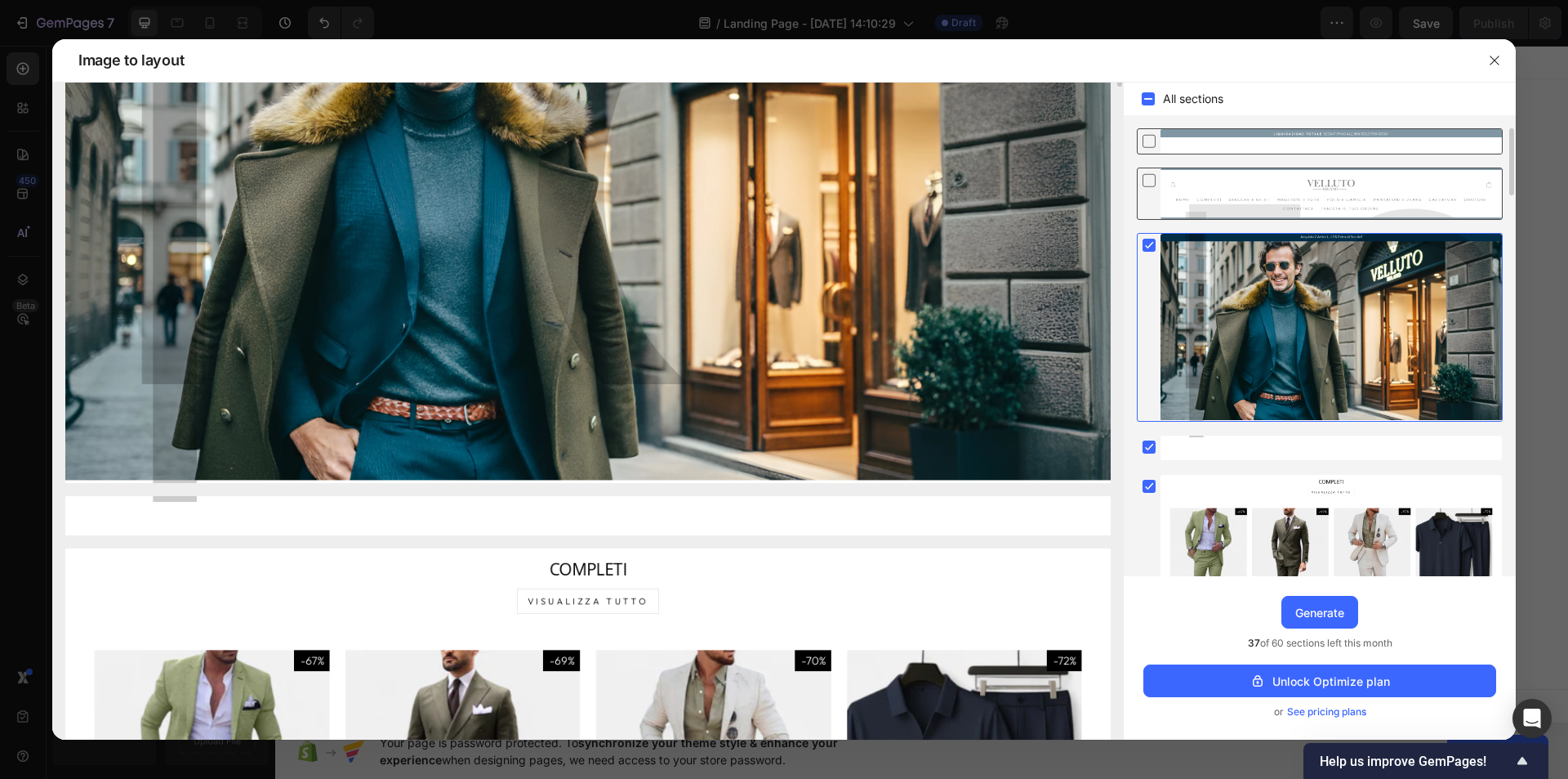
scroll to position [266, 0]
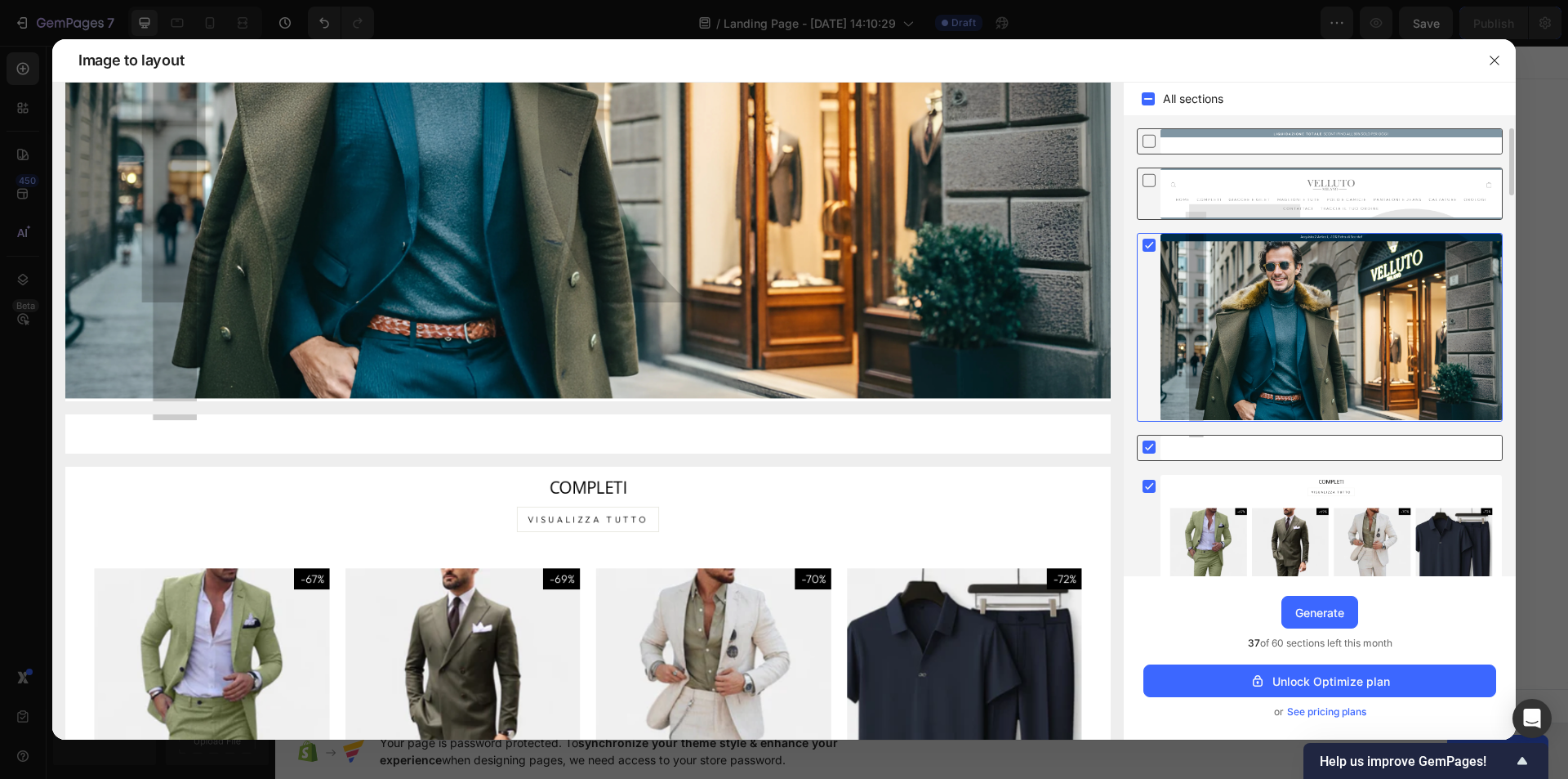
click at [1152, 444] on icon at bounding box center [1150, 446] width 7 height 7
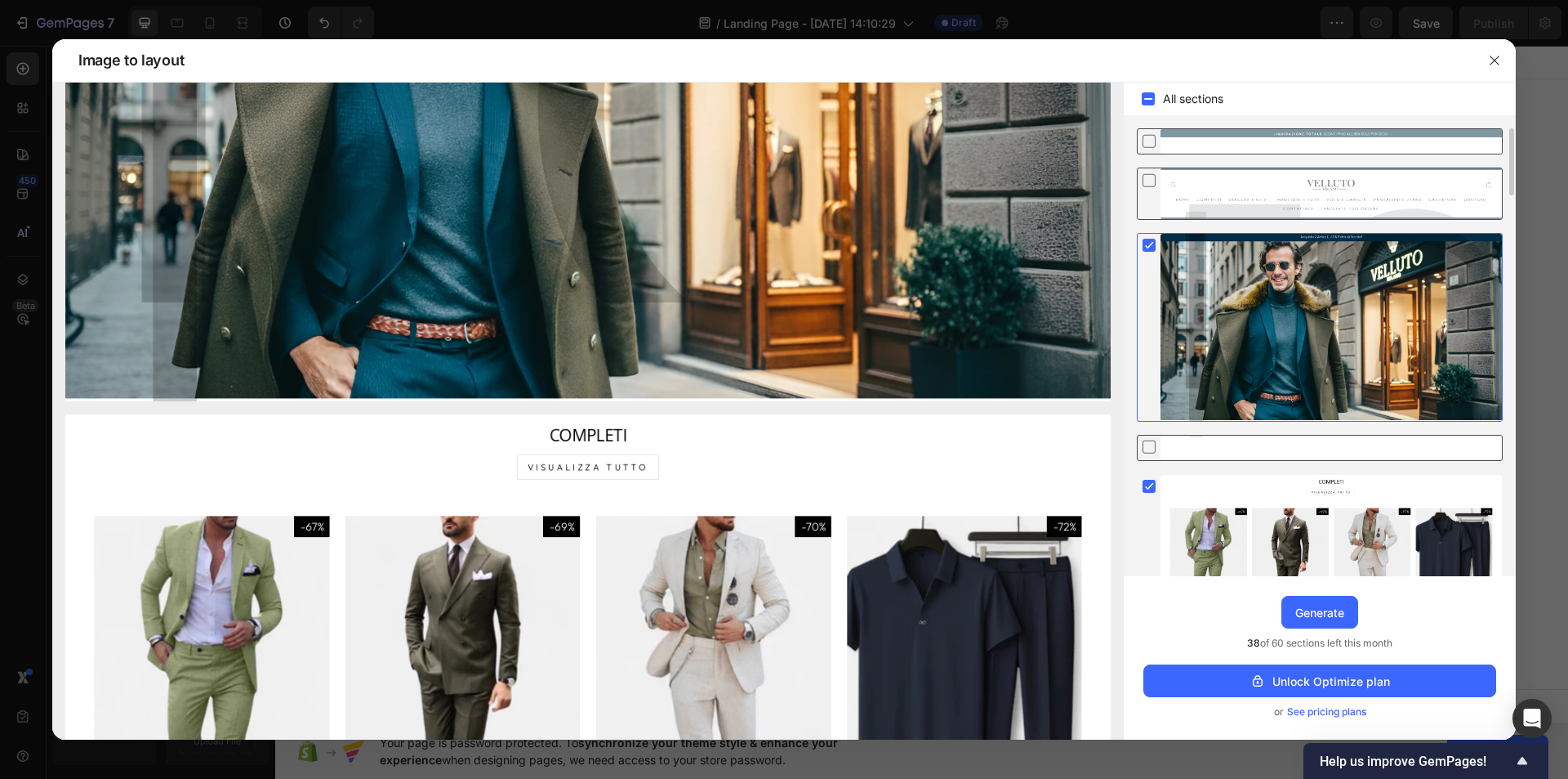
click at [1151, 446] on icon at bounding box center [1150, 446] width 17 height 17
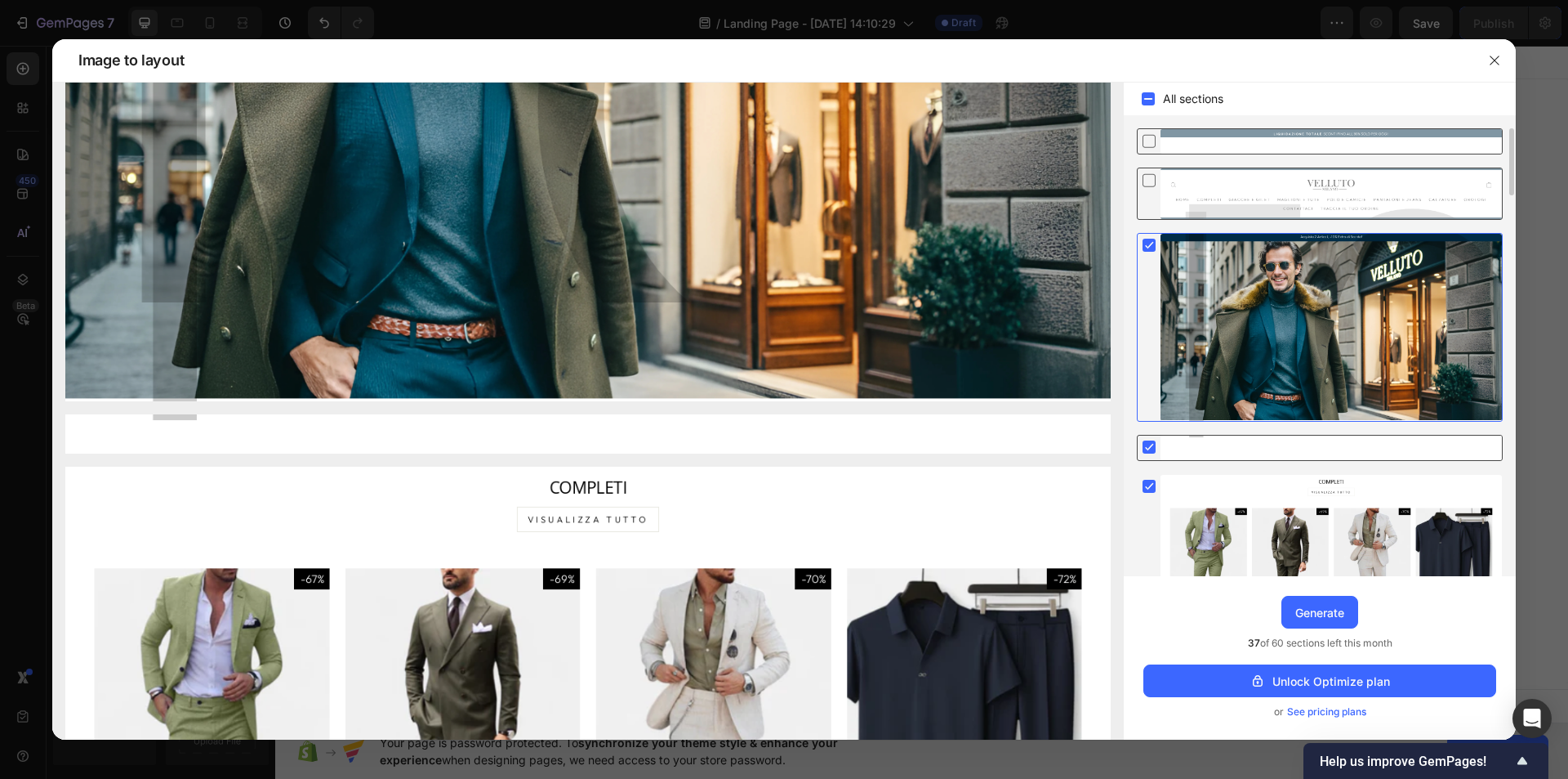
click at [1151, 446] on icon at bounding box center [1150, 446] width 7 height 7
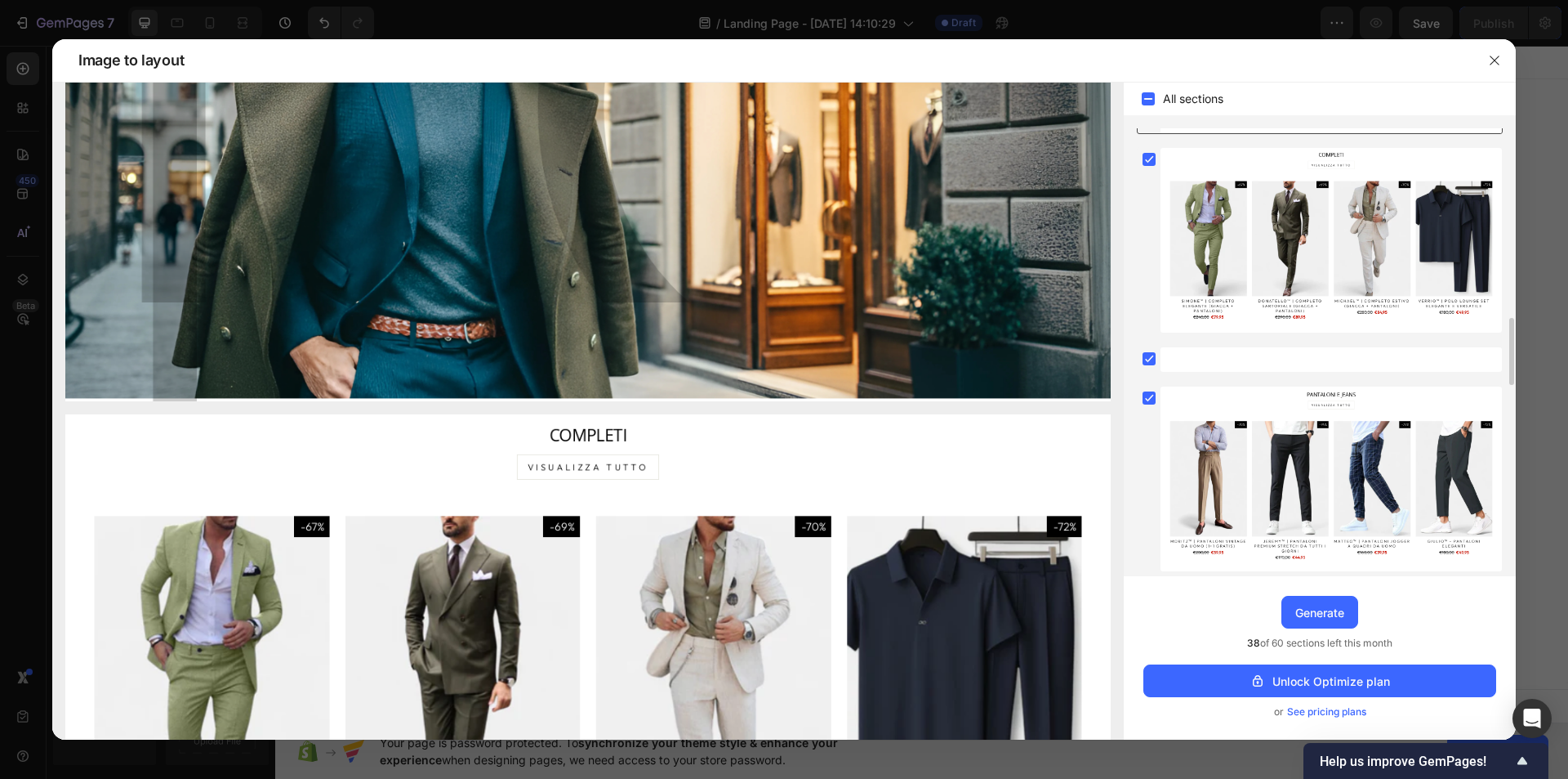
scroll to position [674, 0]
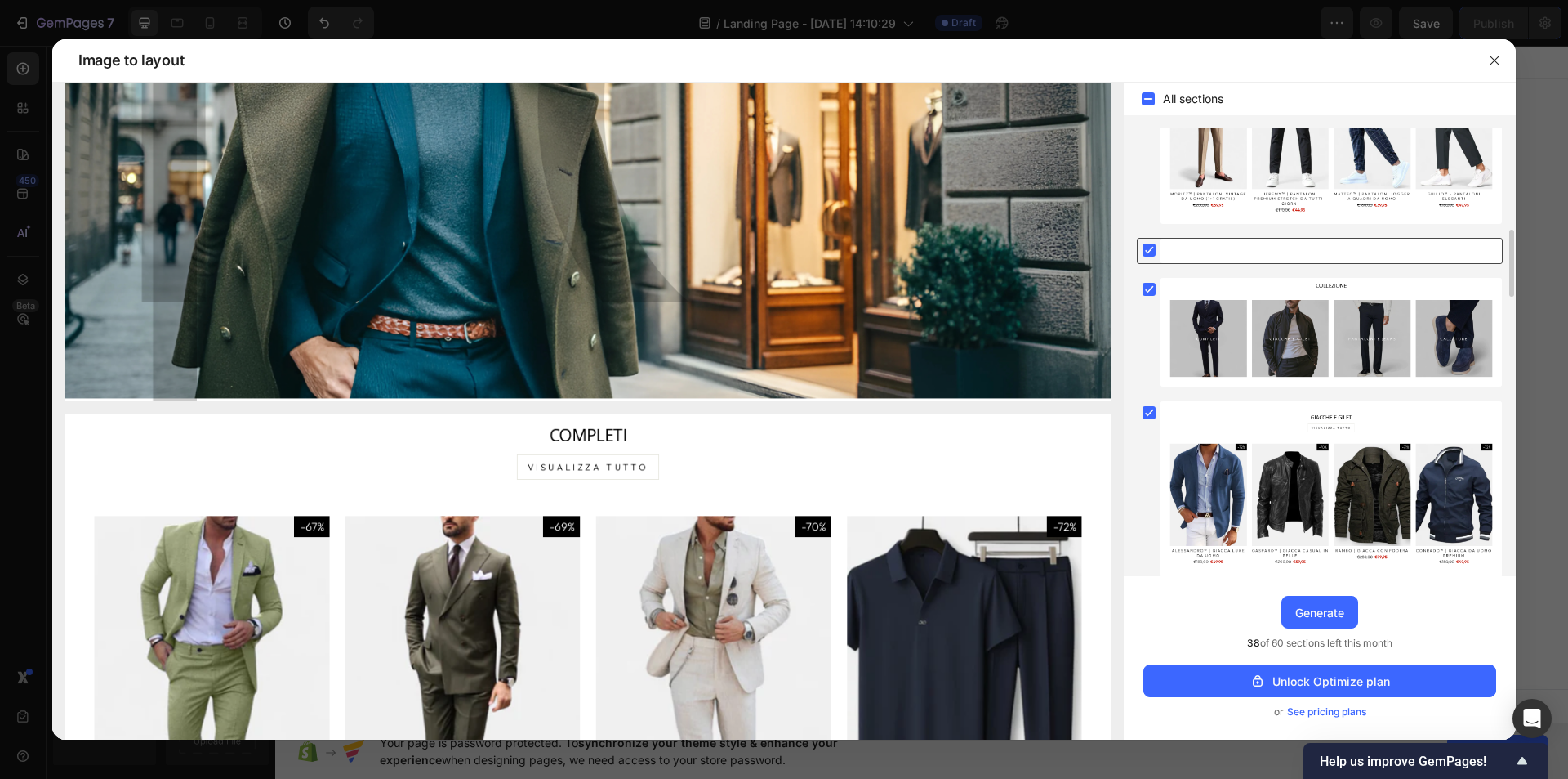
click at [1149, 245] on rect at bounding box center [1150, 250] width 13 height 13
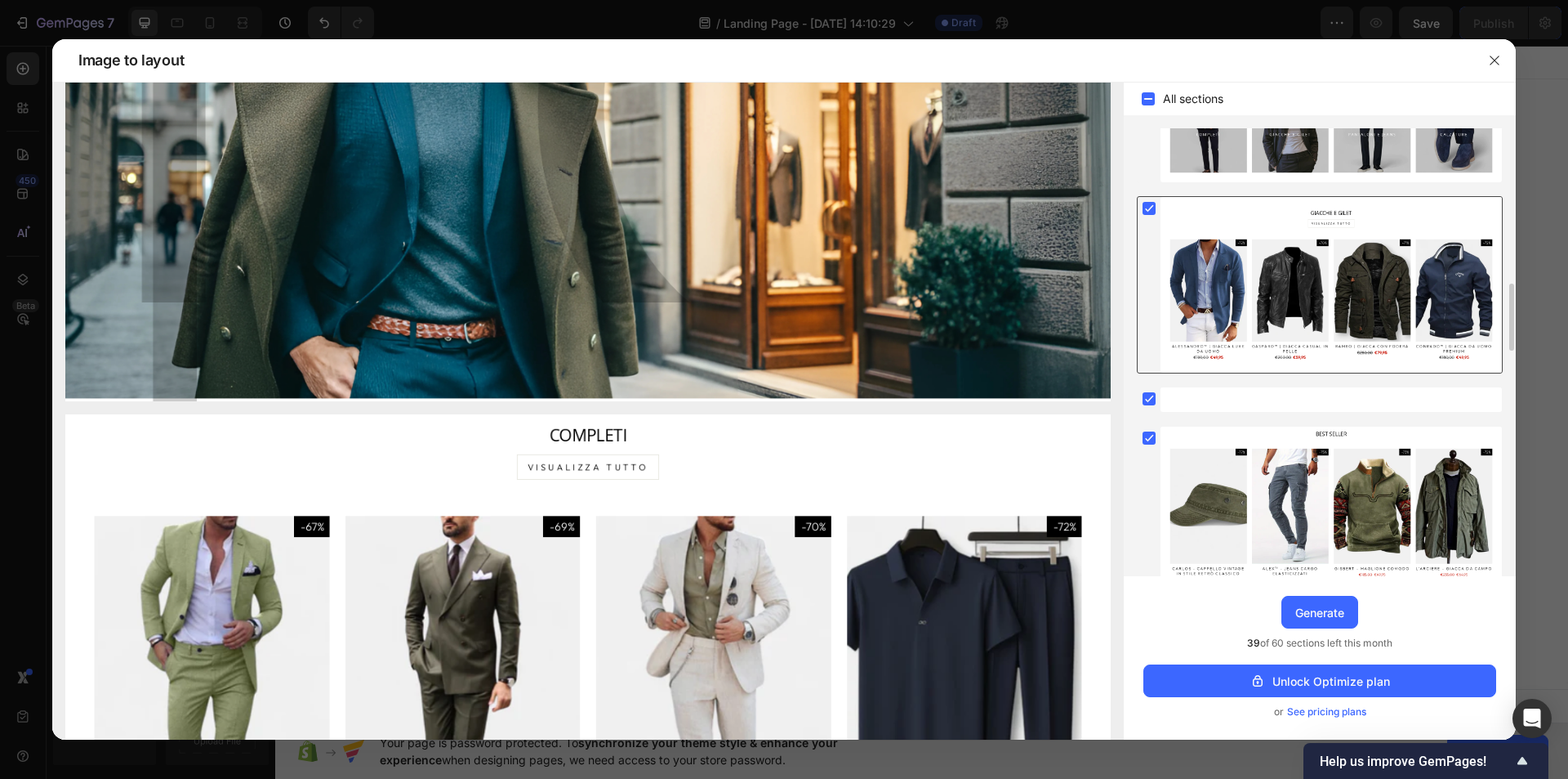
scroll to position [898, 0]
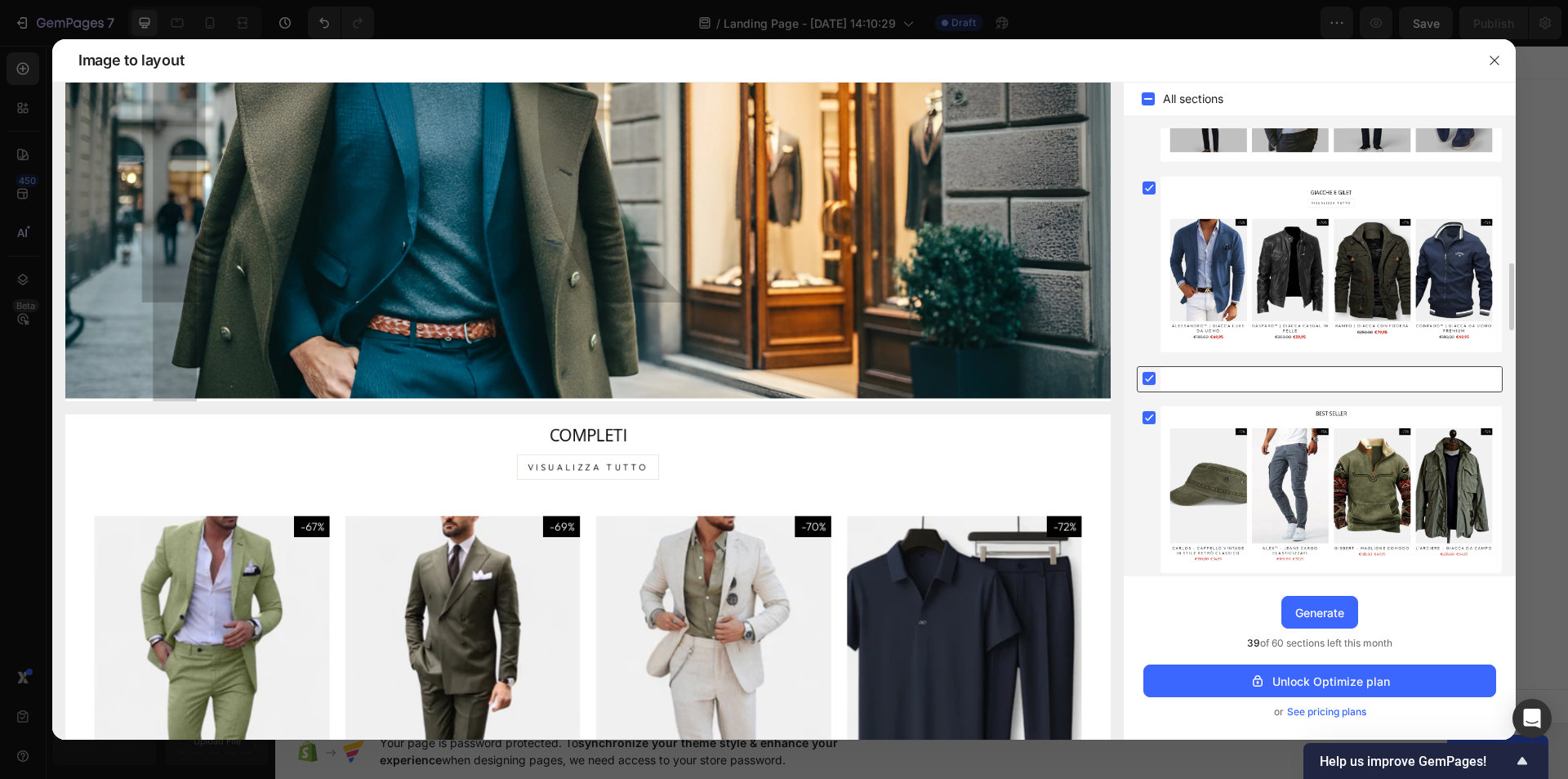
click at [1144, 381] on rect at bounding box center [1150, 378] width 13 height 13
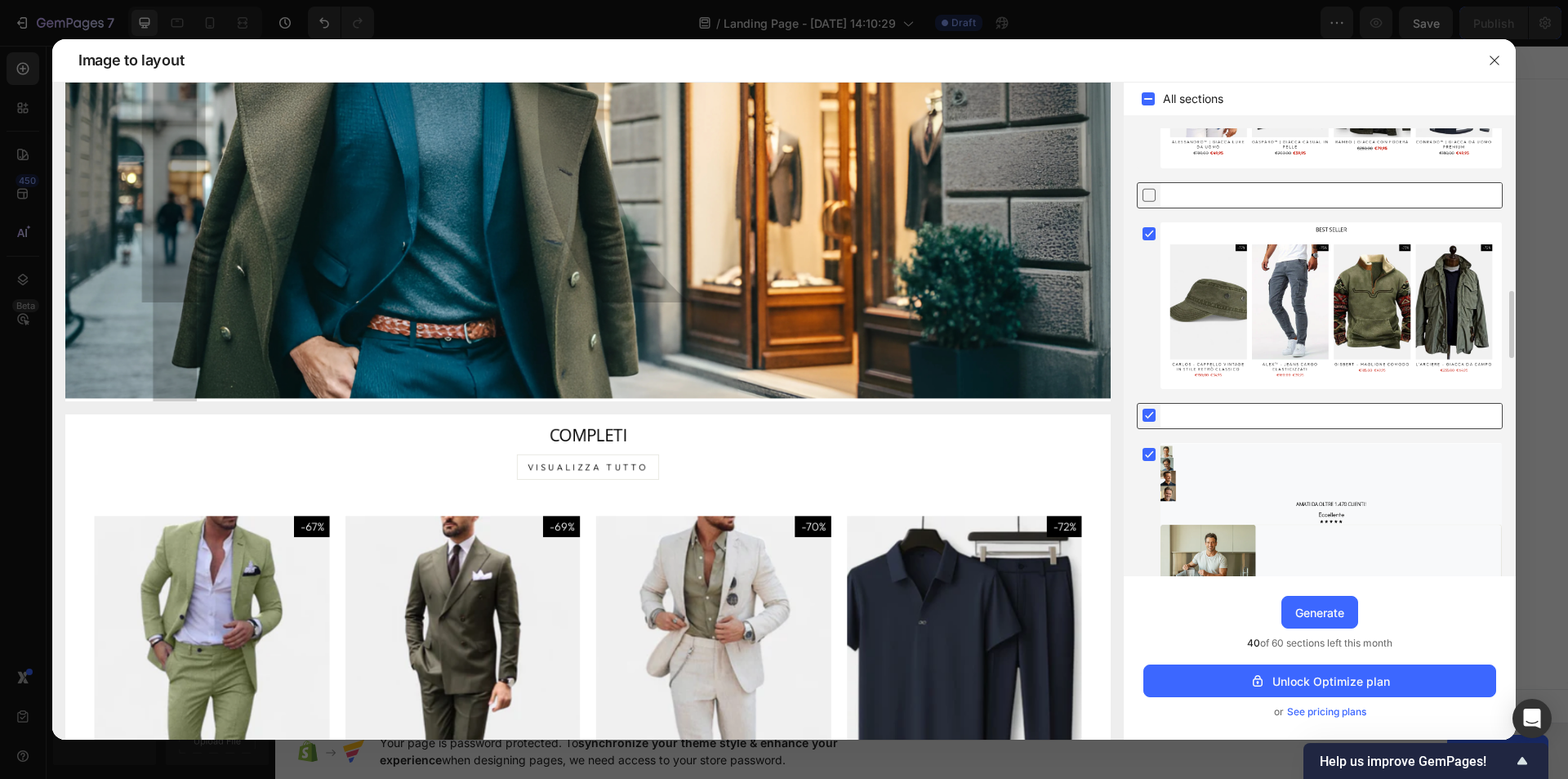
click at [1150, 411] on rect at bounding box center [1150, 415] width 13 height 13
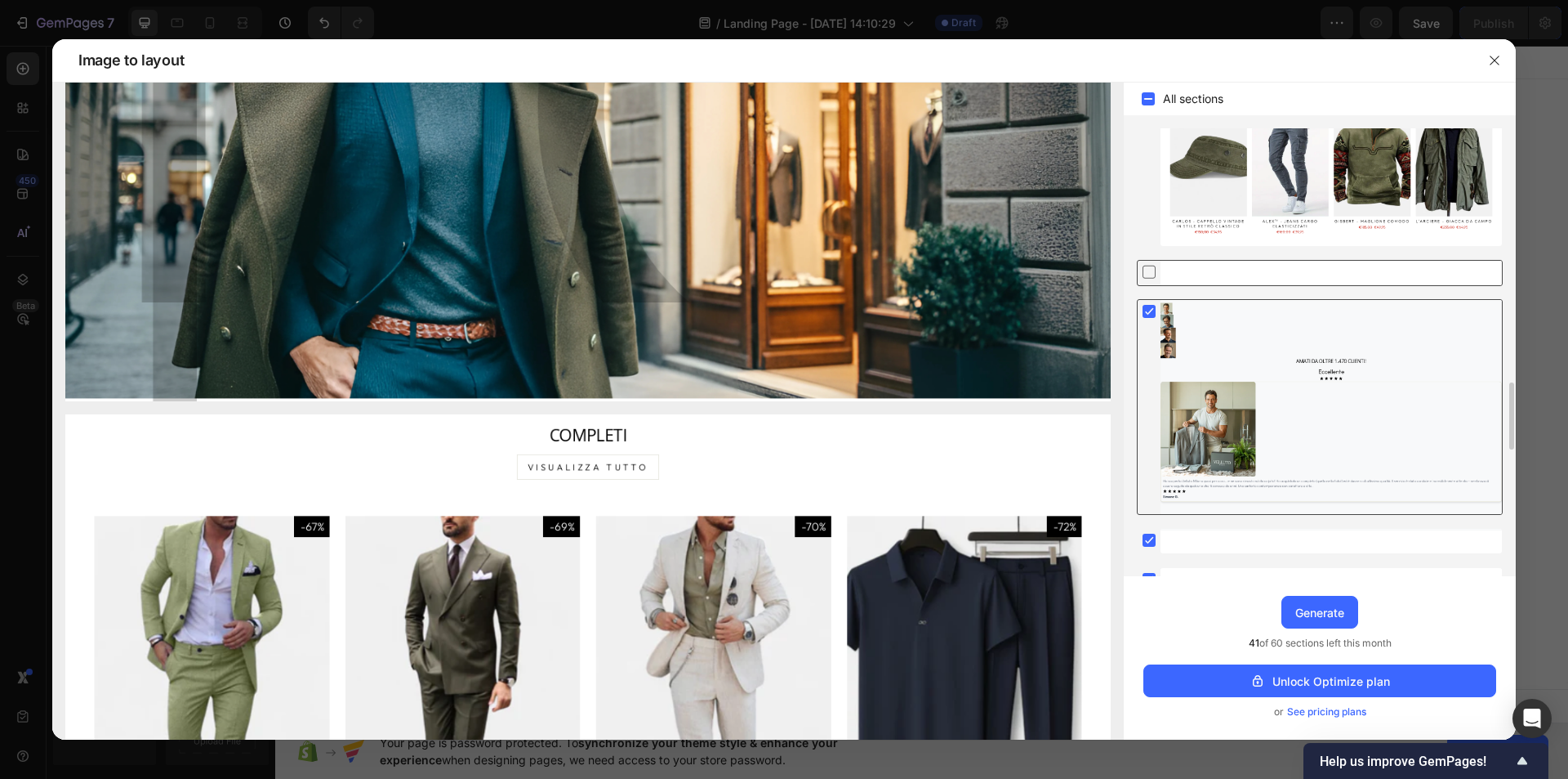
scroll to position [1307, 0]
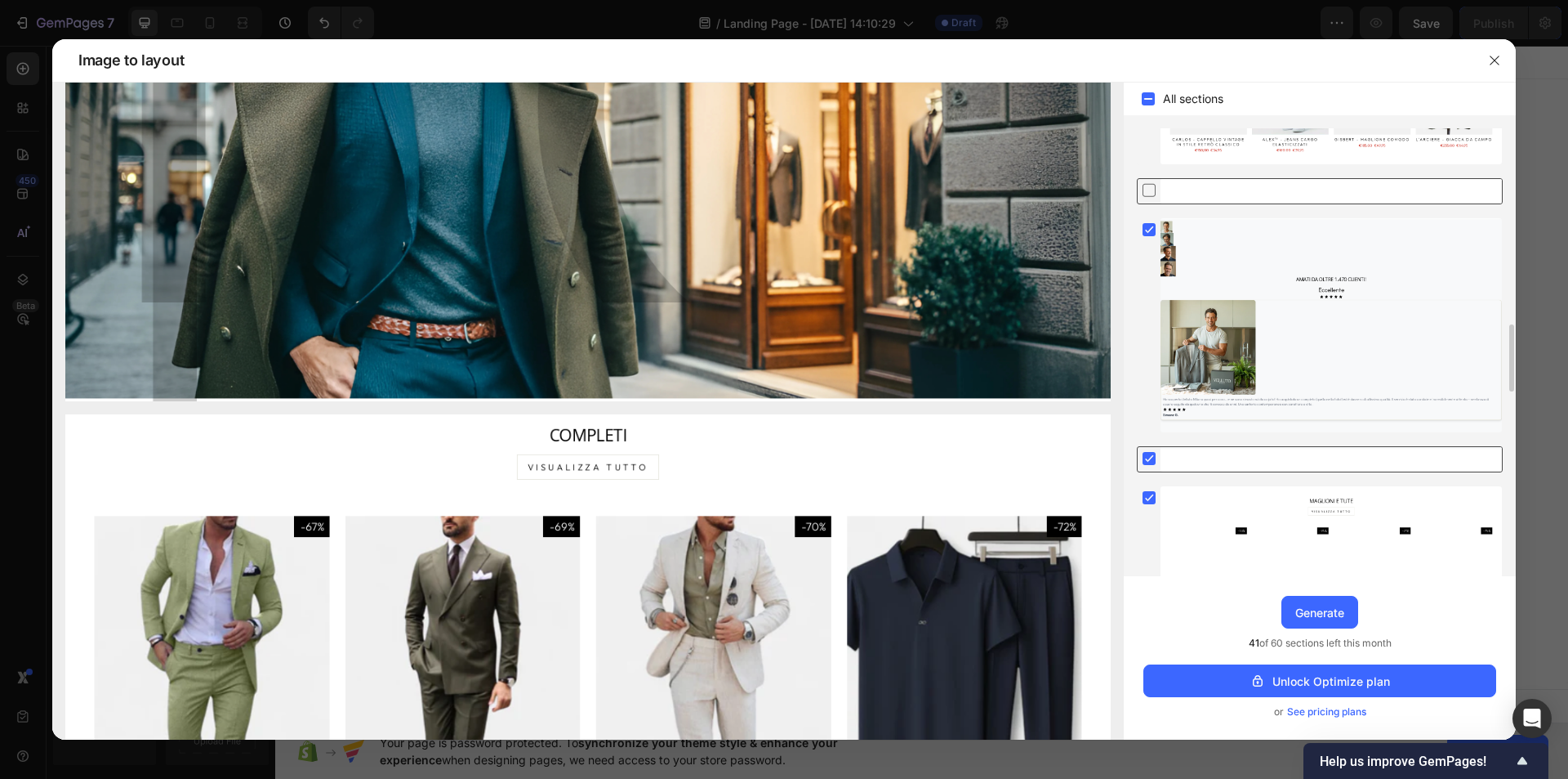
click at [1147, 458] on rect at bounding box center [1150, 458] width 13 height 13
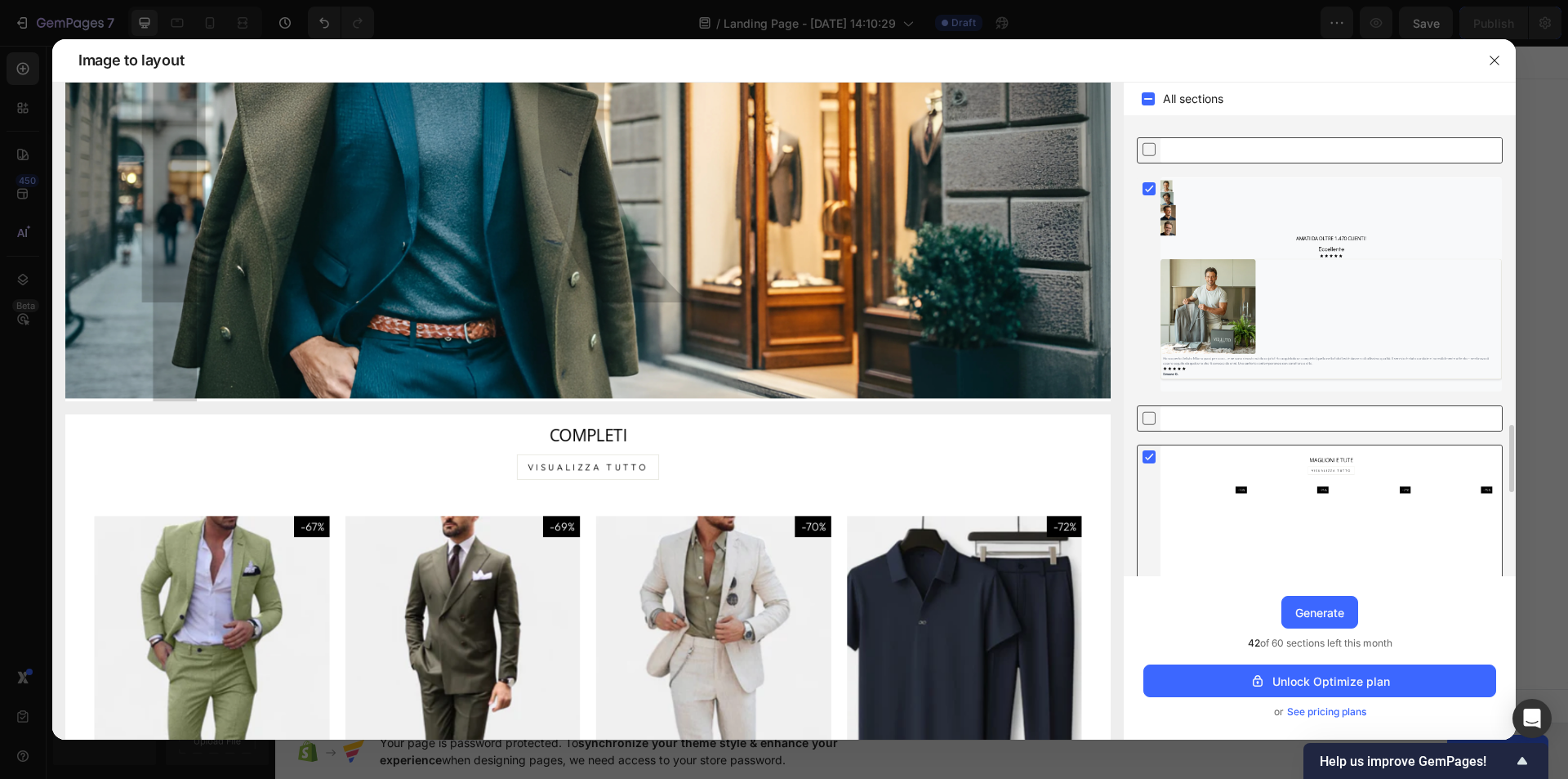
scroll to position [1287, 0]
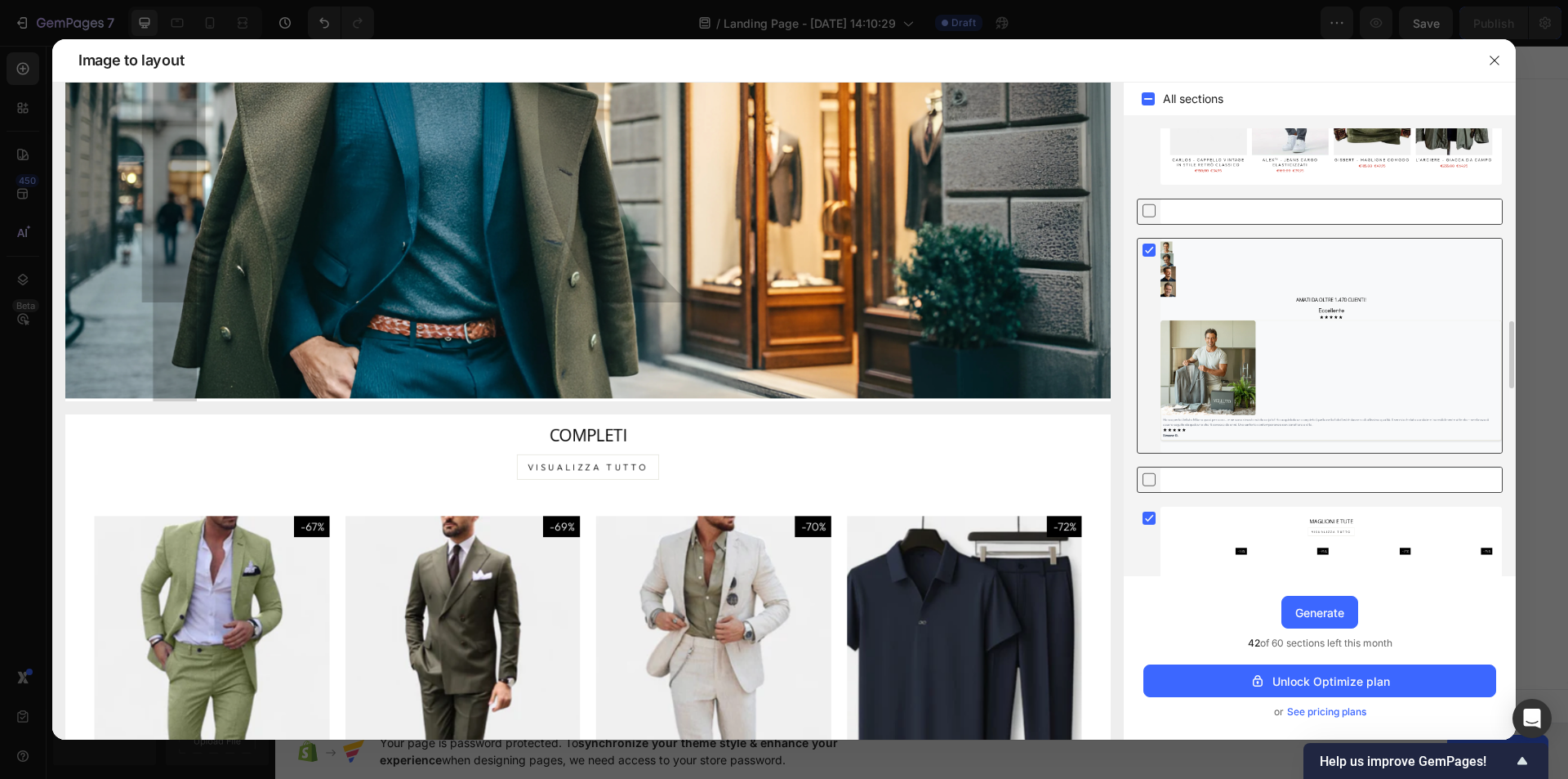
click at [1142, 251] on icon at bounding box center [1150, 251] width 17 height 17
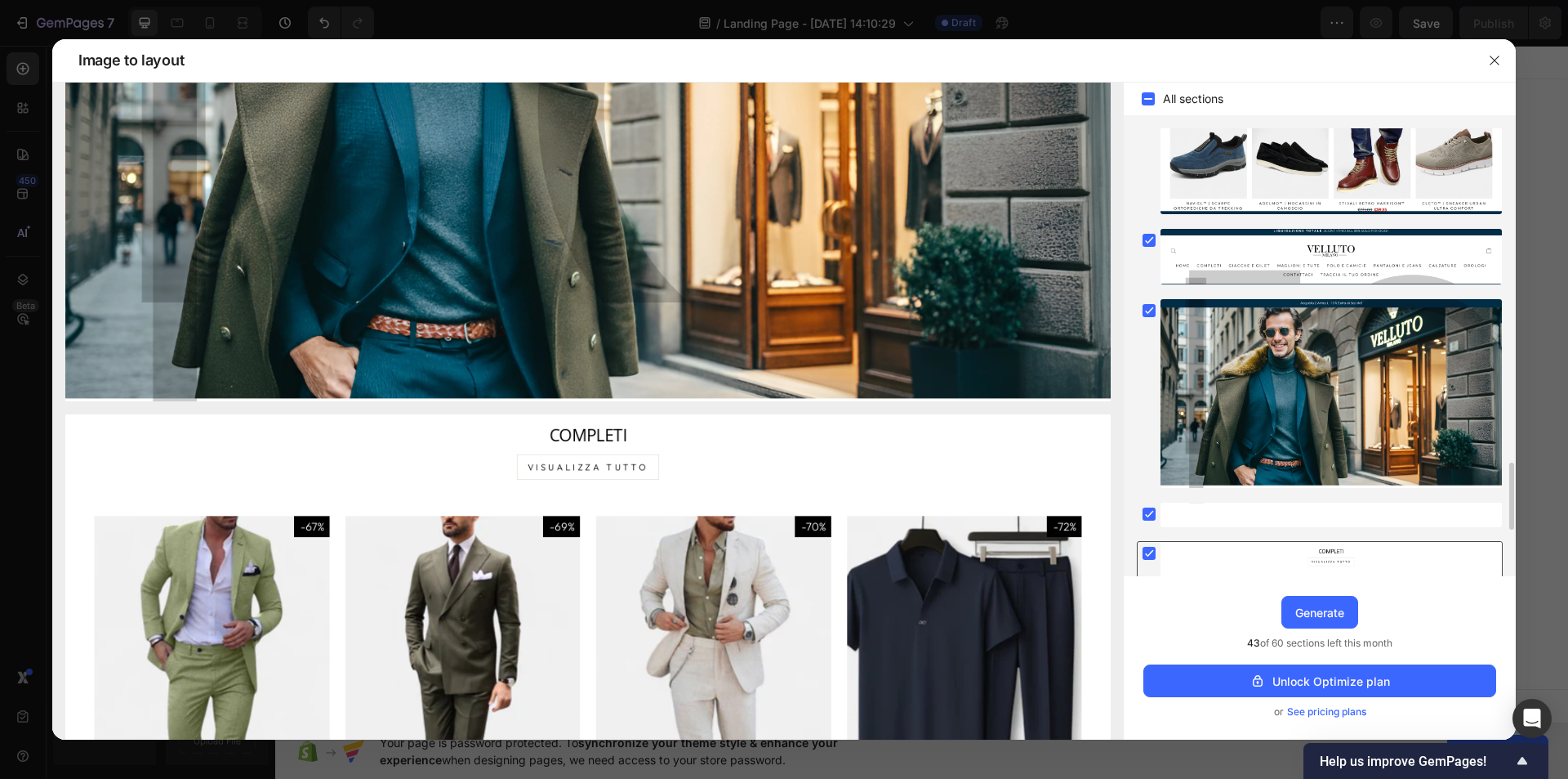
scroll to position [2206, 0]
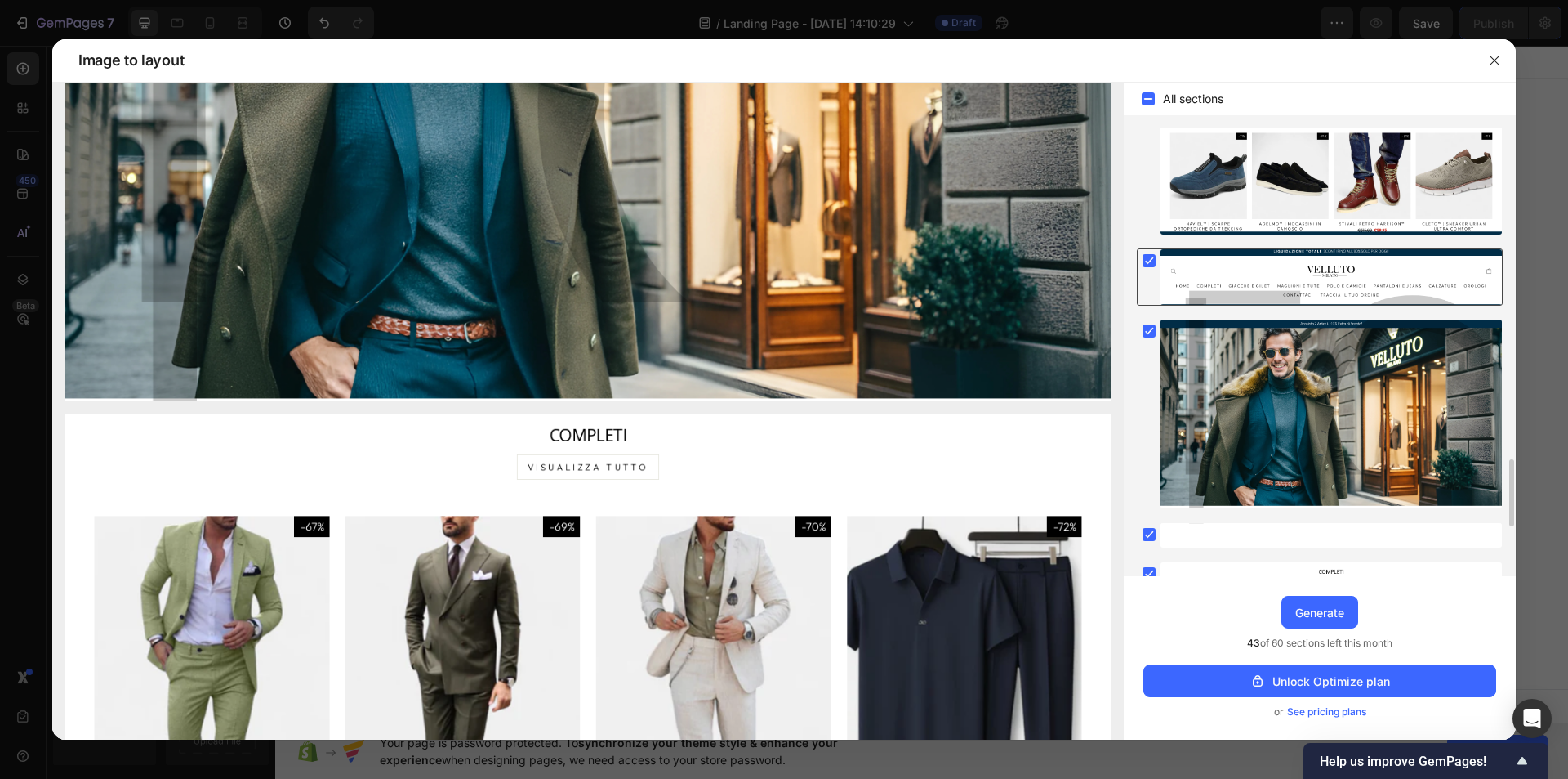
click at [1148, 265] on rect at bounding box center [1150, 261] width 13 height 13
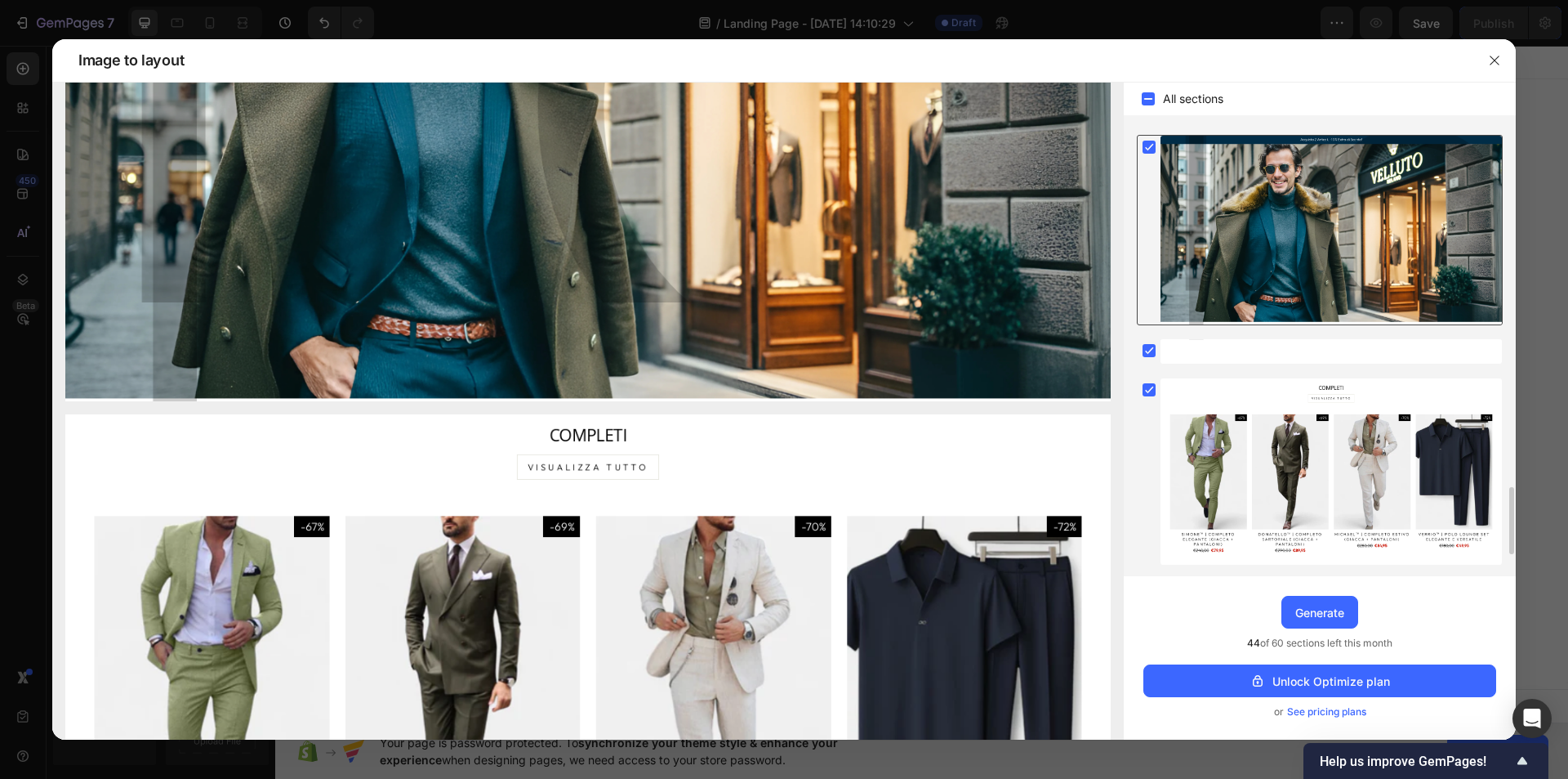
scroll to position [2533, 0]
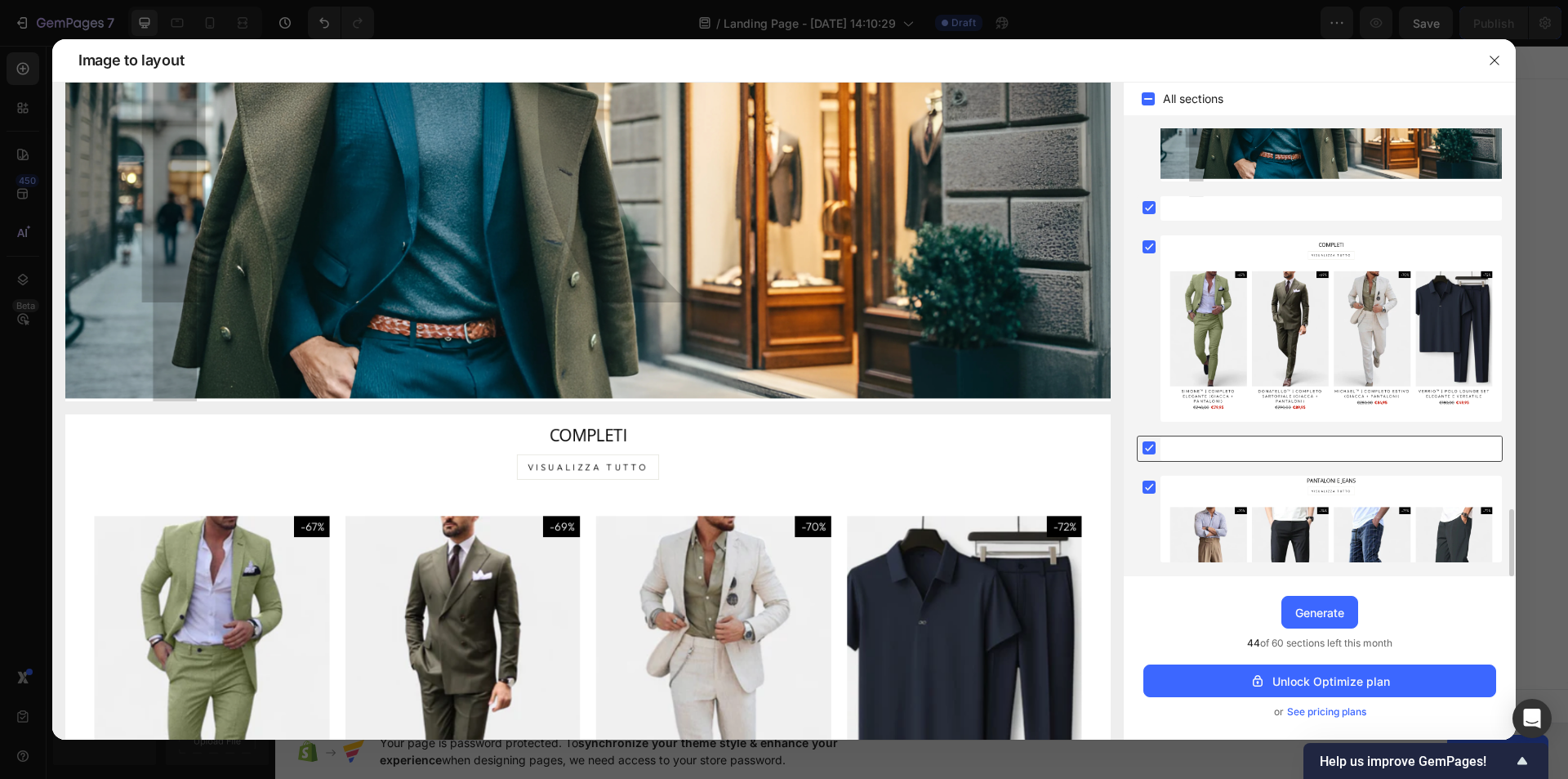
click at [1145, 447] on rect at bounding box center [1150, 447] width 13 height 13
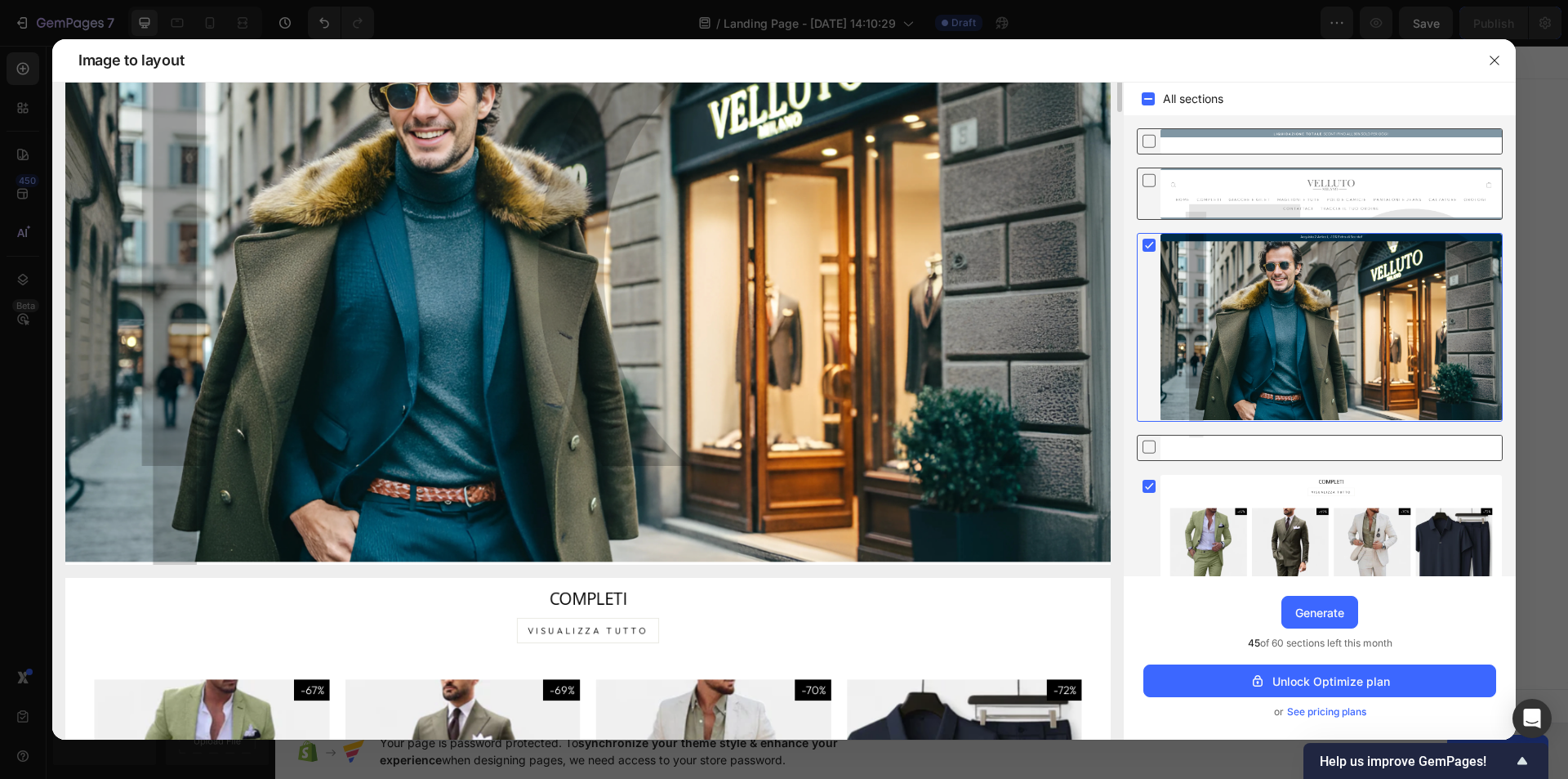
scroll to position [62, 0]
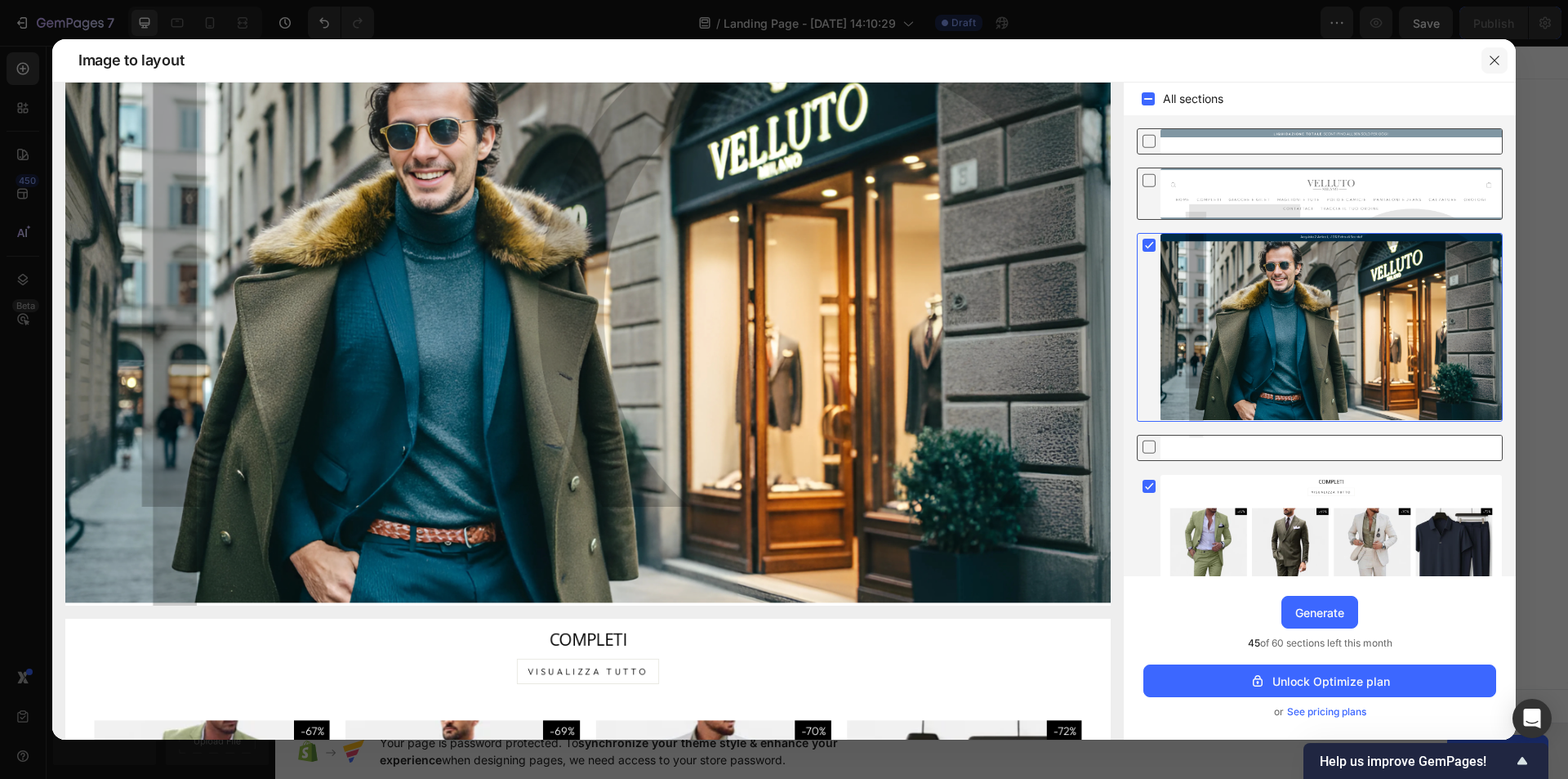
click at [1499, 53] on button "button" at bounding box center [1494, 61] width 26 height 26
